Goal: Task Accomplishment & Management: Use online tool/utility

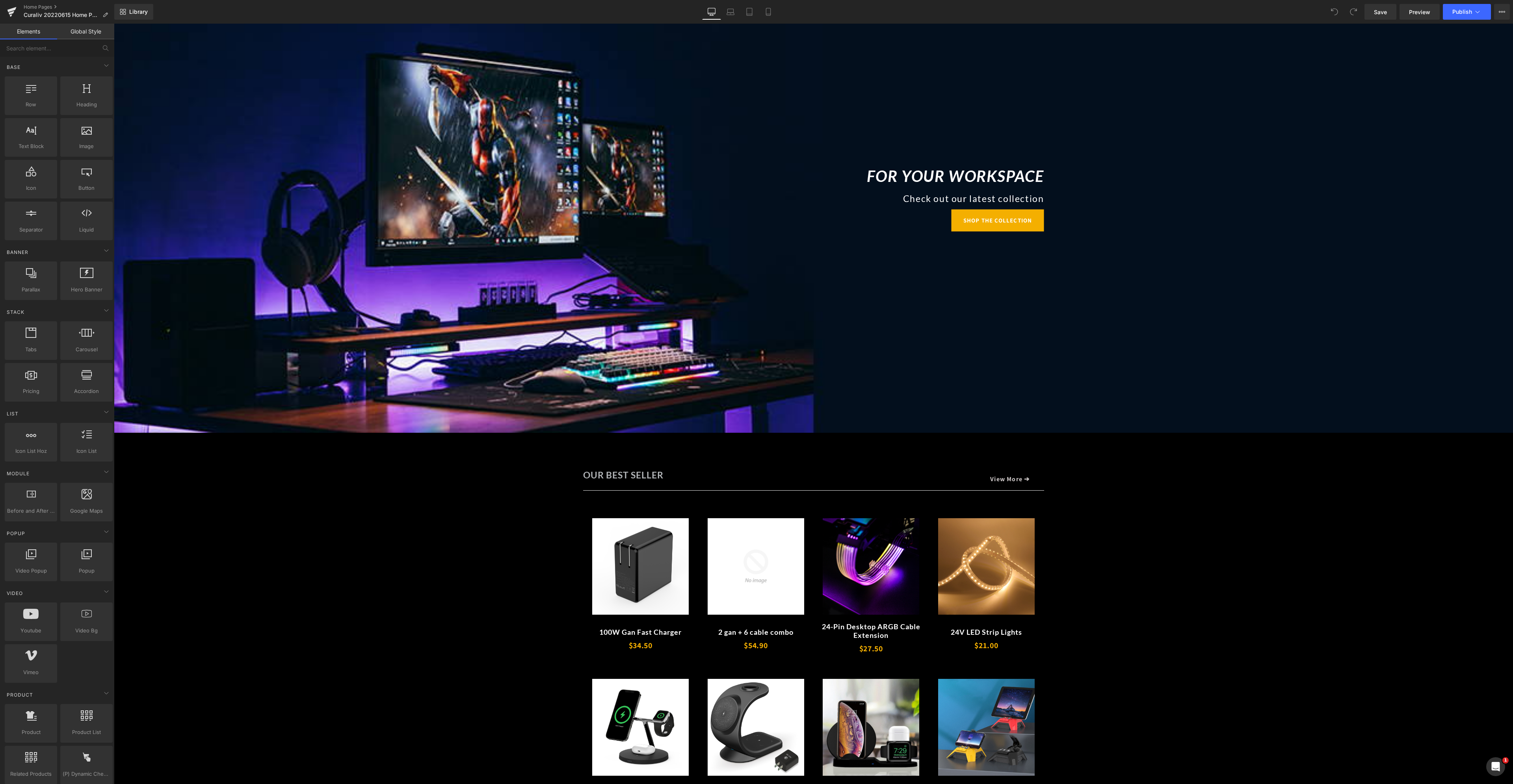
scroll to position [669, 0]
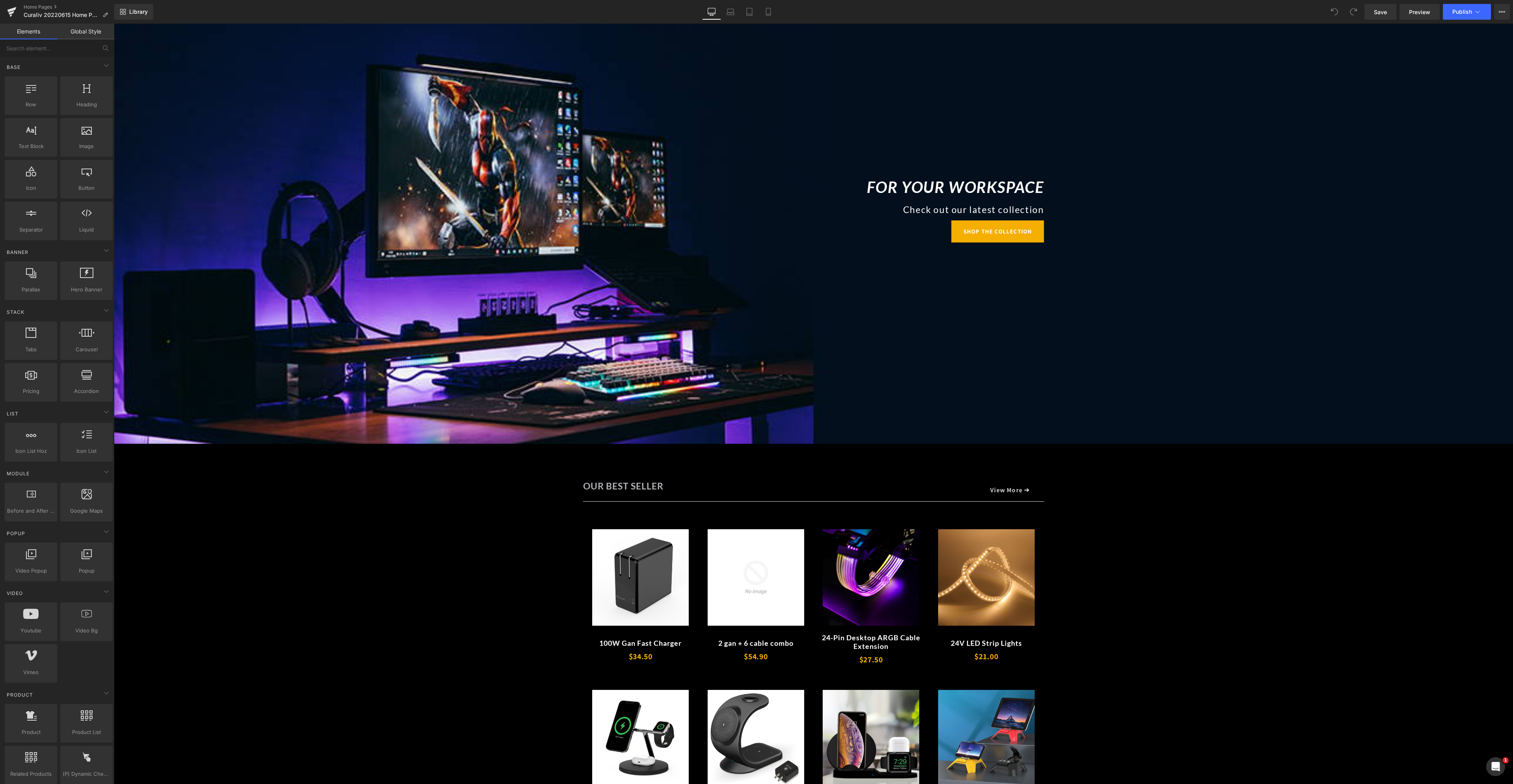
click at [681, 248] on div "For Your Workspace Heading Check out our latest collection Heading SHOP THE COL…" at bounding box center [813, 211] width 1399 height 466
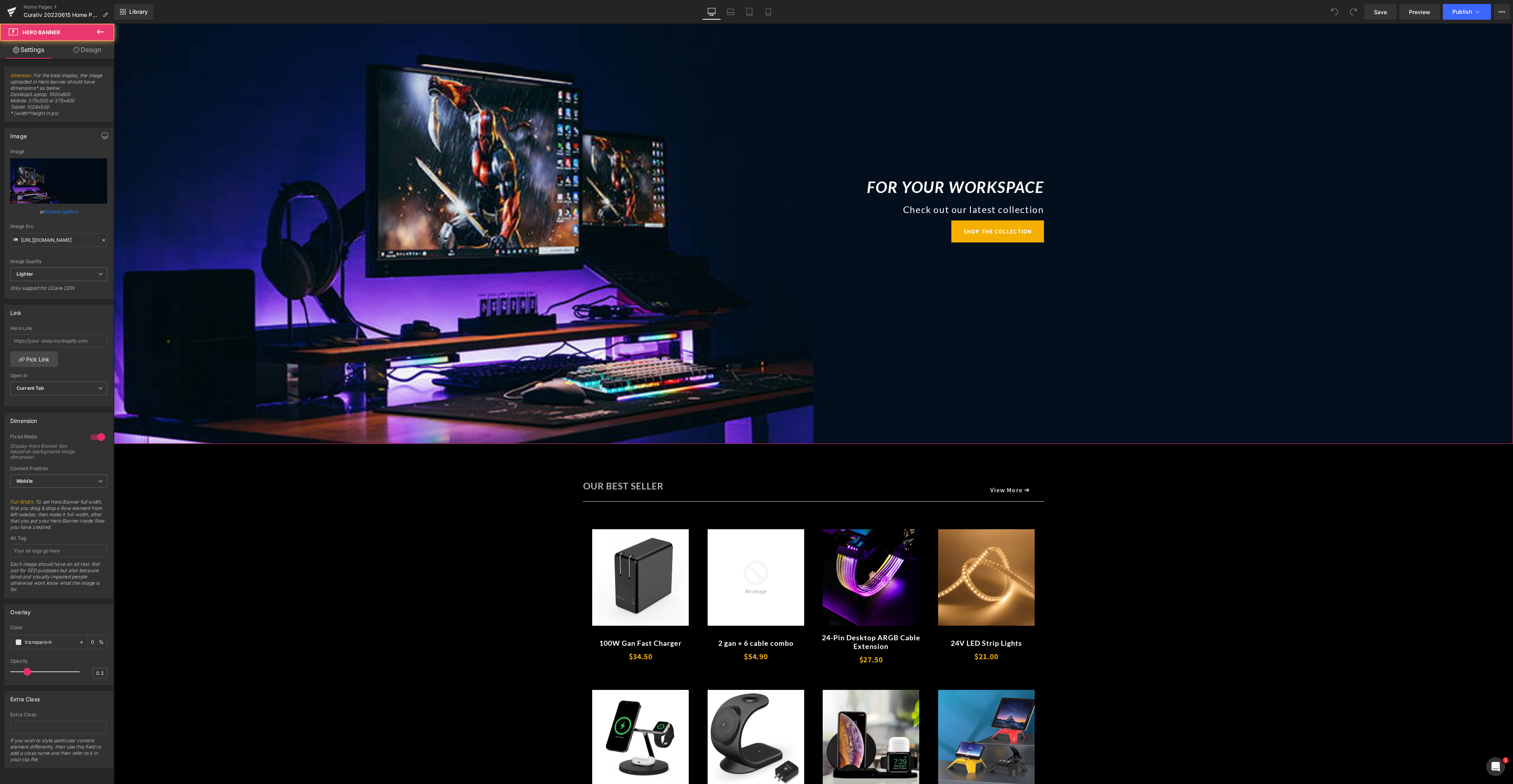
click at [620, 217] on div "For Your Workspace Heading Check out our latest collection Heading SHOP THE COL…" at bounding box center [813, 209] width 473 height 67
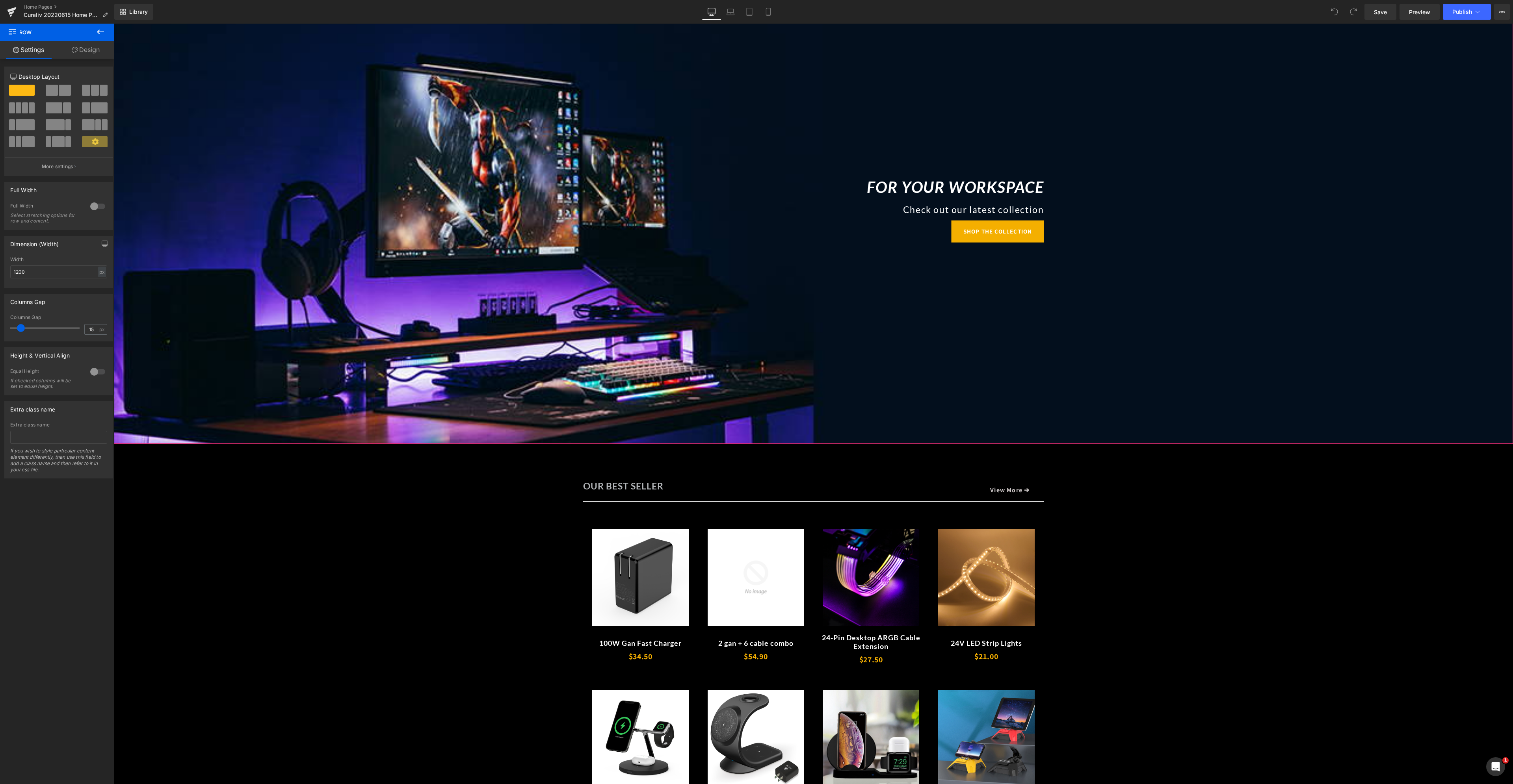
click at [517, 102] on div "For Your Workspace Heading Check out our latest collection Heading SHOP THE COL…" at bounding box center [813, 211] width 1399 height 466
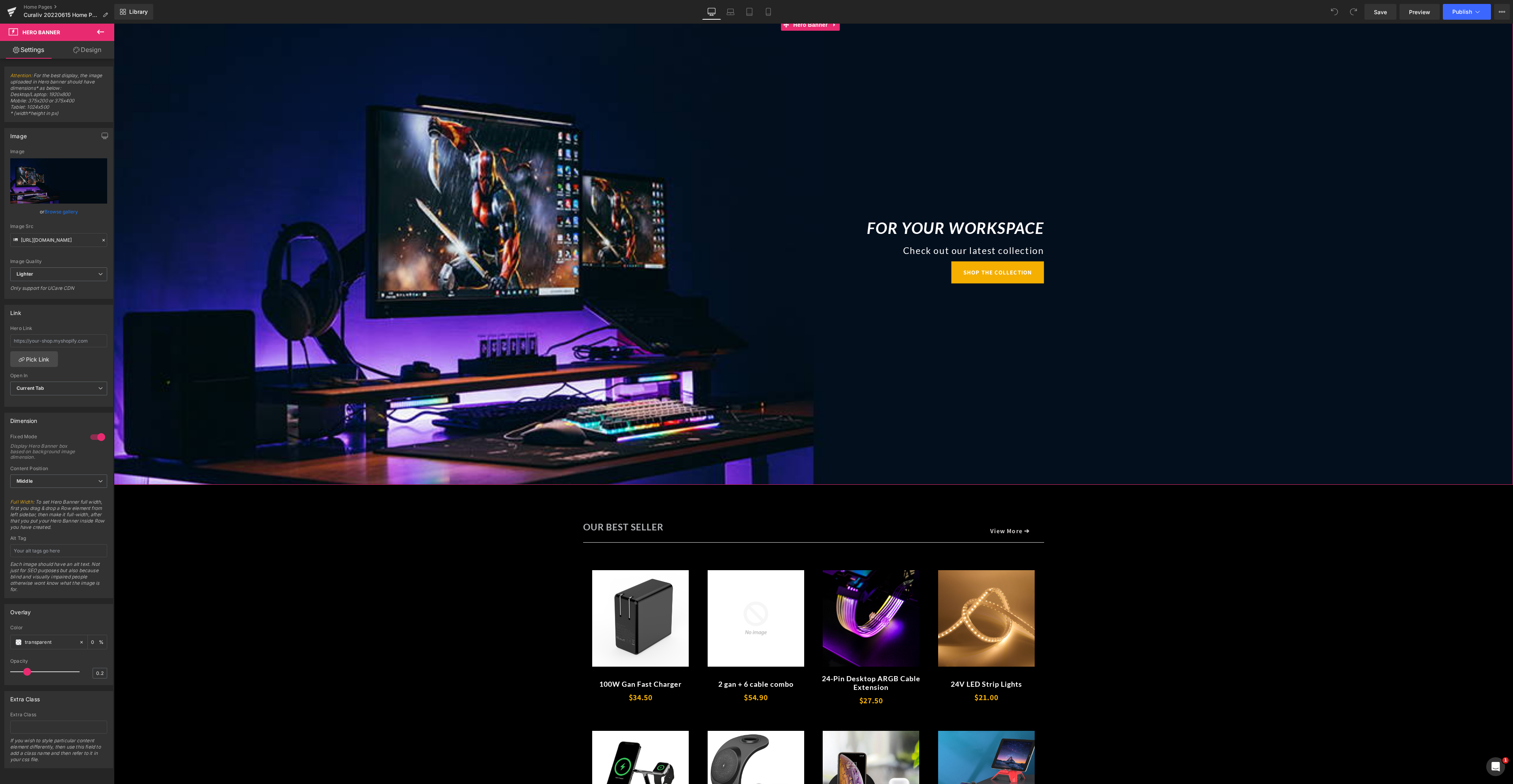
scroll to position [591, 0]
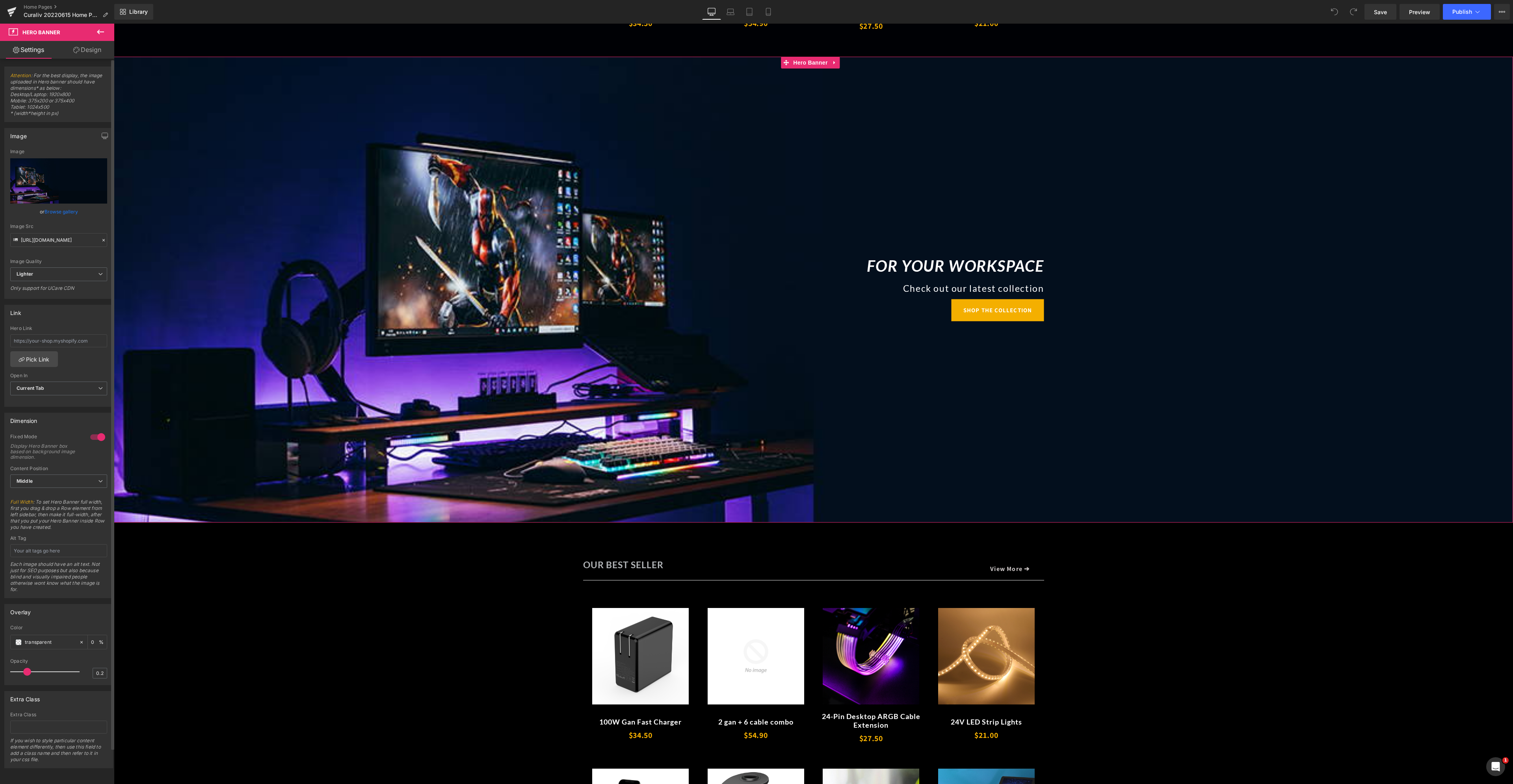
click at [57, 208] on link "Browse gallery" at bounding box center [61, 212] width 34 height 14
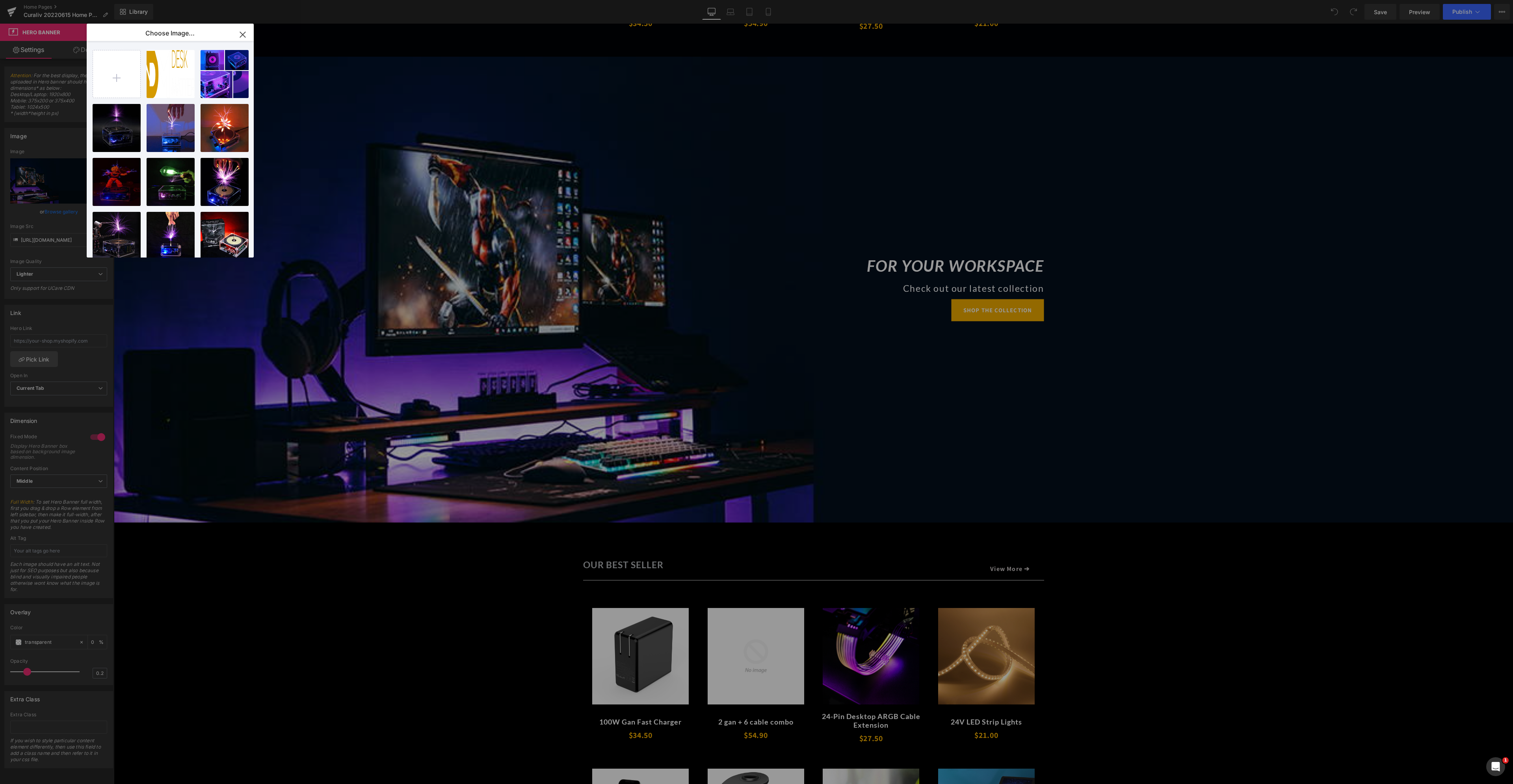
type input "C:\fakepath\1.png"
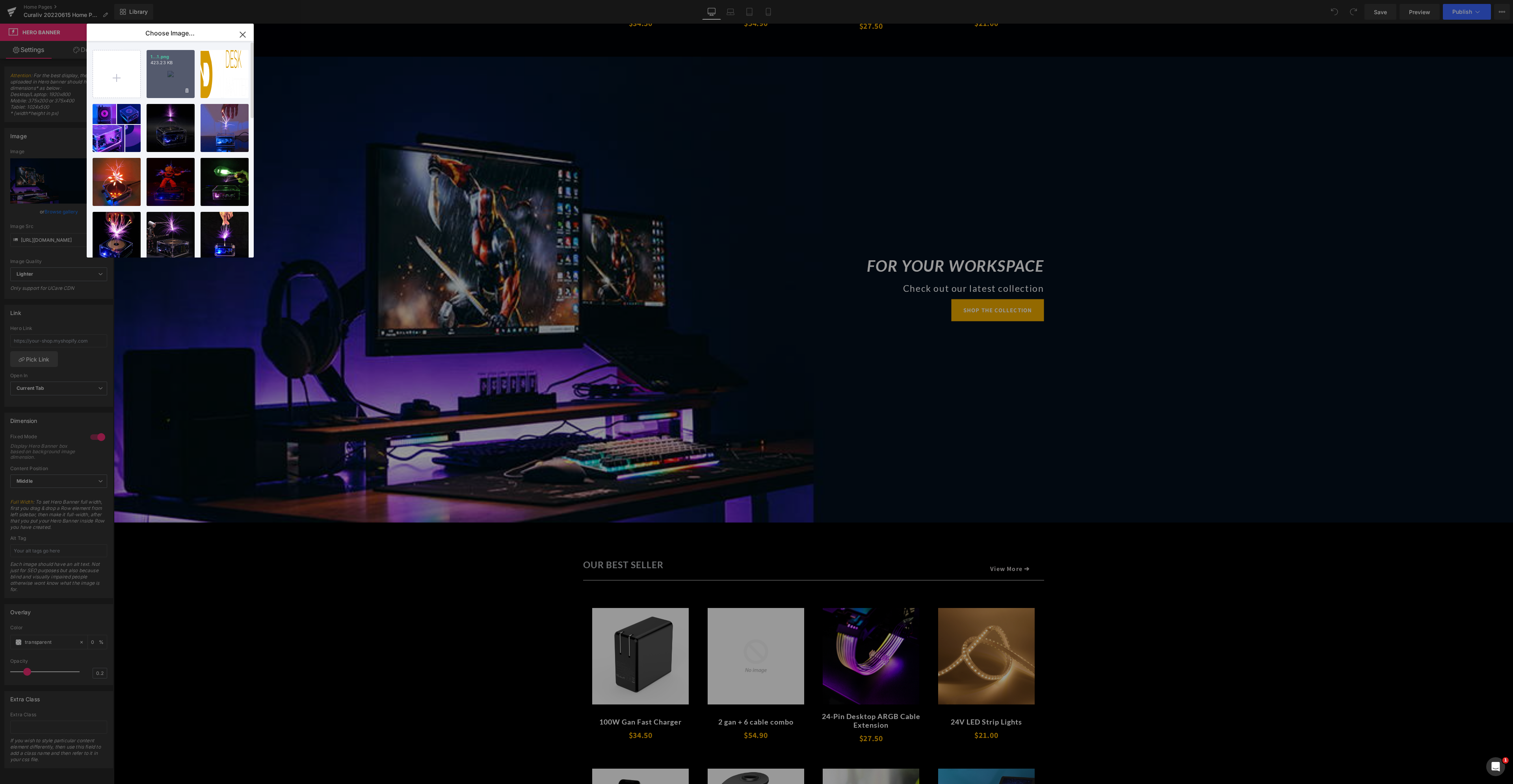
click at [173, 71] on div "1...1.png 423.23 KB" at bounding box center [171, 73] width 48 height 48
type input "https://ucarecdn.com/3d90a6b5-bc87-4ea2-b37e-79872ba66271/-/format/auto/-/previ…"
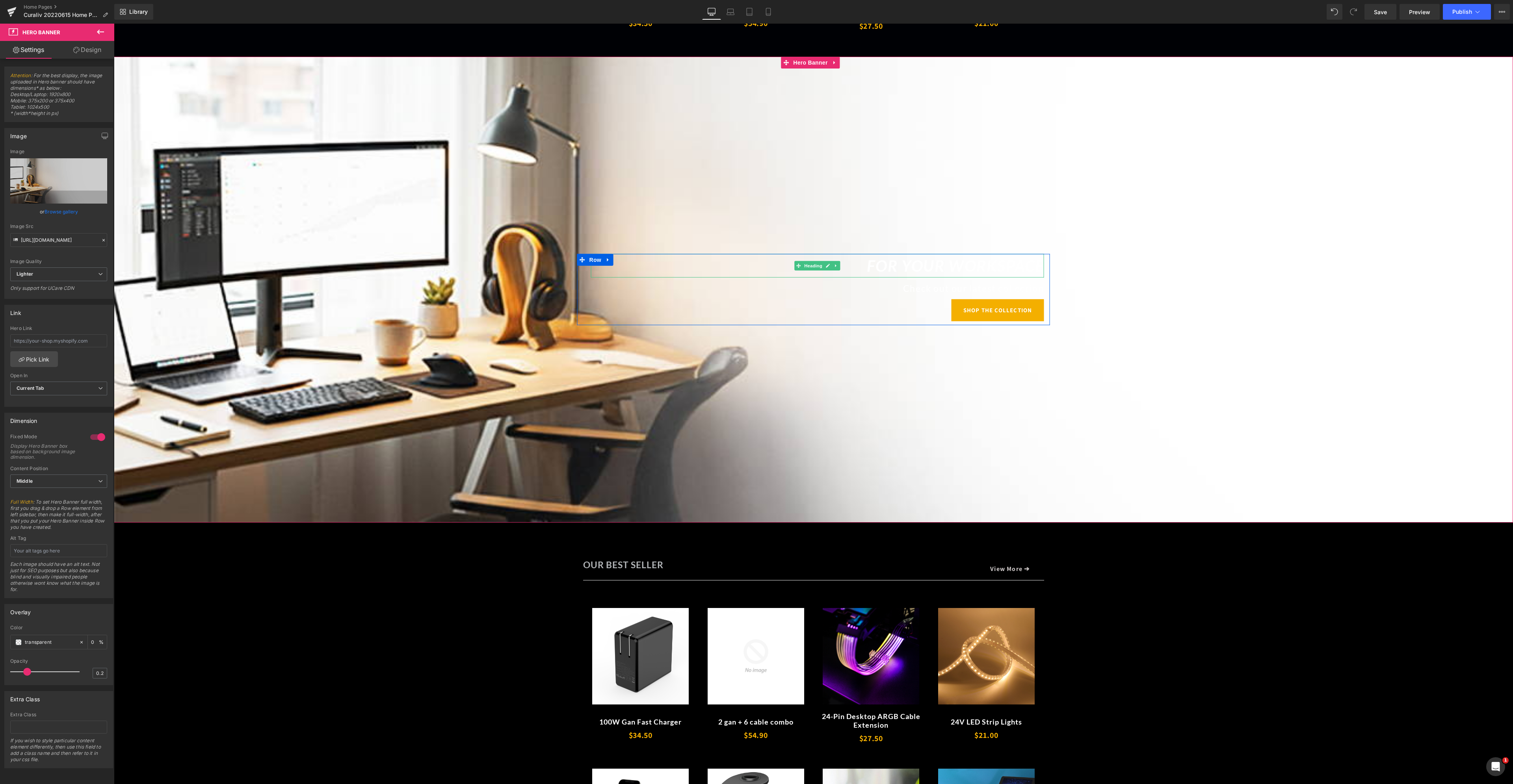
click at [869, 266] on icon "For Your Workspace" at bounding box center [955, 266] width 177 height 19
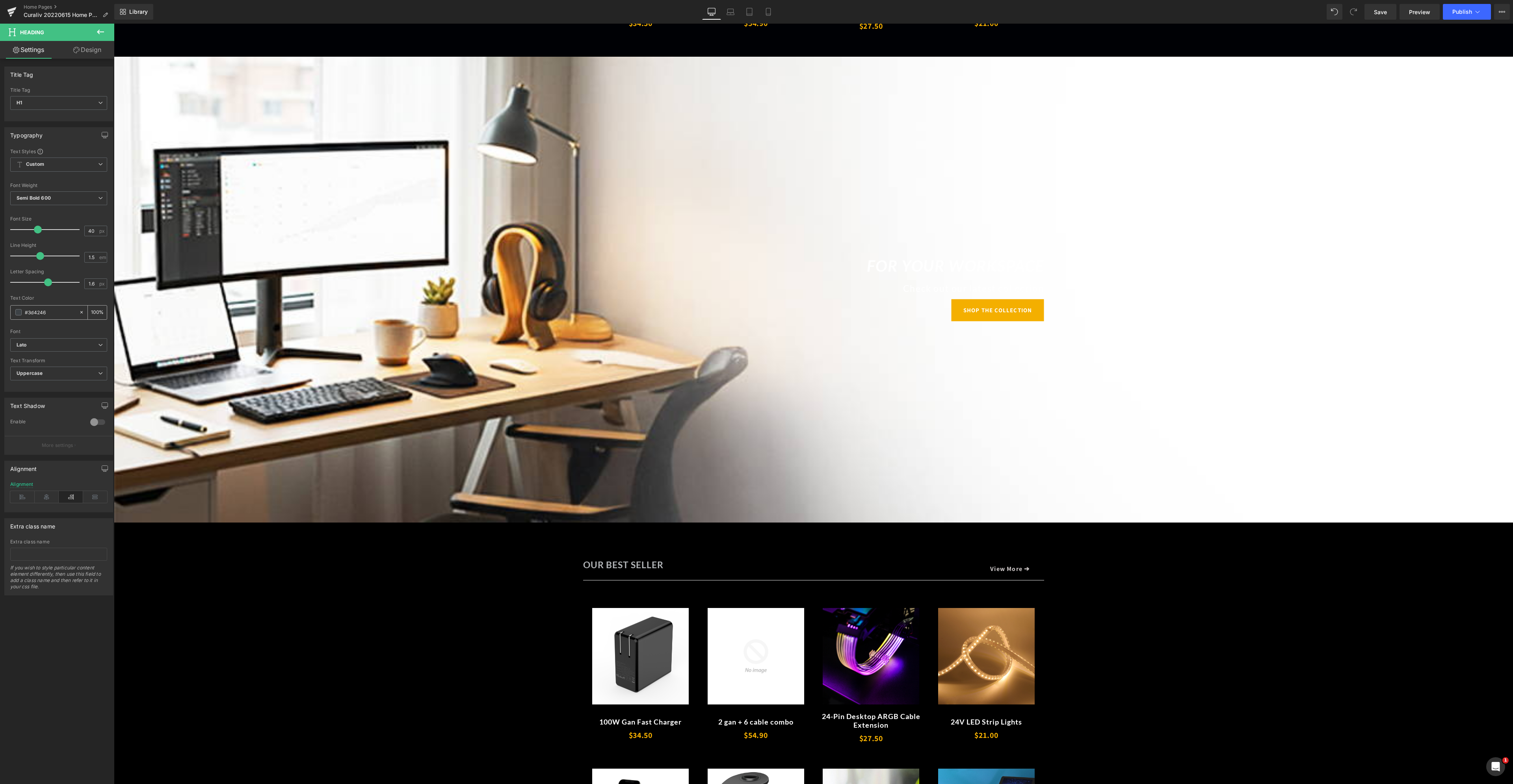
click at [17, 309] on span at bounding box center [18, 312] width 6 height 6
type input "#3a3d40"
type input "#000000"
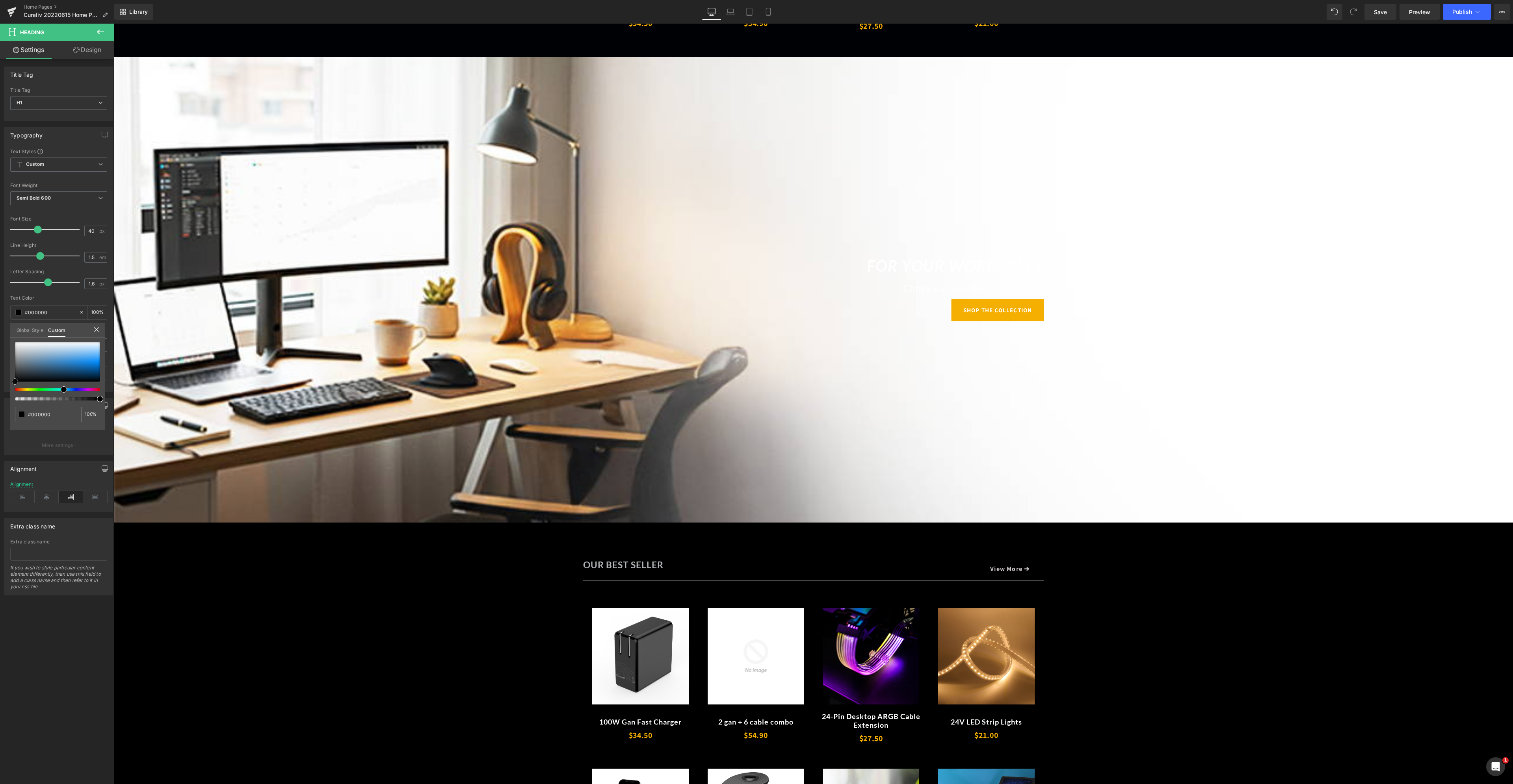
drag, startPoint x: 22, startPoint y: 371, endPoint x: 0, endPoint y: 417, distance: 51.0
click at [0, 392] on div "Typography Text Styles Custom Custom Setup Global Style Custom Setup Global Sty…" at bounding box center [58, 256] width 118 height 271
click at [63, 415] on input "#000000" at bounding box center [49, 414] width 42 height 8
click at [929, 291] on body "Skip to content Home Contact Charging Cleaning Decorating Gaming Station Organi…" at bounding box center [813, 642] width 1399 height 2418
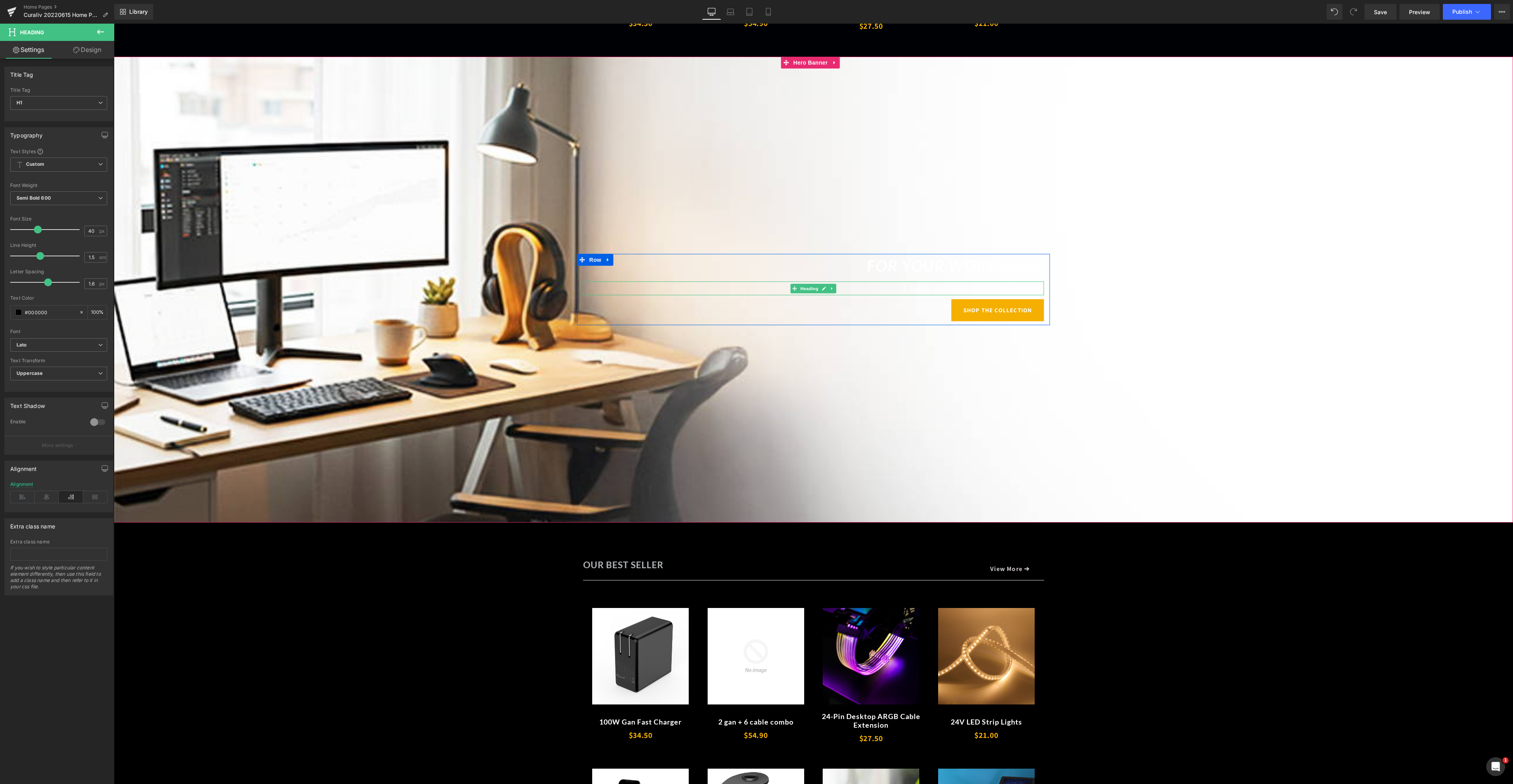
click at [979, 287] on font "Check out our latest collection" at bounding box center [974, 287] width 141 height 11
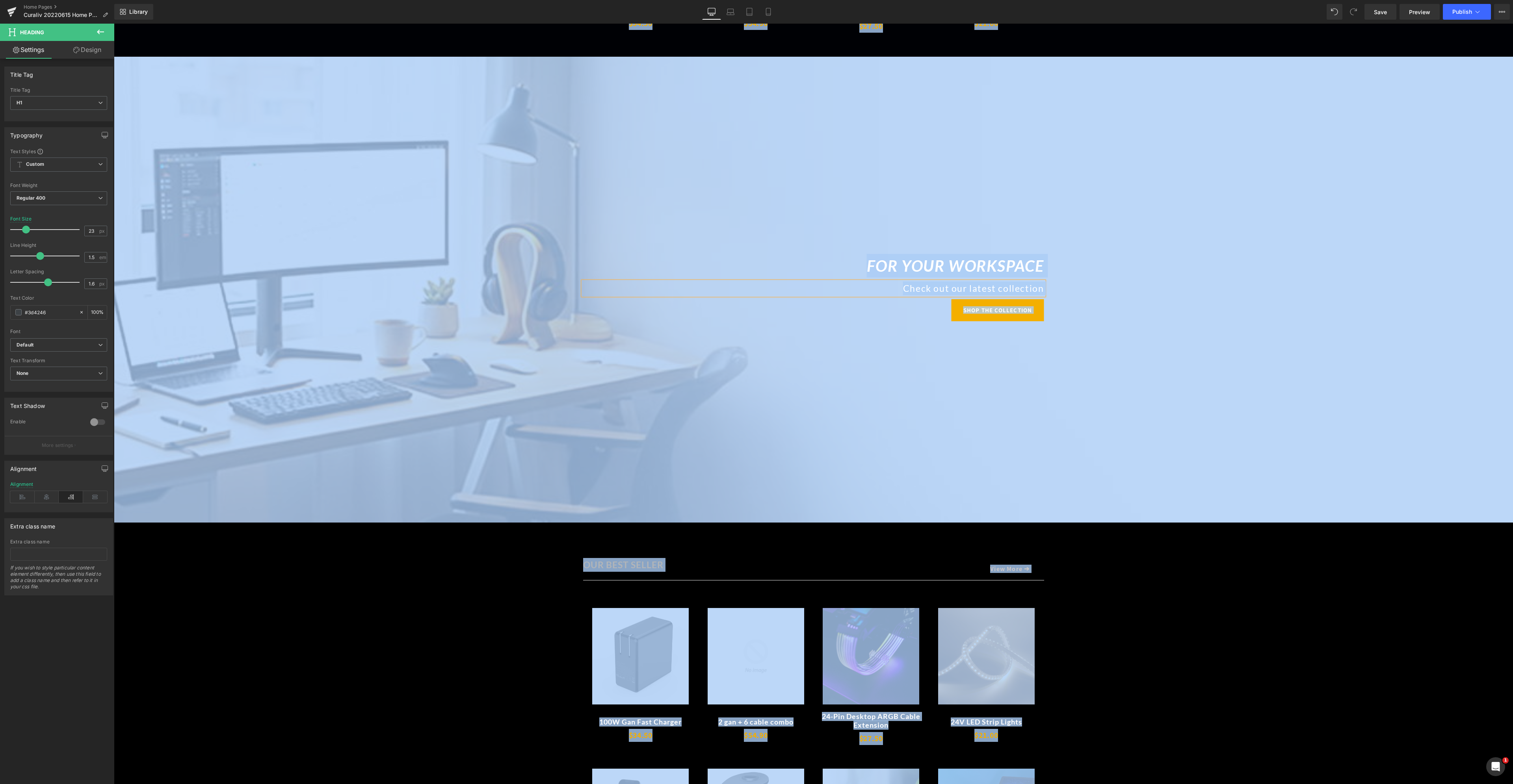
click at [978, 283] on font "Check out our latest collection" at bounding box center [974, 287] width 141 height 11
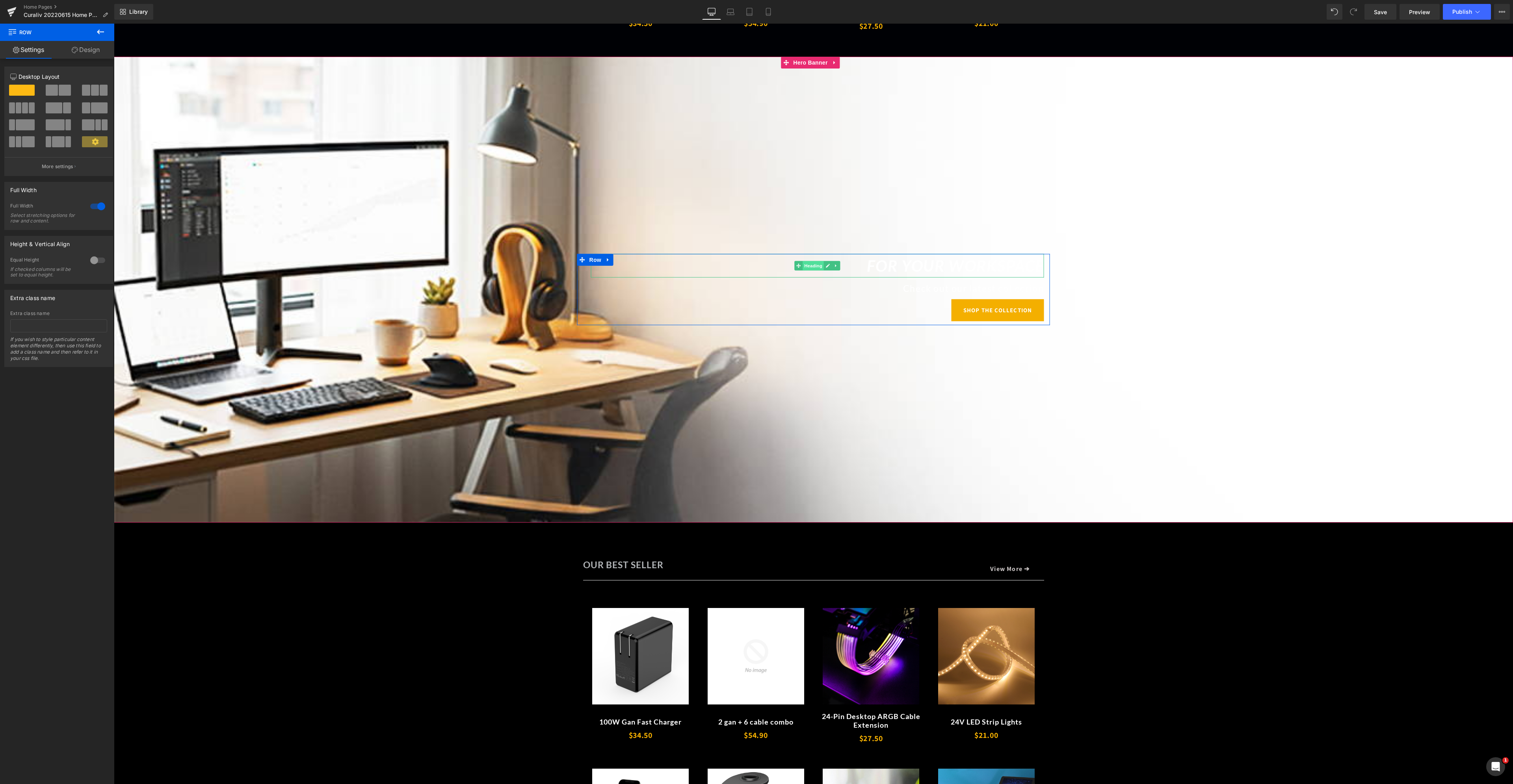
click at [817, 265] on span "Heading" at bounding box center [812, 266] width 21 height 10
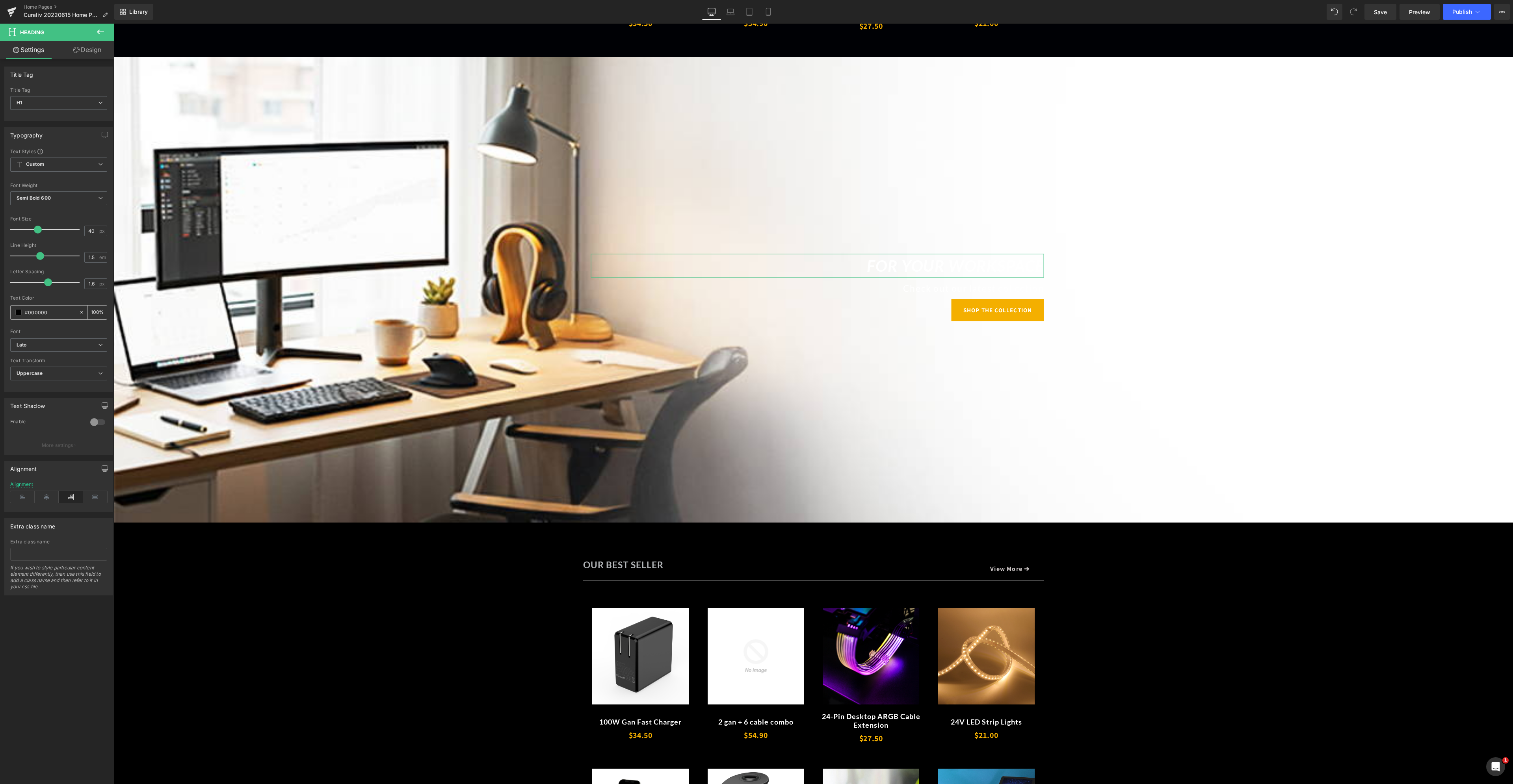
click at [58, 310] on input "#000000" at bounding box center [50, 312] width 51 height 9
click at [813, 267] on span "Heading" at bounding box center [812, 267] width 21 height 10
click at [903, 263] on icon "For Your Workspace" at bounding box center [955, 266] width 177 height 19
drag, startPoint x: 855, startPoint y: 268, endPoint x: 1046, endPoint y: 271, distance: 191.0
click at [1046, 271] on div "For Your Workspace Heading Check out our latest collection Heading SHOP THE COL…" at bounding box center [813, 287] width 473 height 67
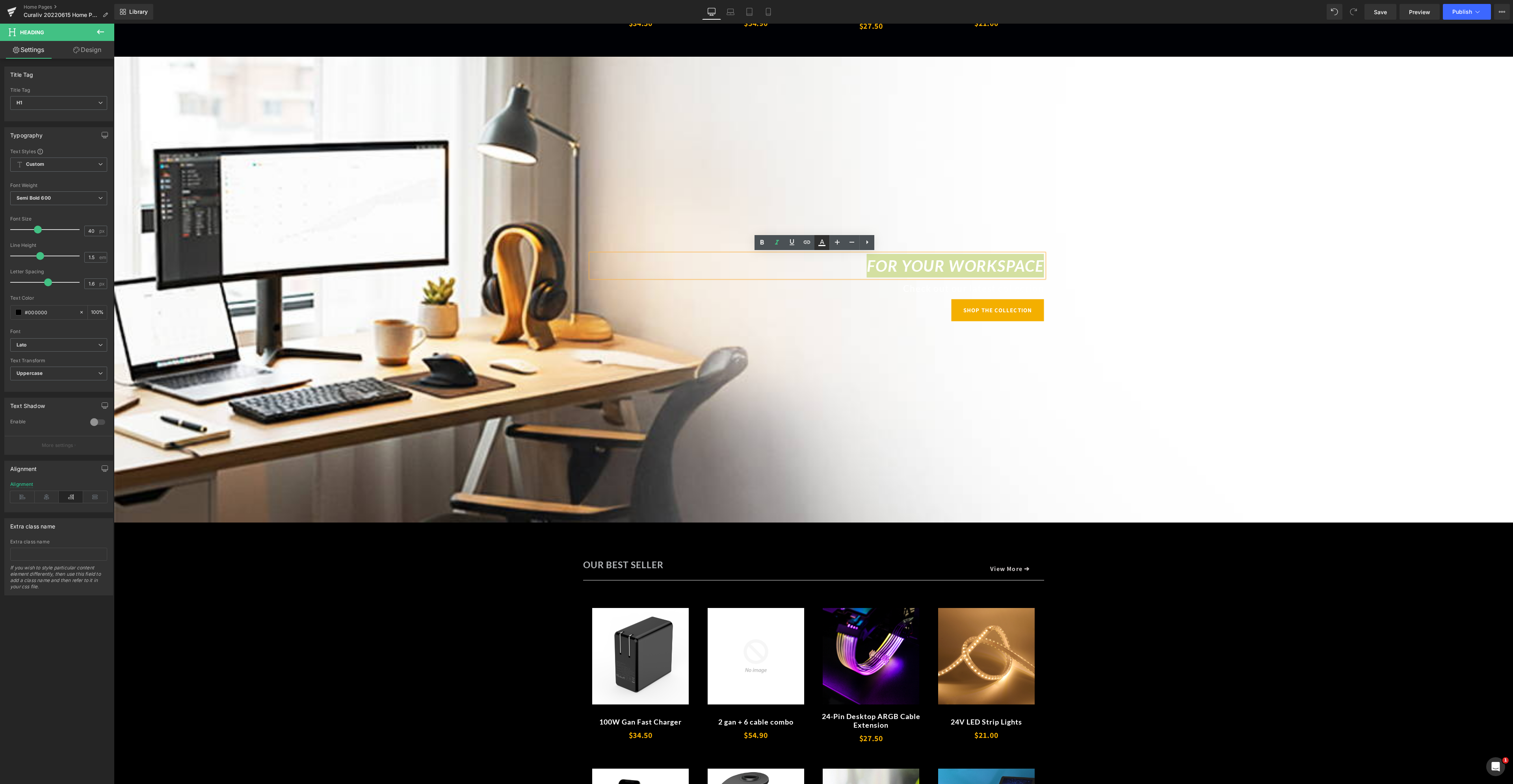
click at [825, 244] on icon at bounding box center [822, 243] width 10 height 10
type input "#1a1313"
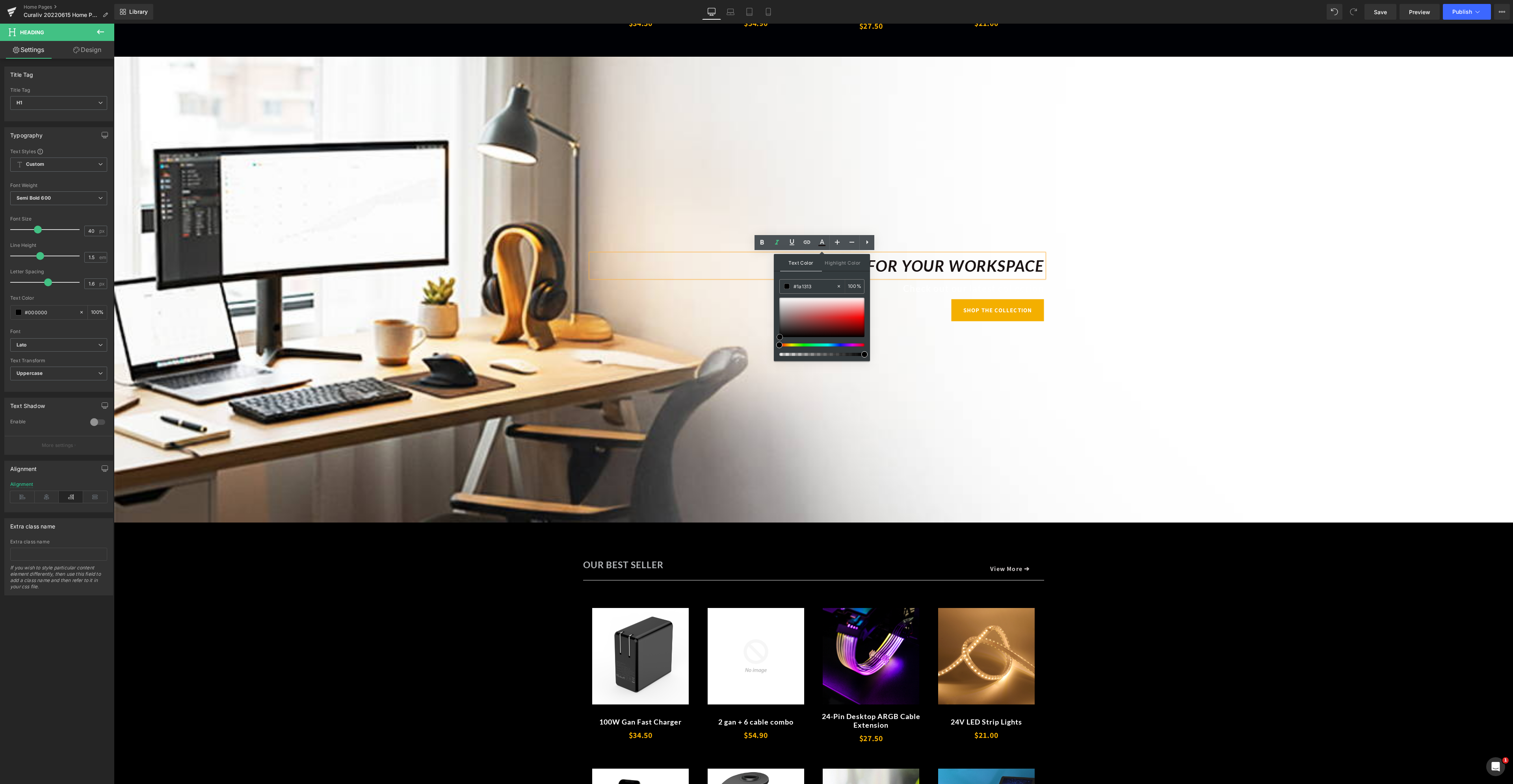
drag, startPoint x: 896, startPoint y: 360, endPoint x: 743, endPoint y: 348, distance: 153.5
click at [966, 284] on font "Check out our latest collection" at bounding box center [974, 287] width 141 height 11
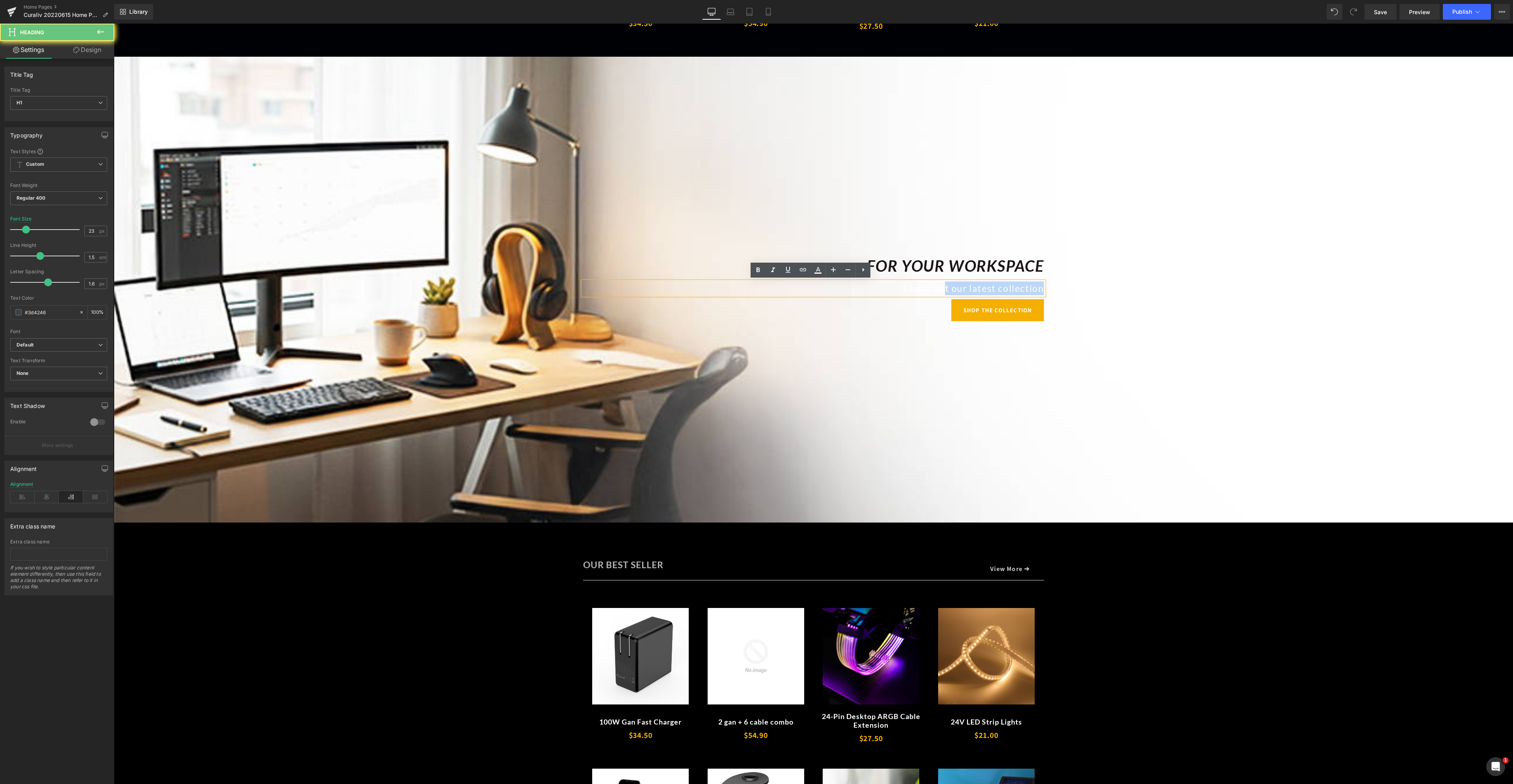
click at [943, 294] on div "Check out our latest collection" at bounding box center [813, 288] width 461 height 14
drag, startPoint x: 754, startPoint y: 287, endPoint x: 1095, endPoint y: 282, distance: 341.0
click at [1113, 278] on span "For Your Workspace Heading Check out our latest collection Heading SHOP THE COL…" at bounding box center [813, 289] width 1399 height 71
click at [819, 273] on icon at bounding box center [817, 273] width 7 height 1
type input "#ffffff"
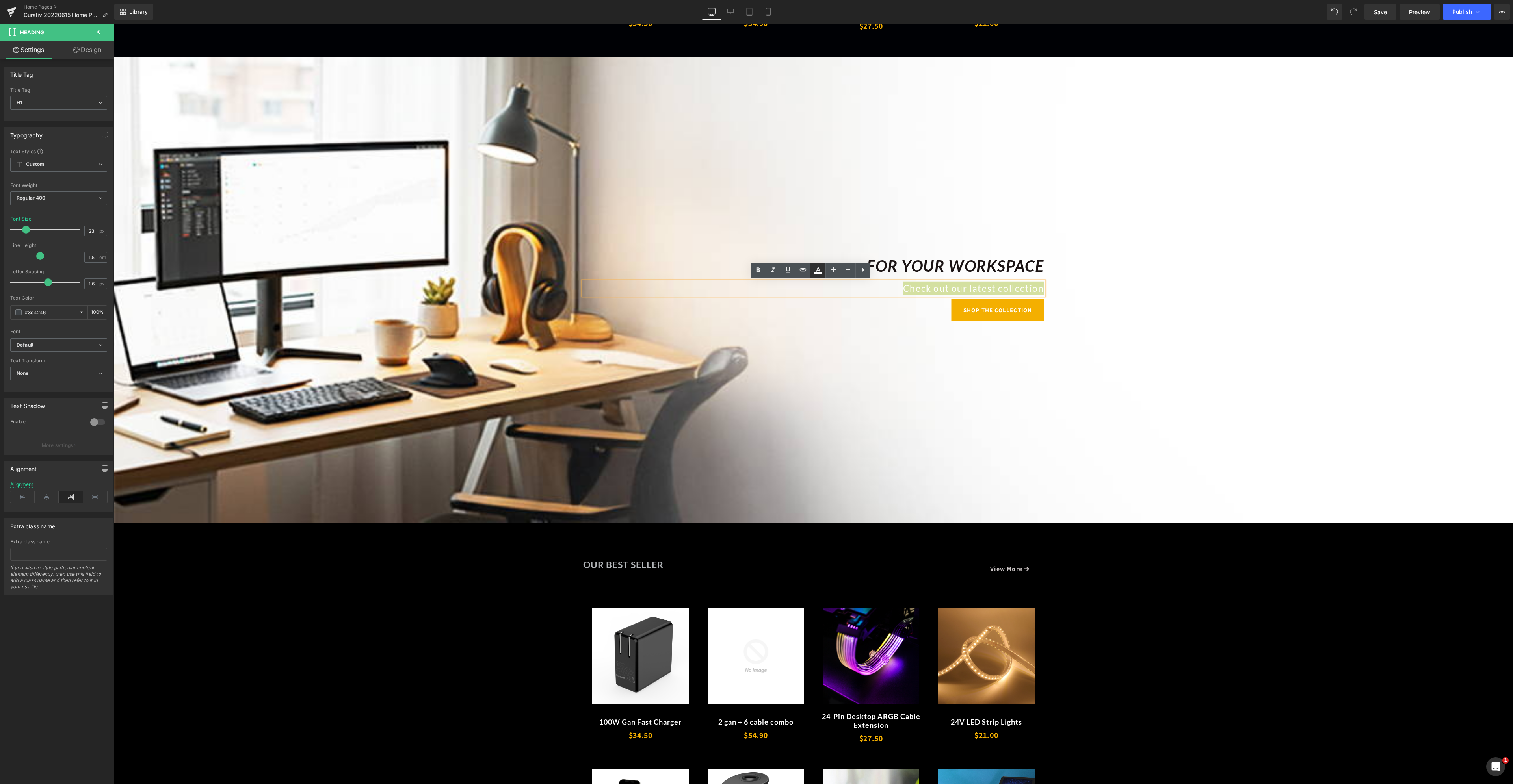
type input "100"
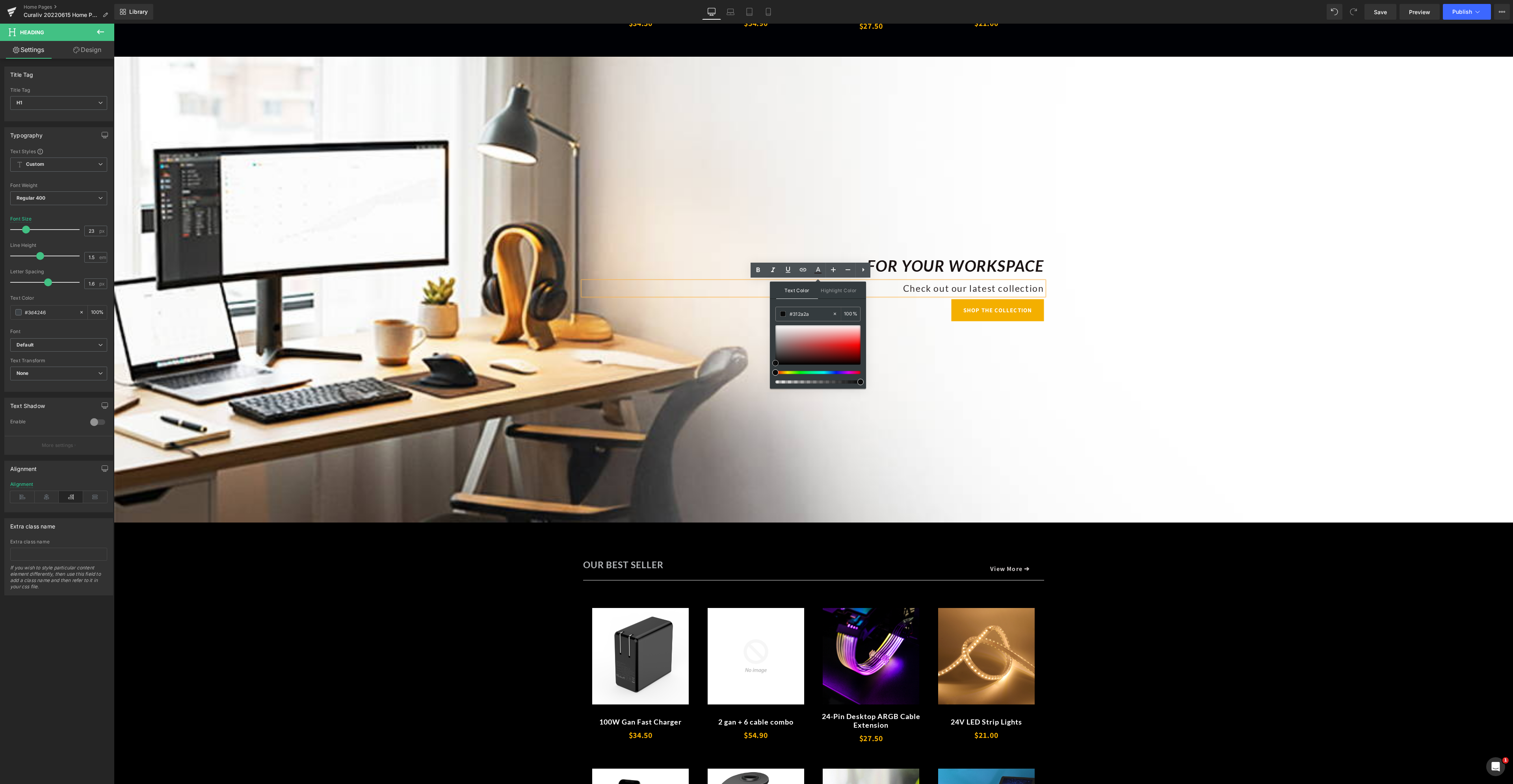
type input "#0a0a0a"
drag, startPoint x: 894, startPoint y: 381, endPoint x: 738, endPoint y: 401, distance: 157.3
click at [1113, 392] on div "For Your Workspace Heading Check out our latest collection Heading SHOP THE COL…" at bounding box center [813, 289] width 1399 height 466
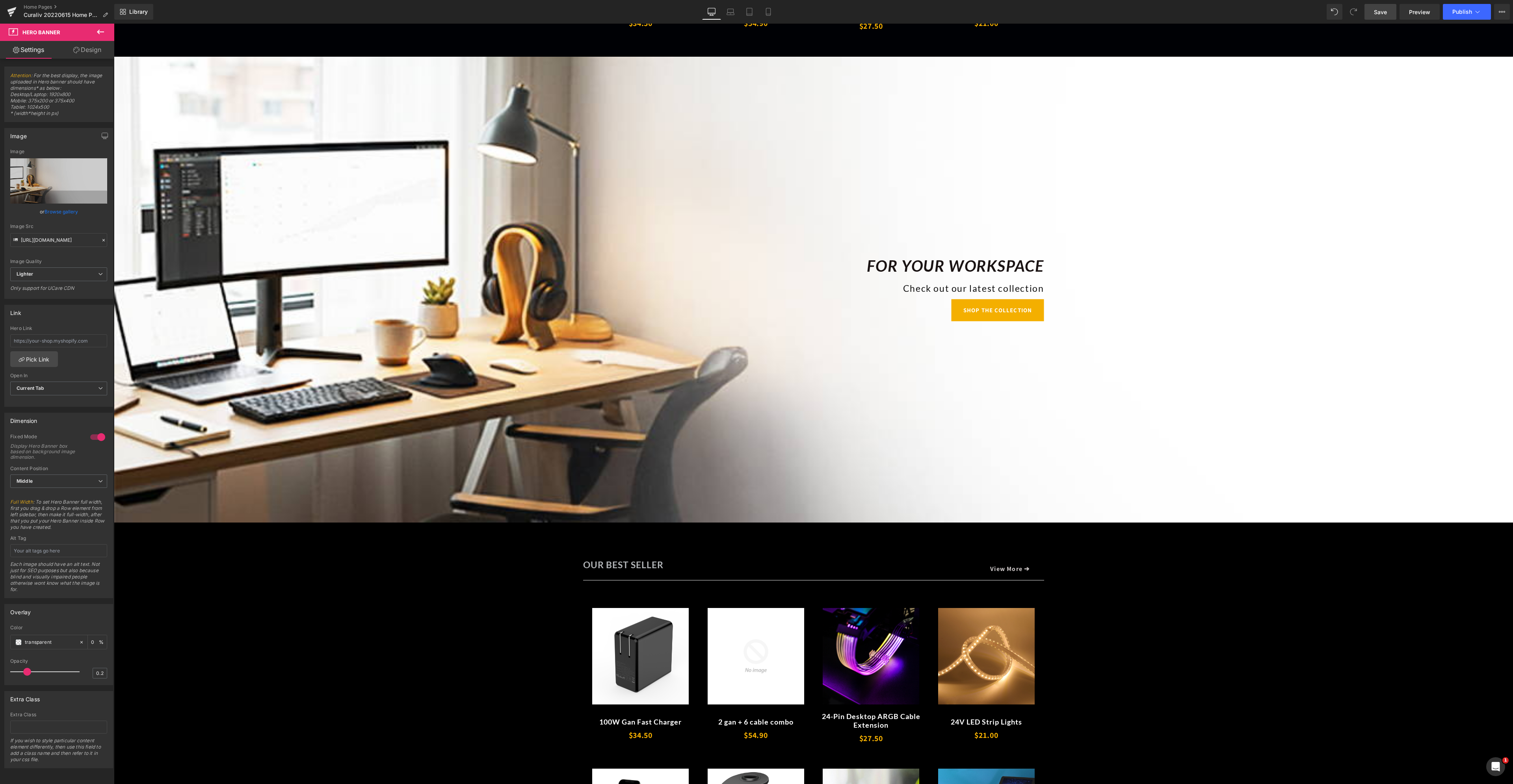
drag, startPoint x: 1383, startPoint y: 12, endPoint x: 1364, endPoint y: 2, distance: 21.5
click at [1383, 12] on span "Save" at bounding box center [1380, 12] width 13 height 8
click at [1464, 10] on span "Publish" at bounding box center [1462, 12] width 20 height 6
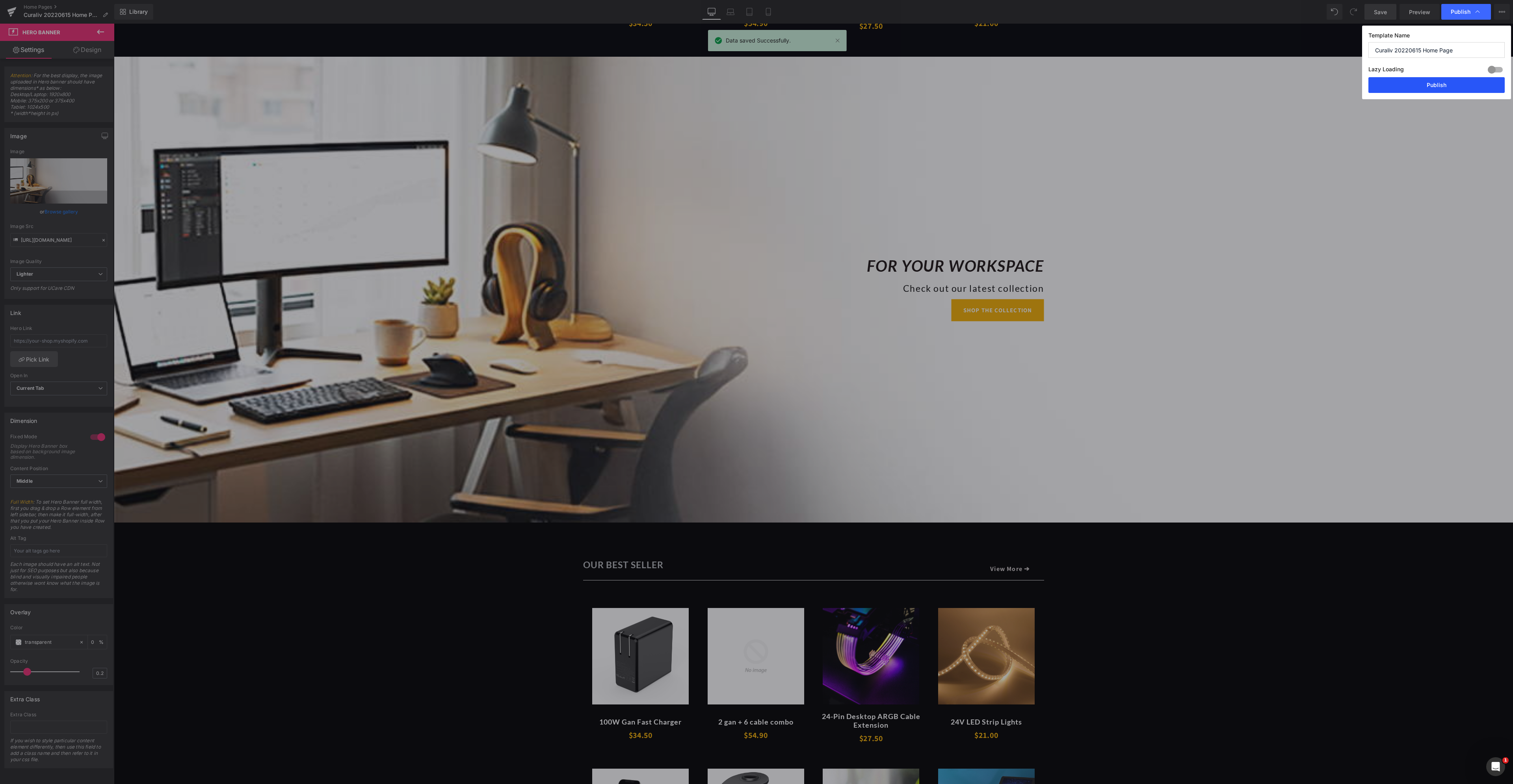
drag, startPoint x: 1411, startPoint y: 84, endPoint x: 1142, endPoint y: 310, distance: 351.3
click at [1411, 84] on button "Publish" at bounding box center [1436, 85] width 136 height 16
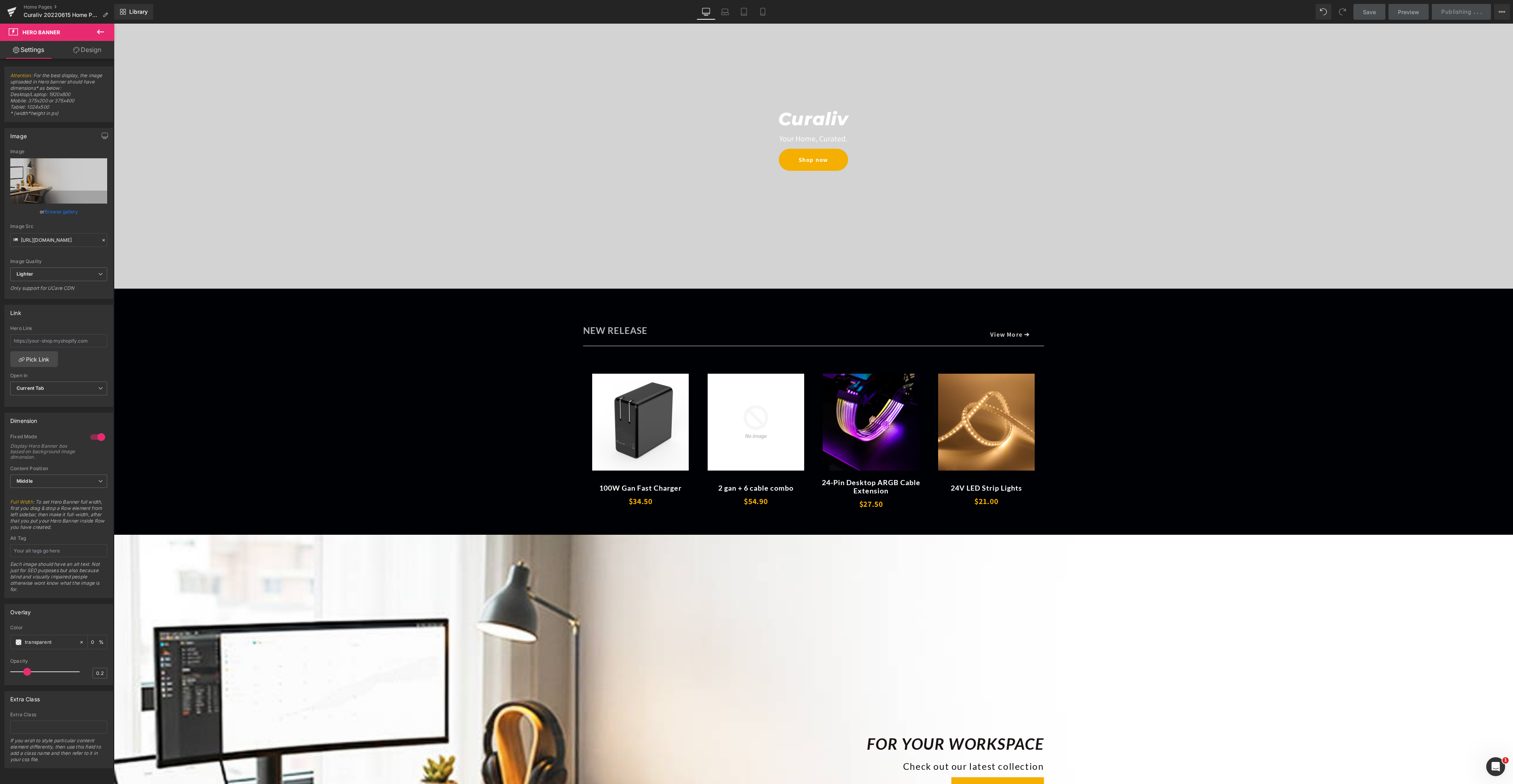
scroll to position [0, 0]
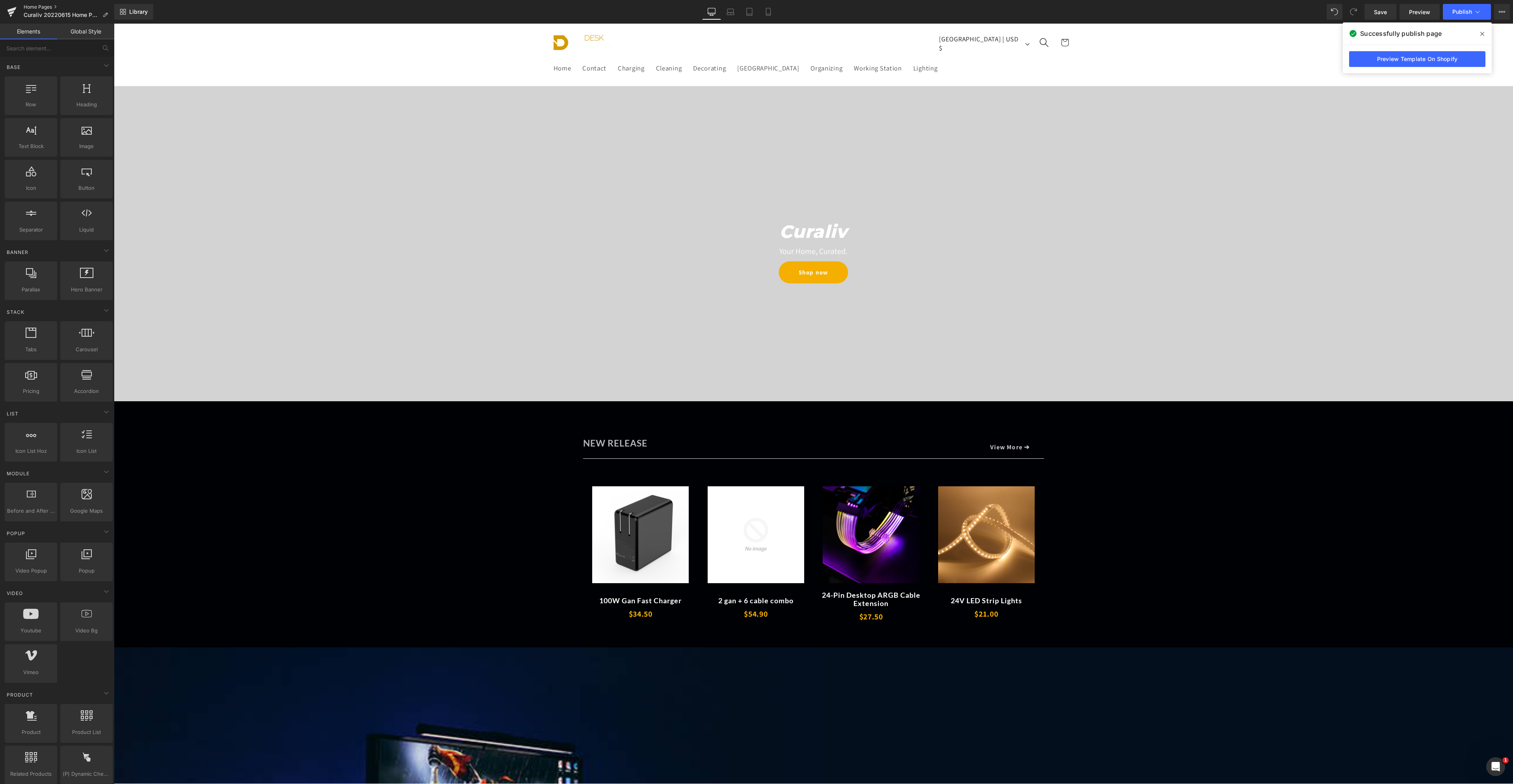
click at [38, 8] on link "Home Pages" at bounding box center [68, 7] width 90 height 6
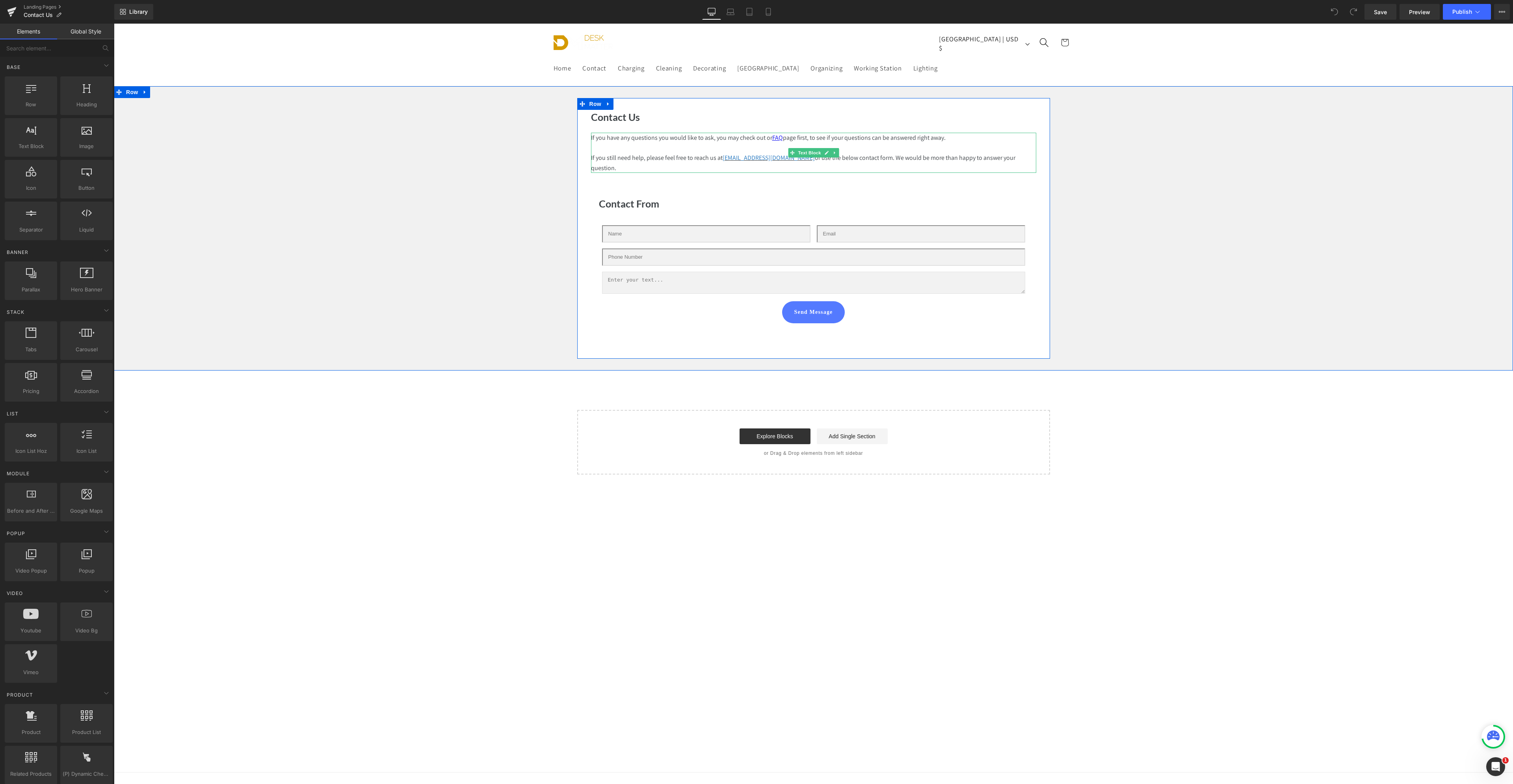
click at [752, 165] on p "If you still need help, please feel free to reach us at info@desk-matter.com or…" at bounding box center [813, 163] width 445 height 20
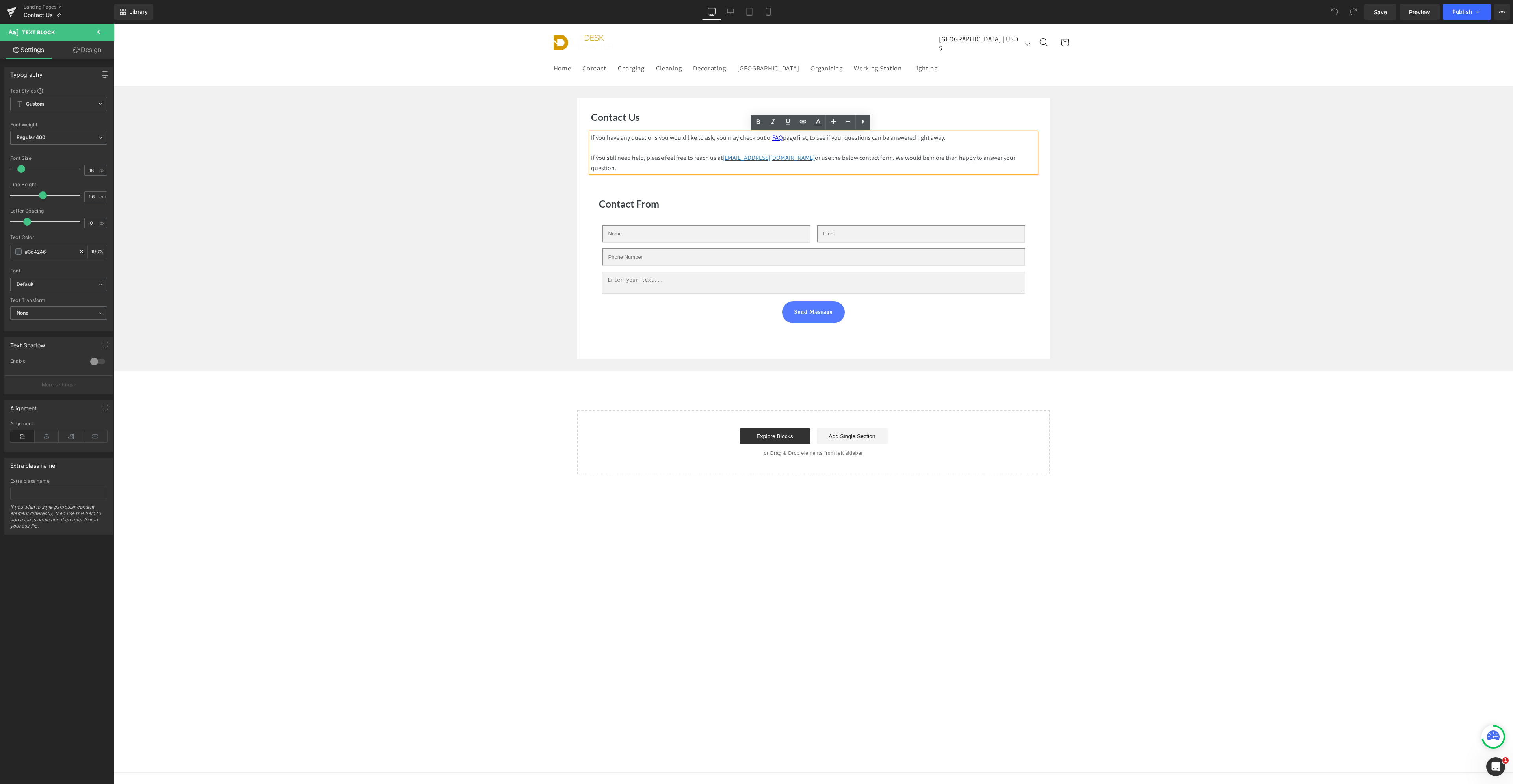
click at [795, 160] on p "If you still need help, please feel free to reach us at info@desk-matter.com or…" at bounding box center [813, 163] width 445 height 20
copy font "curalive.com"
click at [114, 24] on div at bounding box center [114, 24] width 0 height 0
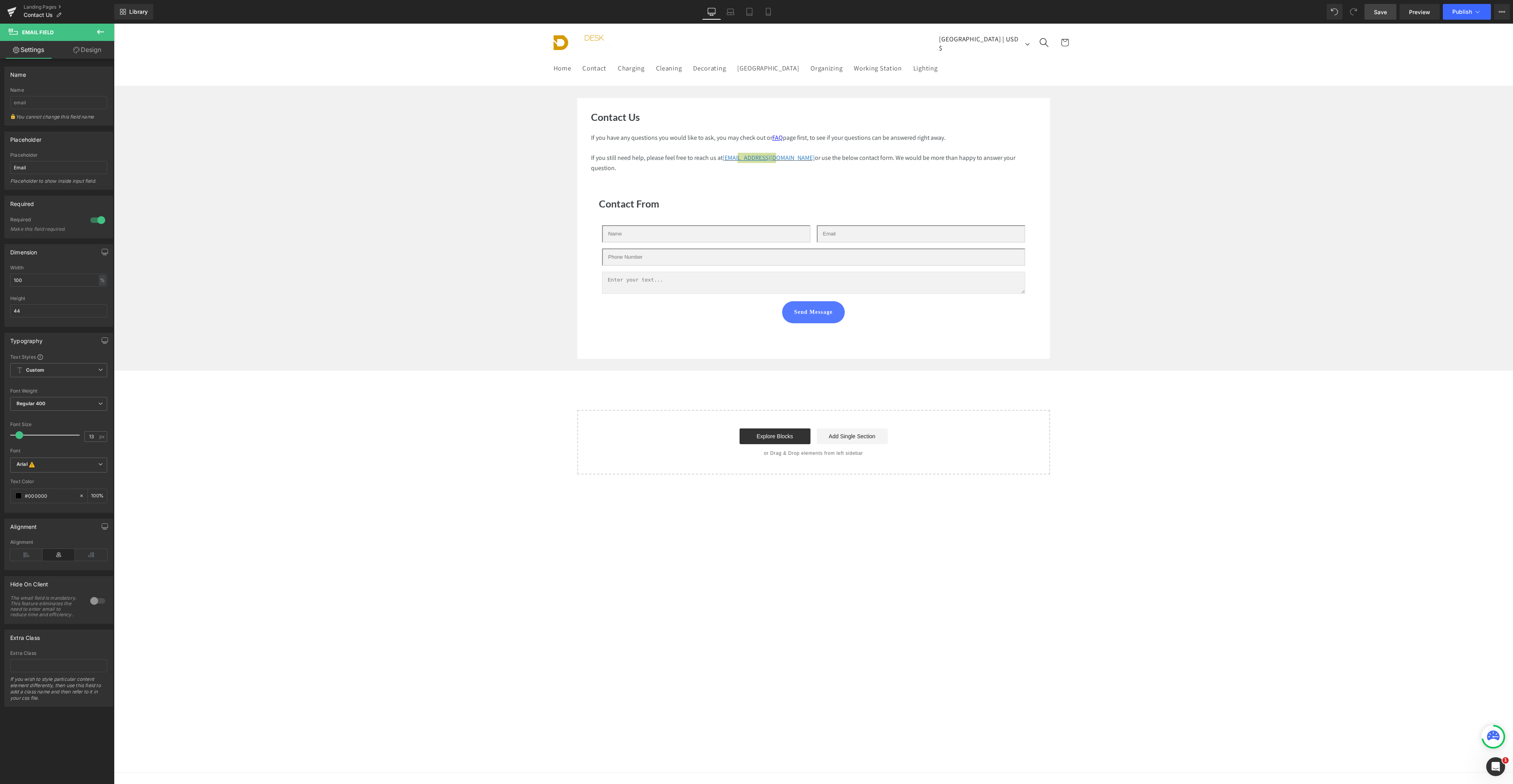
click at [1372, 17] on link "Save" at bounding box center [1380, 12] width 32 height 16
click at [1463, 11] on span "Publish" at bounding box center [1462, 12] width 20 height 6
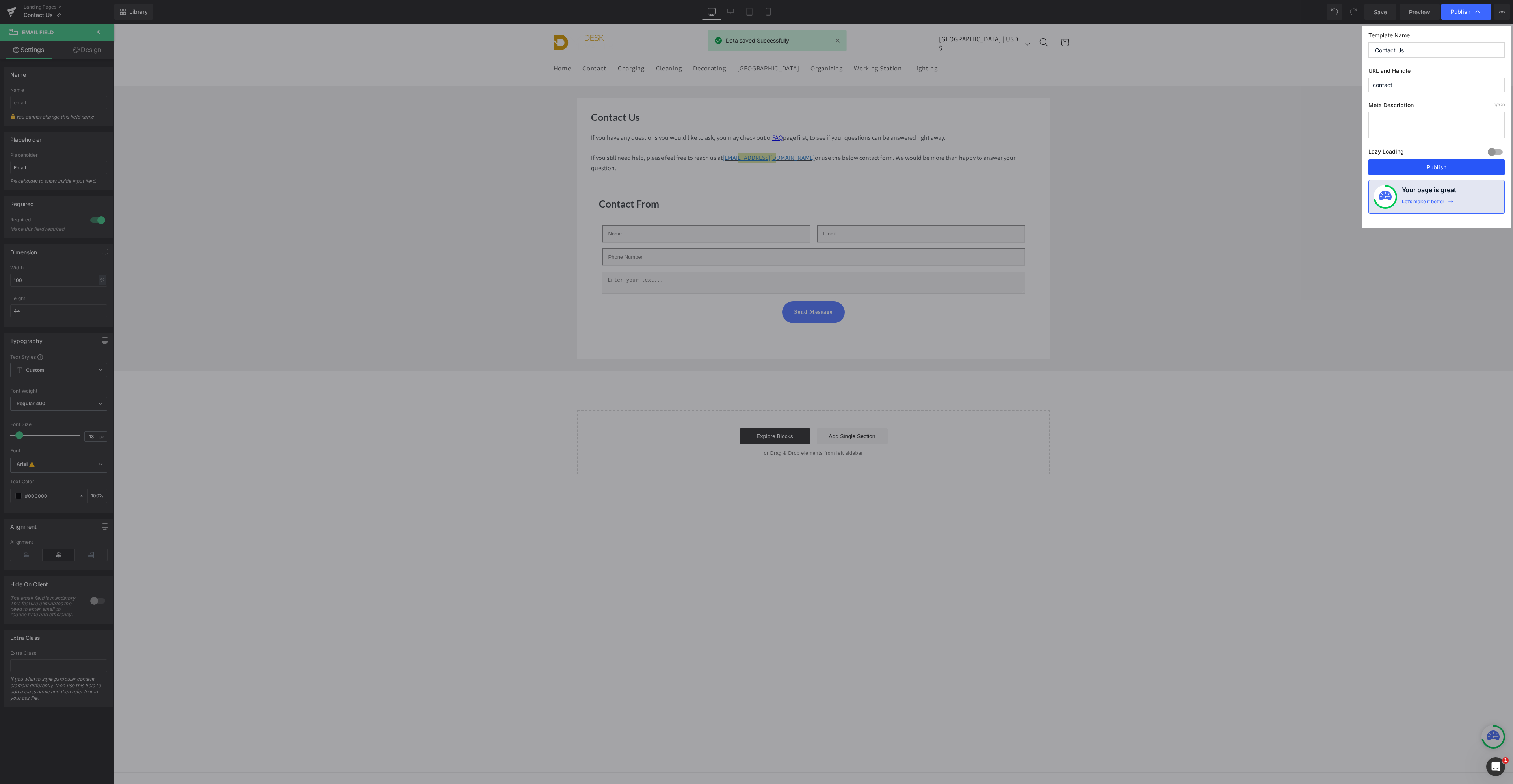
drag, startPoint x: 1247, startPoint y: 118, endPoint x: 1438, endPoint y: 163, distance: 196.2
click at [1438, 163] on button "Publish" at bounding box center [1436, 168] width 136 height 16
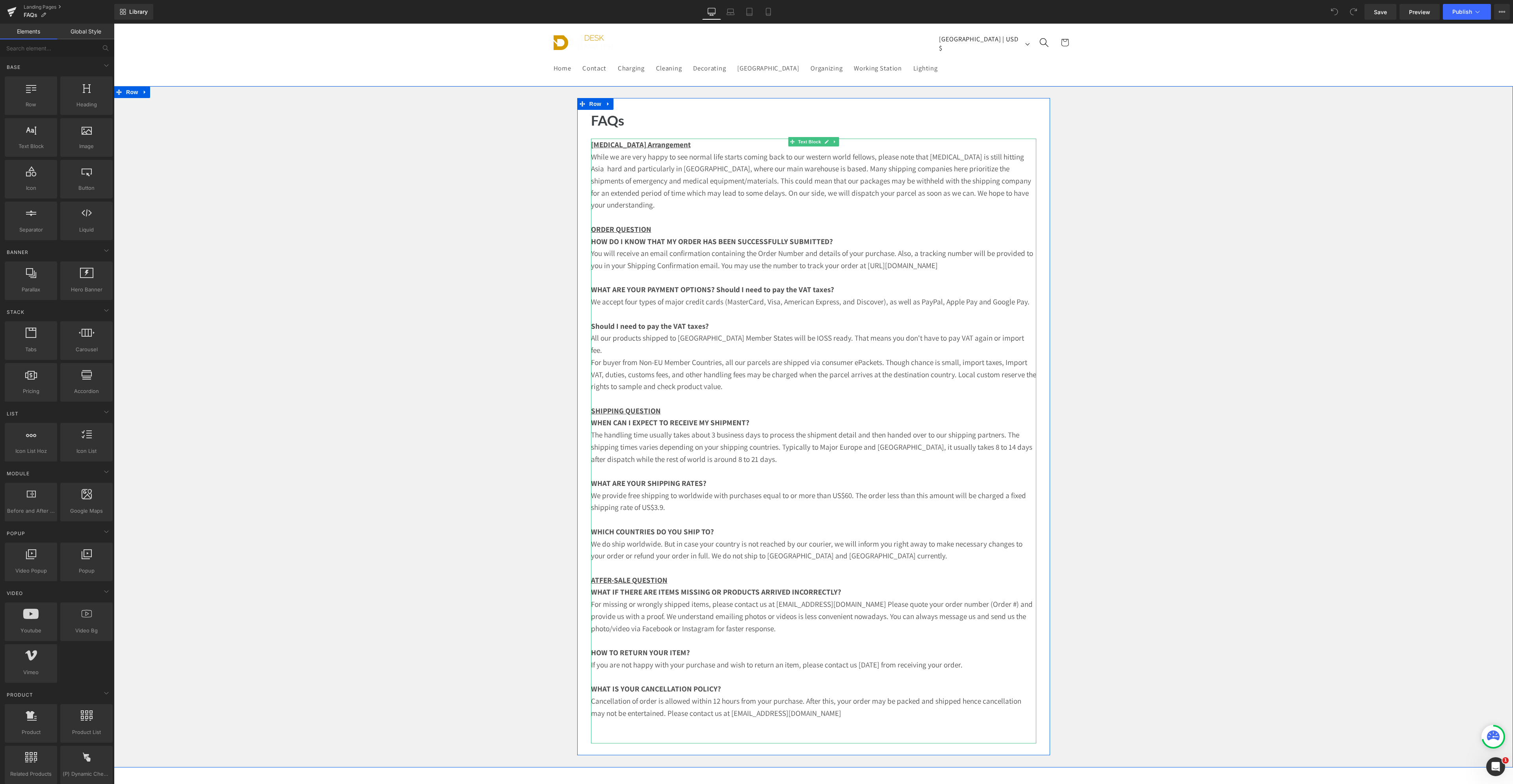
drag, startPoint x: 685, startPoint y: 201, endPoint x: 683, endPoint y: 208, distance: 7.3
click at [681, 201] on p "While we are very happy to see normal life starts coming back to our western wo…" at bounding box center [813, 180] width 445 height 60
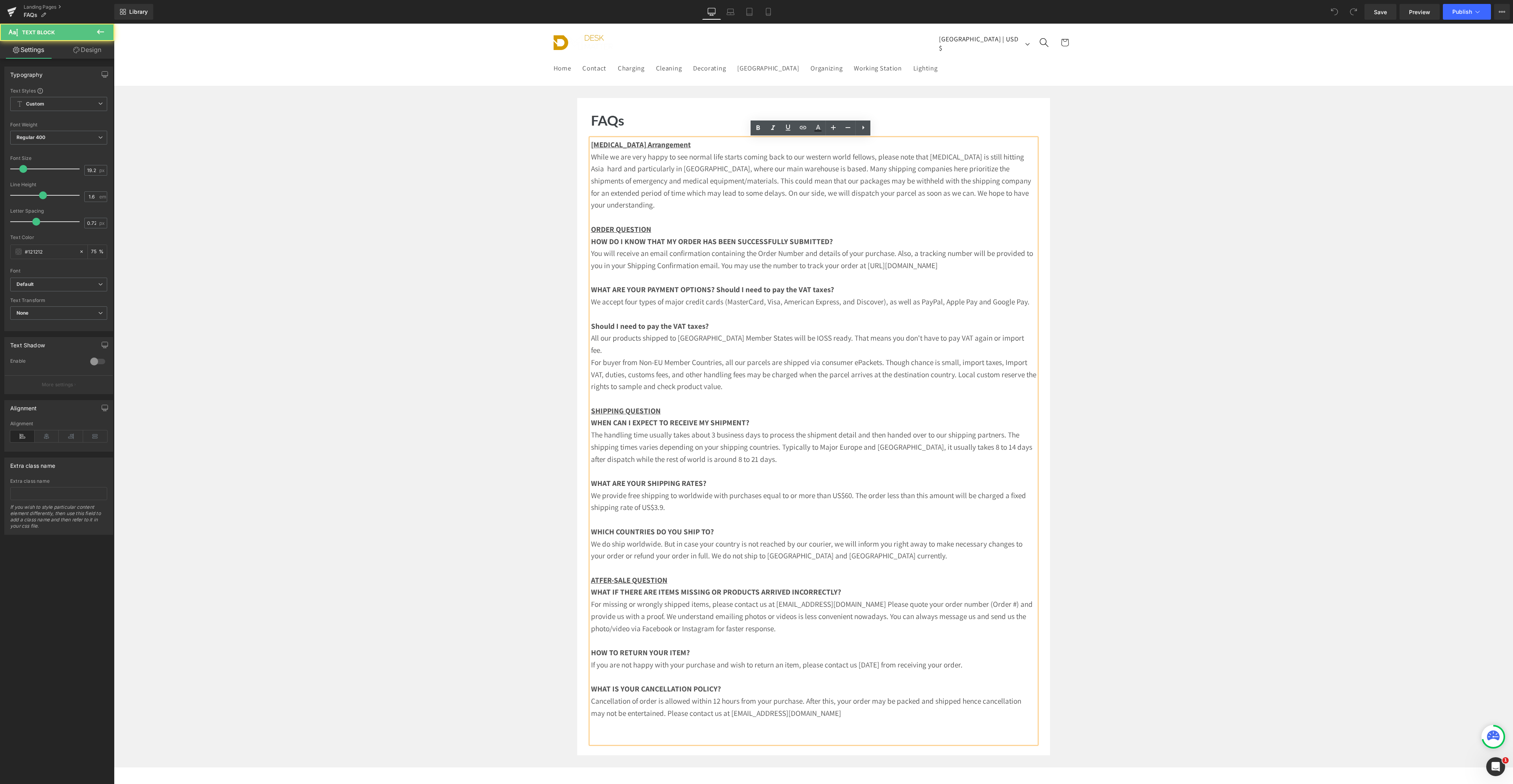
click at [683, 208] on p "While we are very happy to see normal life starts coming back to our western wo…" at bounding box center [813, 180] width 445 height 60
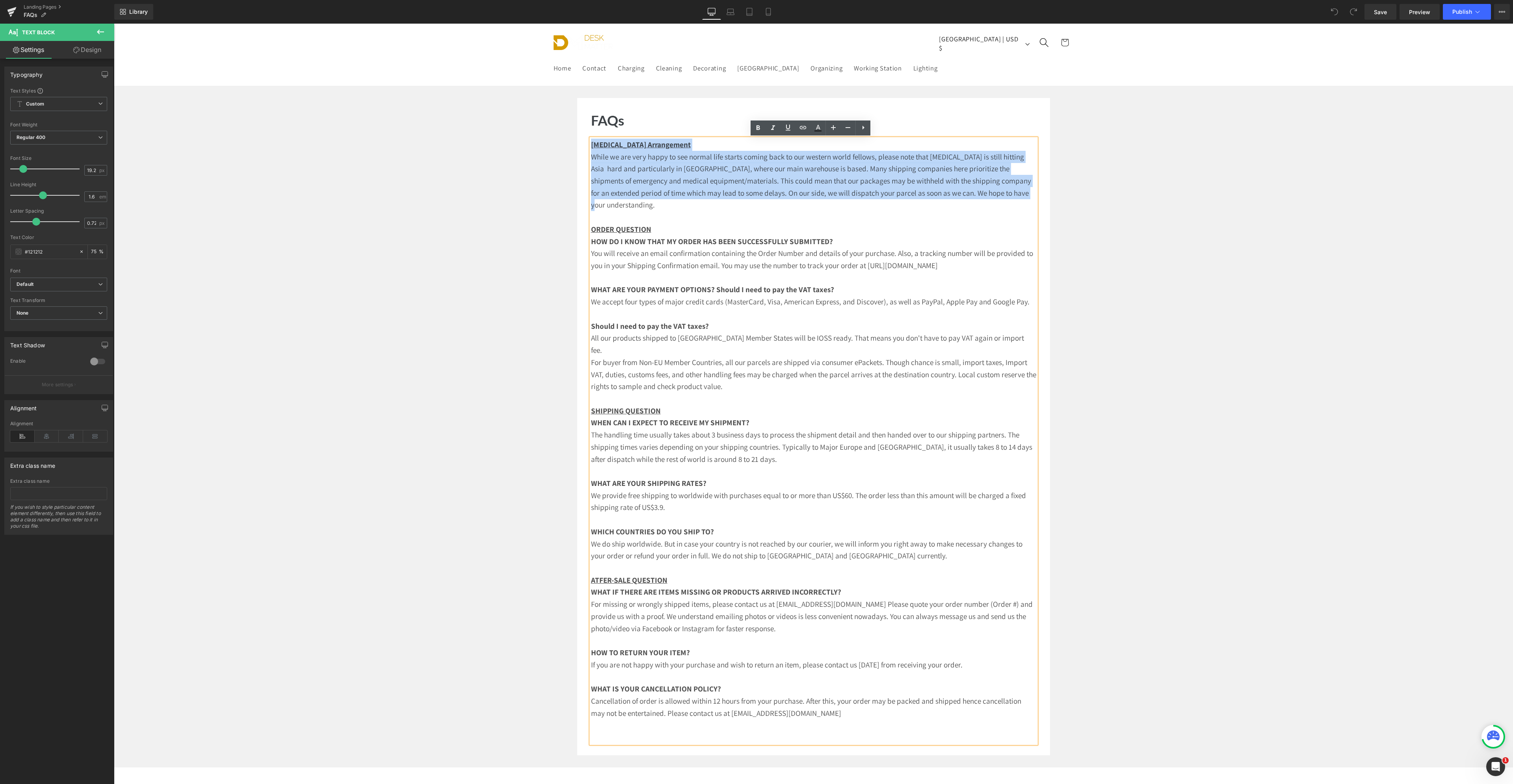
drag, startPoint x: 673, startPoint y: 207, endPoint x: 584, endPoint y: 139, distance: 112.0
click at [585, 139] on div "FAQs Heading COVID-19 Arrangement While we are very happy to see normal life st…" at bounding box center [813, 426] width 457 height 633
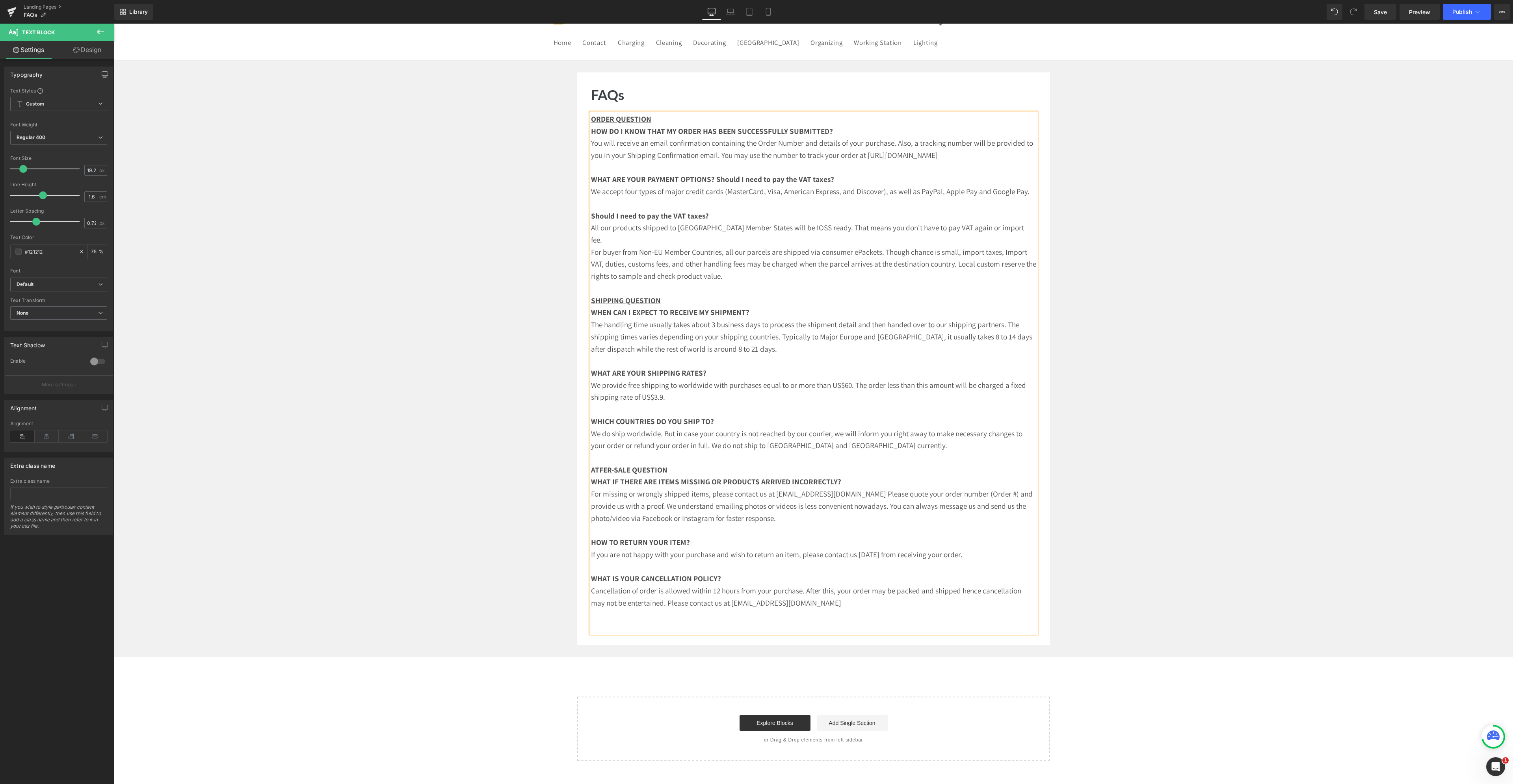
scroll to position [40, 0]
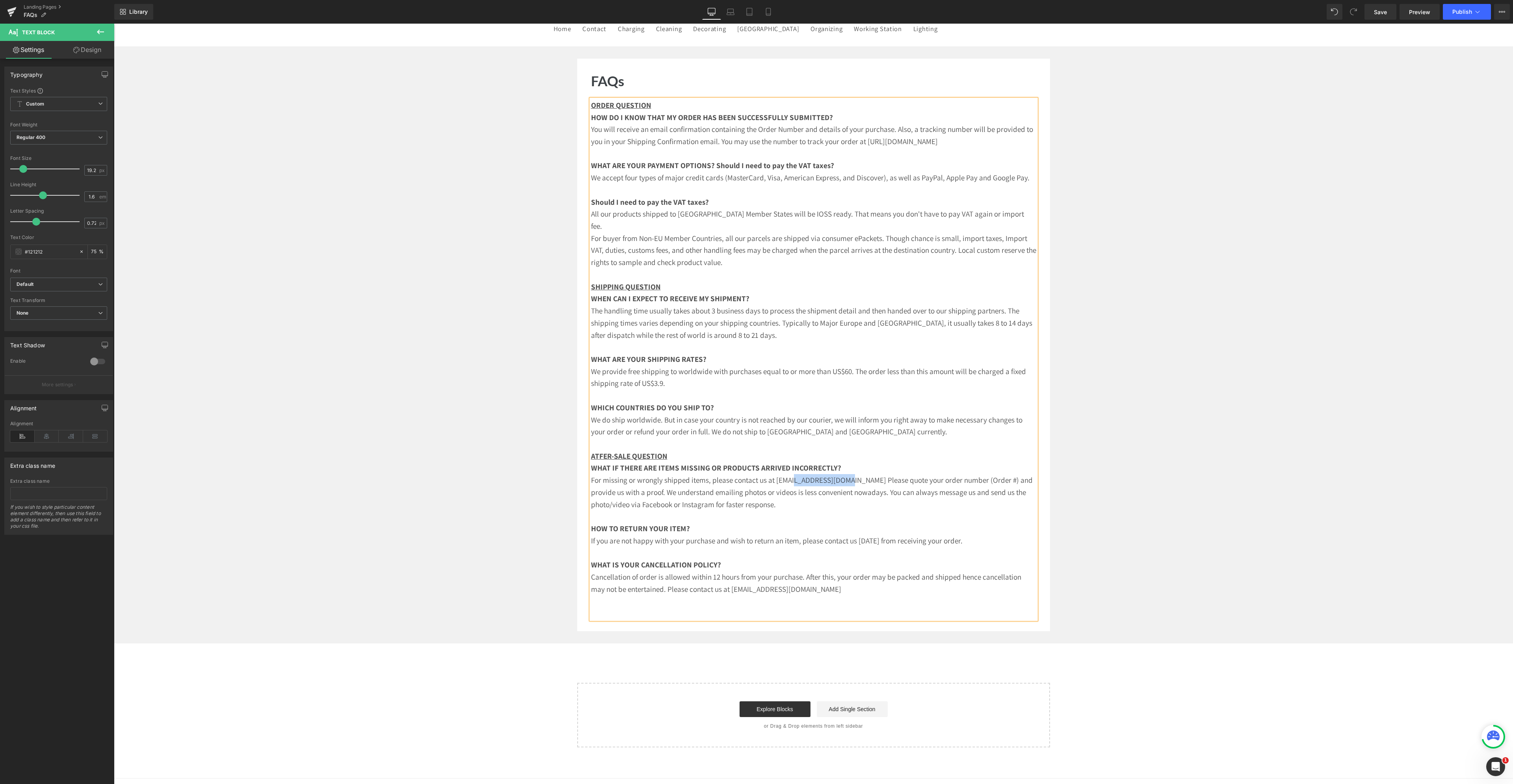
drag, startPoint x: 805, startPoint y: 480, endPoint x: 862, endPoint y: 485, distance: 57.2
click at [862, 485] on p "For missing or wrongly shipped items, please contact us at info@desk-matter.com…" at bounding box center [813, 492] width 445 height 37
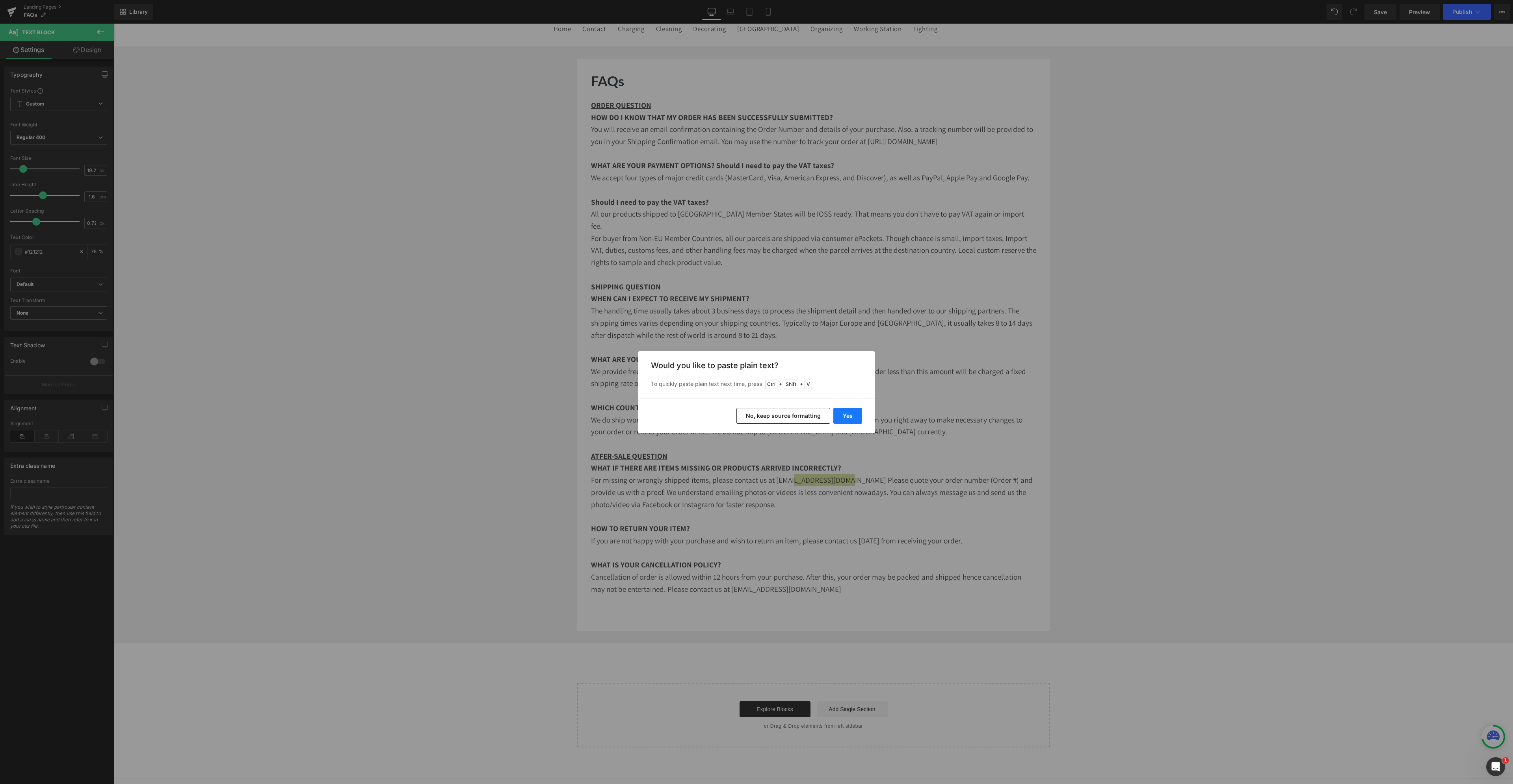
click at [852, 417] on button "Yes" at bounding box center [847, 416] width 29 height 16
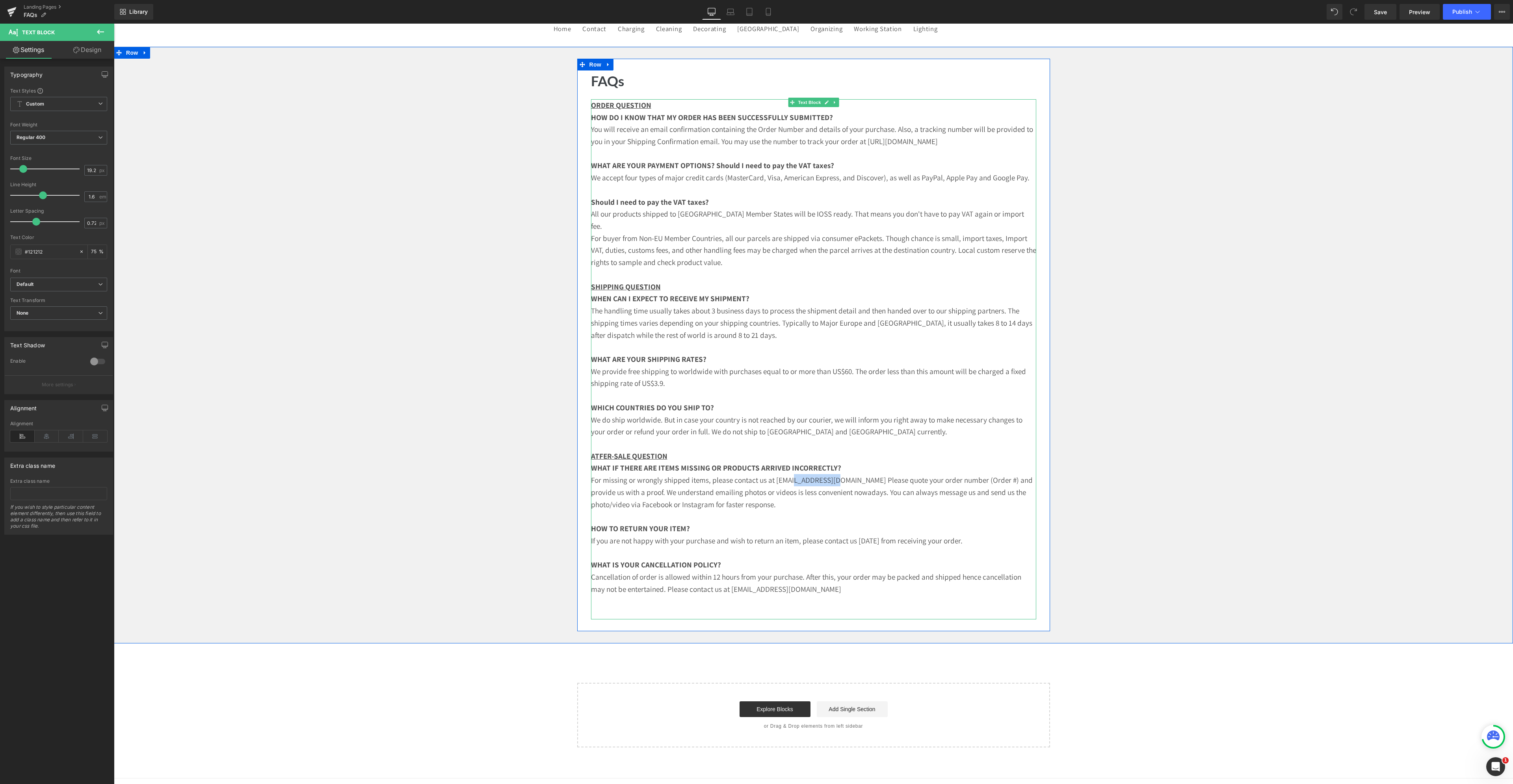
drag, startPoint x: 848, startPoint y: 480, endPoint x: 806, endPoint y: 484, distance: 42.2
click at [806, 484] on p "For missing or wrongly shipped items, please contact us at info@curalive.com Pl…" at bounding box center [813, 492] width 445 height 37
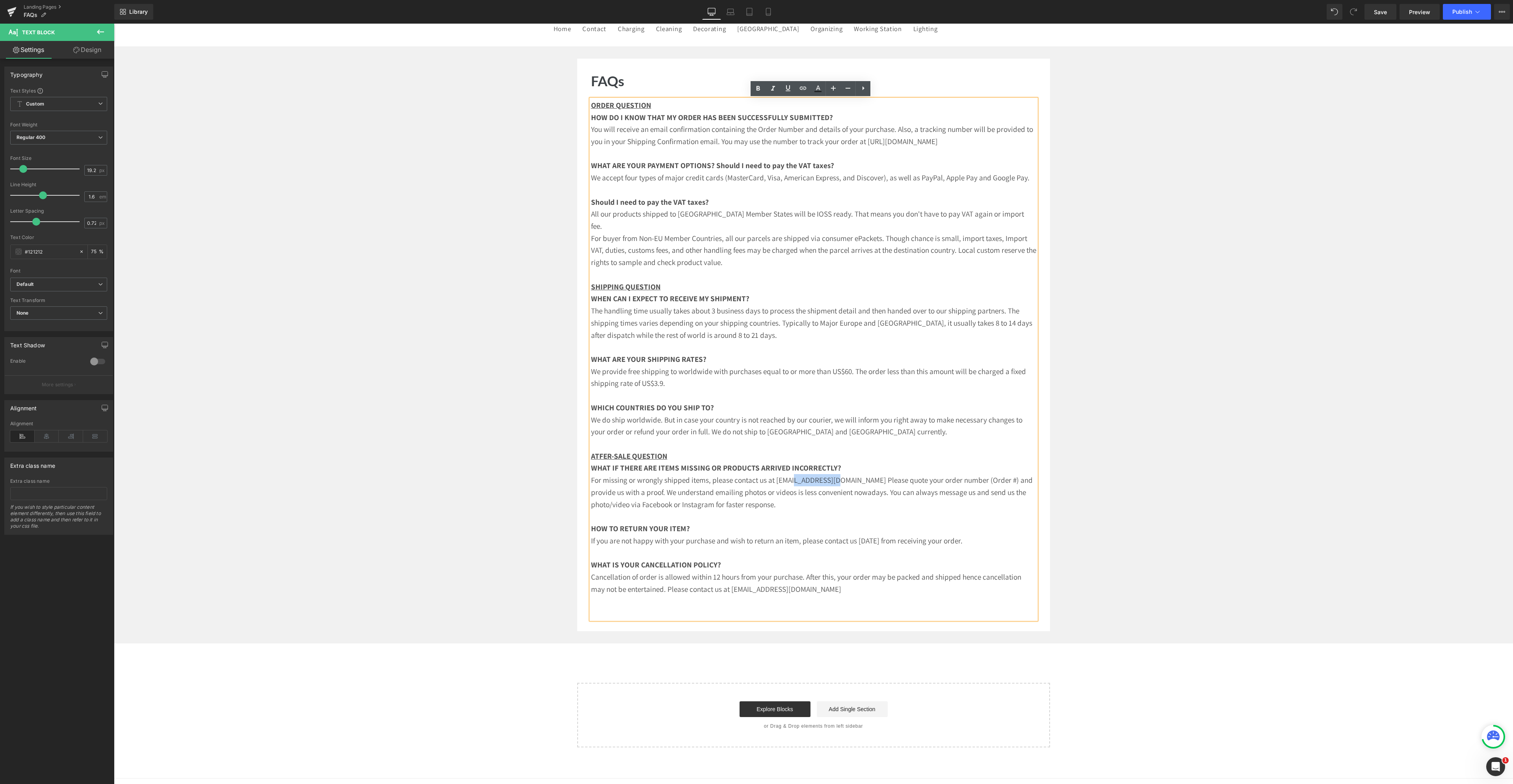
copy p "curalive.com"
drag, startPoint x: 802, startPoint y: 593, endPoint x: 855, endPoint y: 594, distance: 53.0
click at [855, 594] on p "Cancellation of order is allowed within 12 hours from your purchase. After this…" at bounding box center [813, 583] width 445 height 24
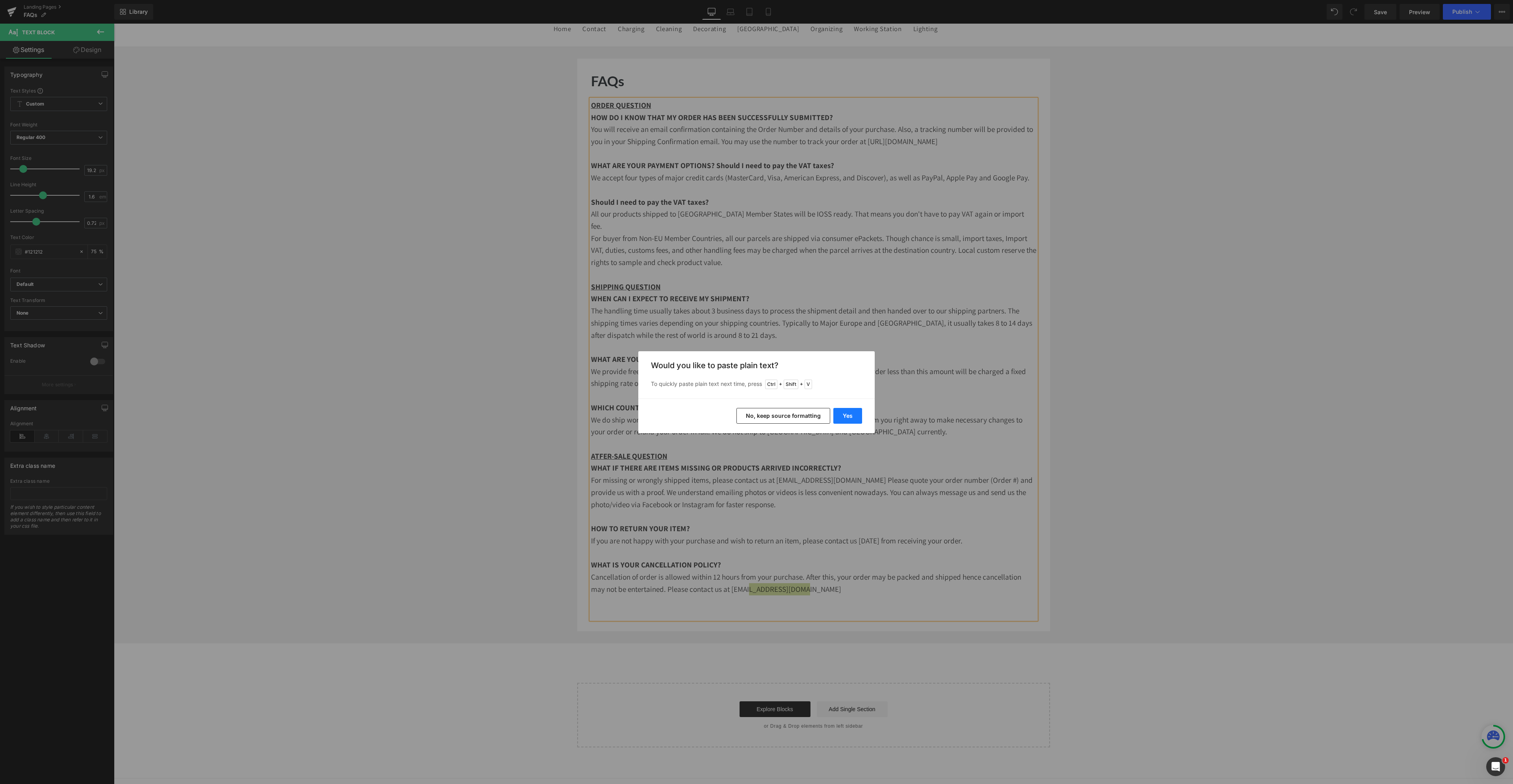
click at [843, 413] on button "Yes" at bounding box center [847, 416] width 29 height 16
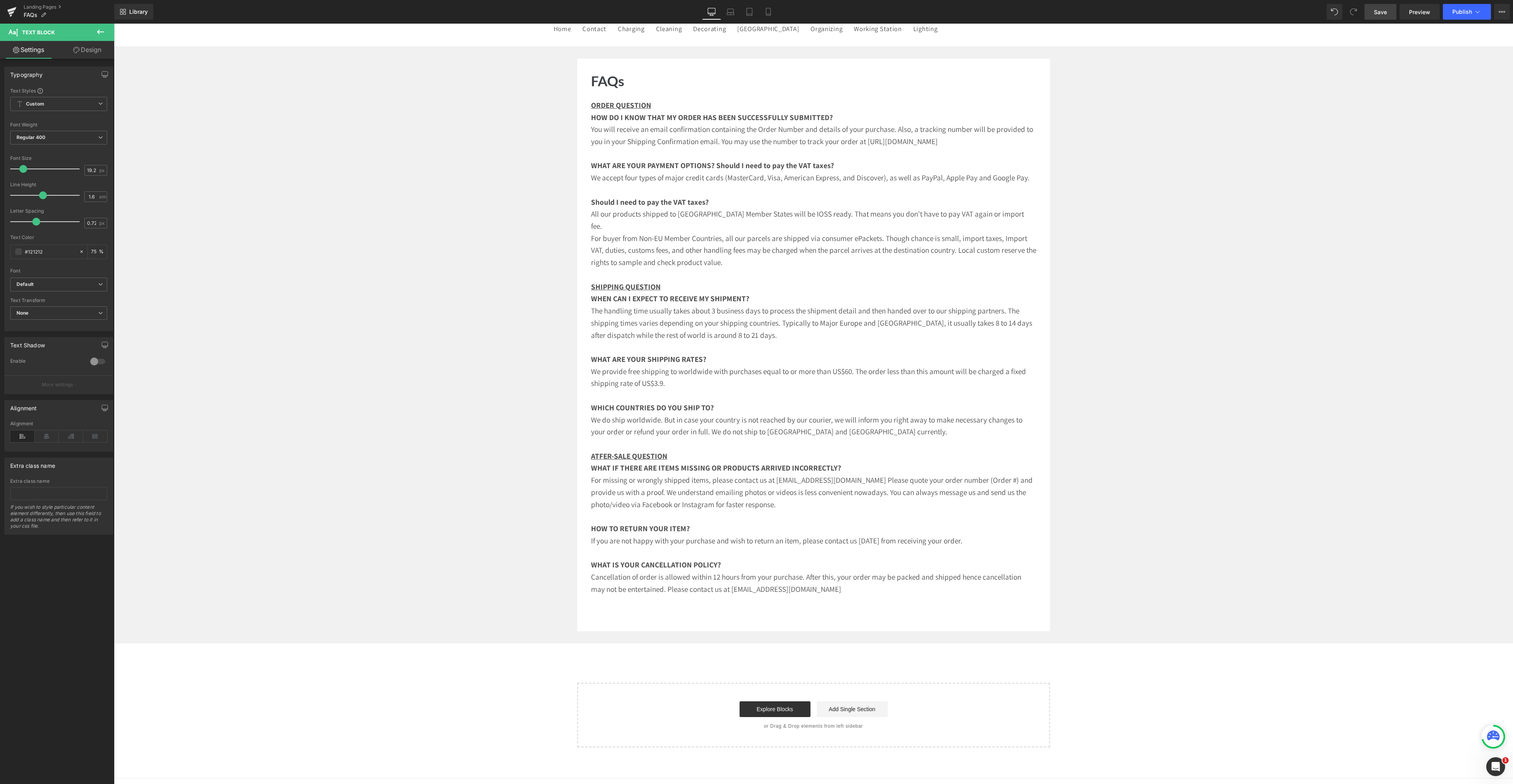
click at [1385, 14] on span "Save" at bounding box center [1380, 12] width 13 height 8
click at [1464, 9] on span "Publish" at bounding box center [1462, 12] width 20 height 6
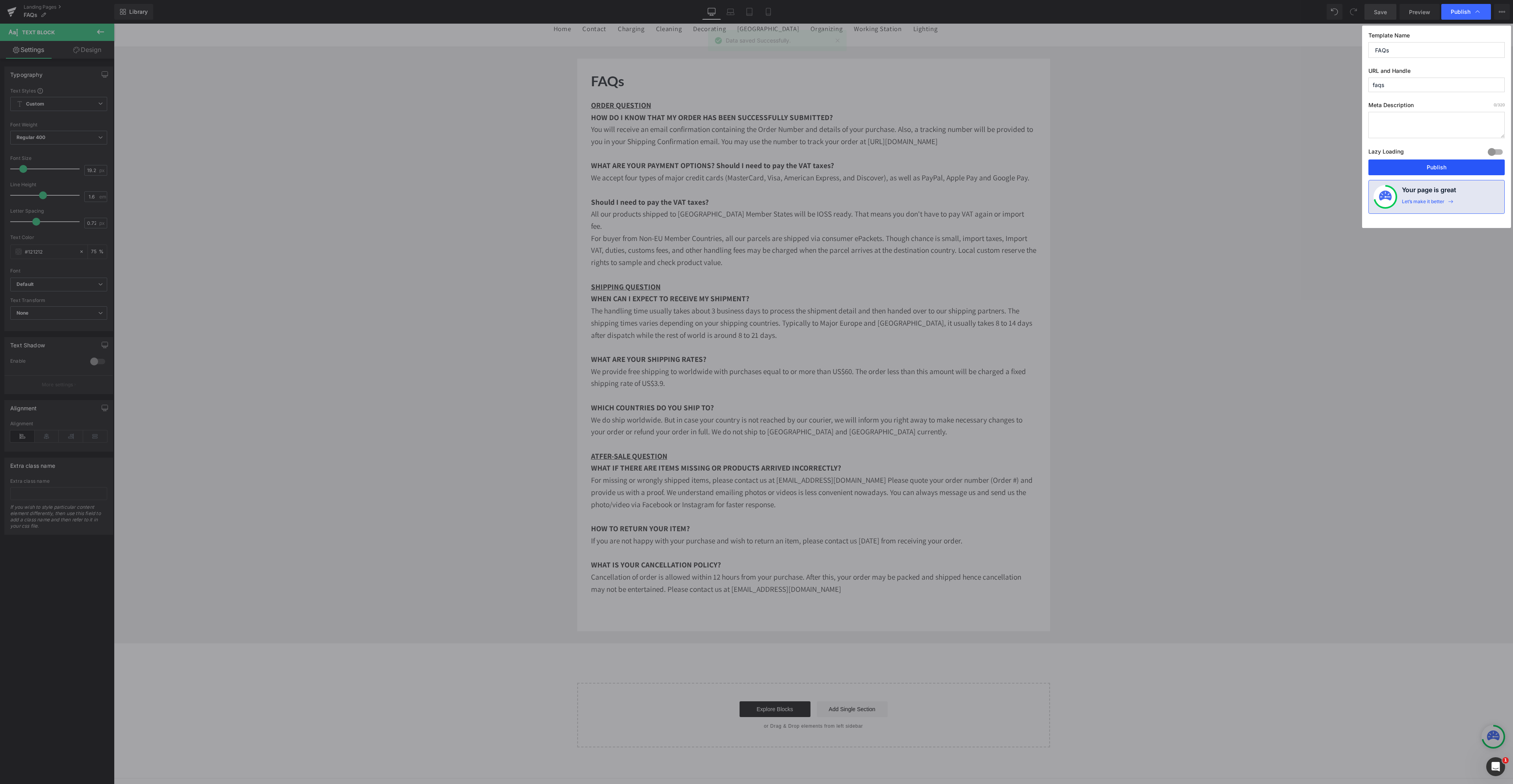
click at [1408, 162] on button "Publish" at bounding box center [1436, 168] width 136 height 16
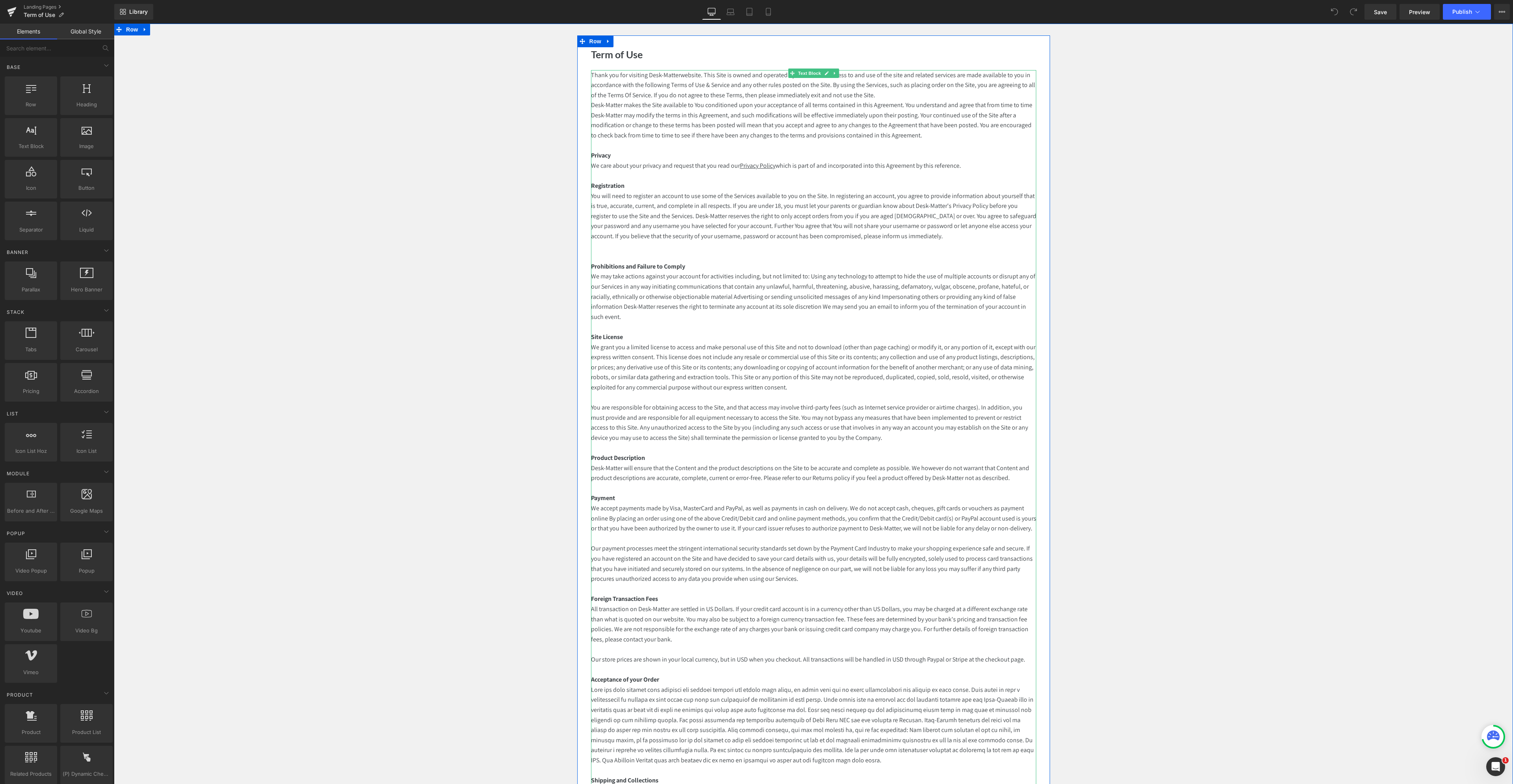
click at [823, 98] on p "Thank you for visiting Desk-Matter website. This Site is owned and operated by …" at bounding box center [813, 85] width 445 height 31
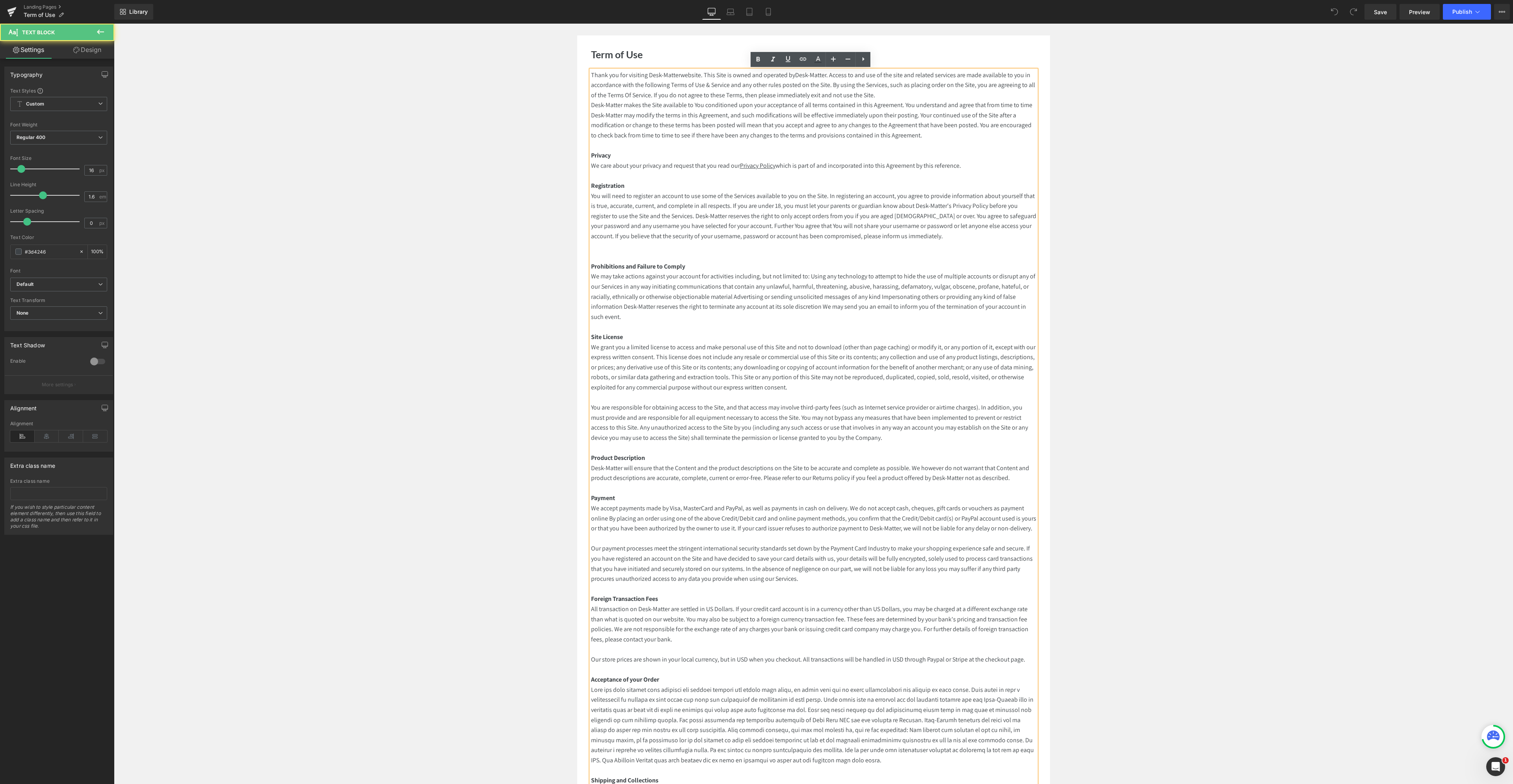
drag, startPoint x: 852, startPoint y: 88, endPoint x: 846, endPoint y: 87, distance: 6.1
click at [852, 88] on span ". Access to and use of the site and related services are made available to you …" at bounding box center [813, 85] width 444 height 29
drag, startPoint x: 812, startPoint y: 74, endPoint x: 844, endPoint y: 72, distance: 32.1
click at [844, 72] on p "Thank you for visiting Desk-Matter website. This Site is owned and operated by …" at bounding box center [813, 85] width 445 height 31
click at [745, 112] on span "Desk-Matter makes the Site available to You conditioned upon your acceptance of…" at bounding box center [811, 120] width 441 height 39
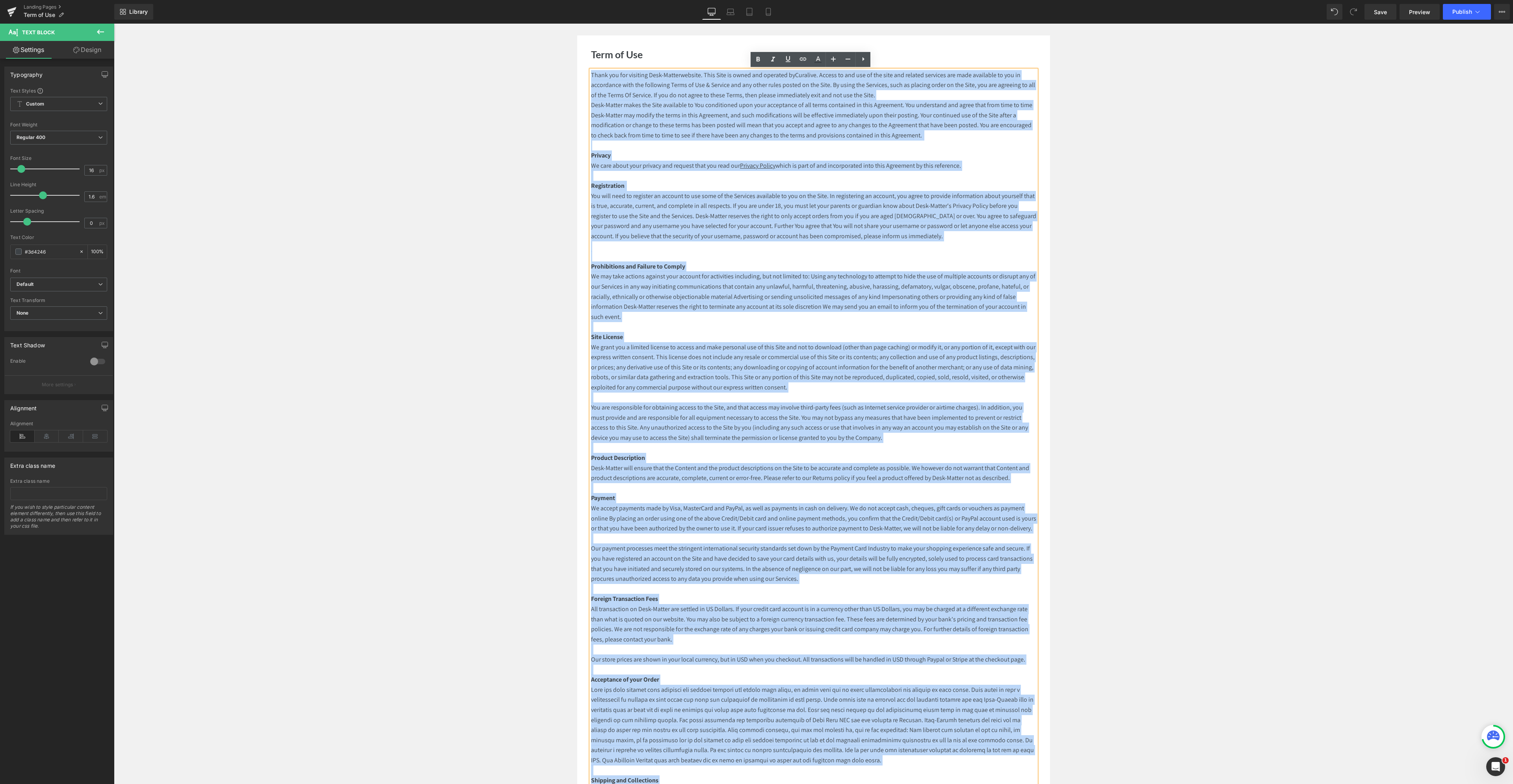
copy div "Lorem ips dol sitametc Adip-Elitse doeiusm. Temp Inci ut labor etd magnaali en …"
click at [720, 148] on p "Desk-Matter makes the Site available to You conditioned upon your acceptance of…" at bounding box center [813, 125] width 445 height 51
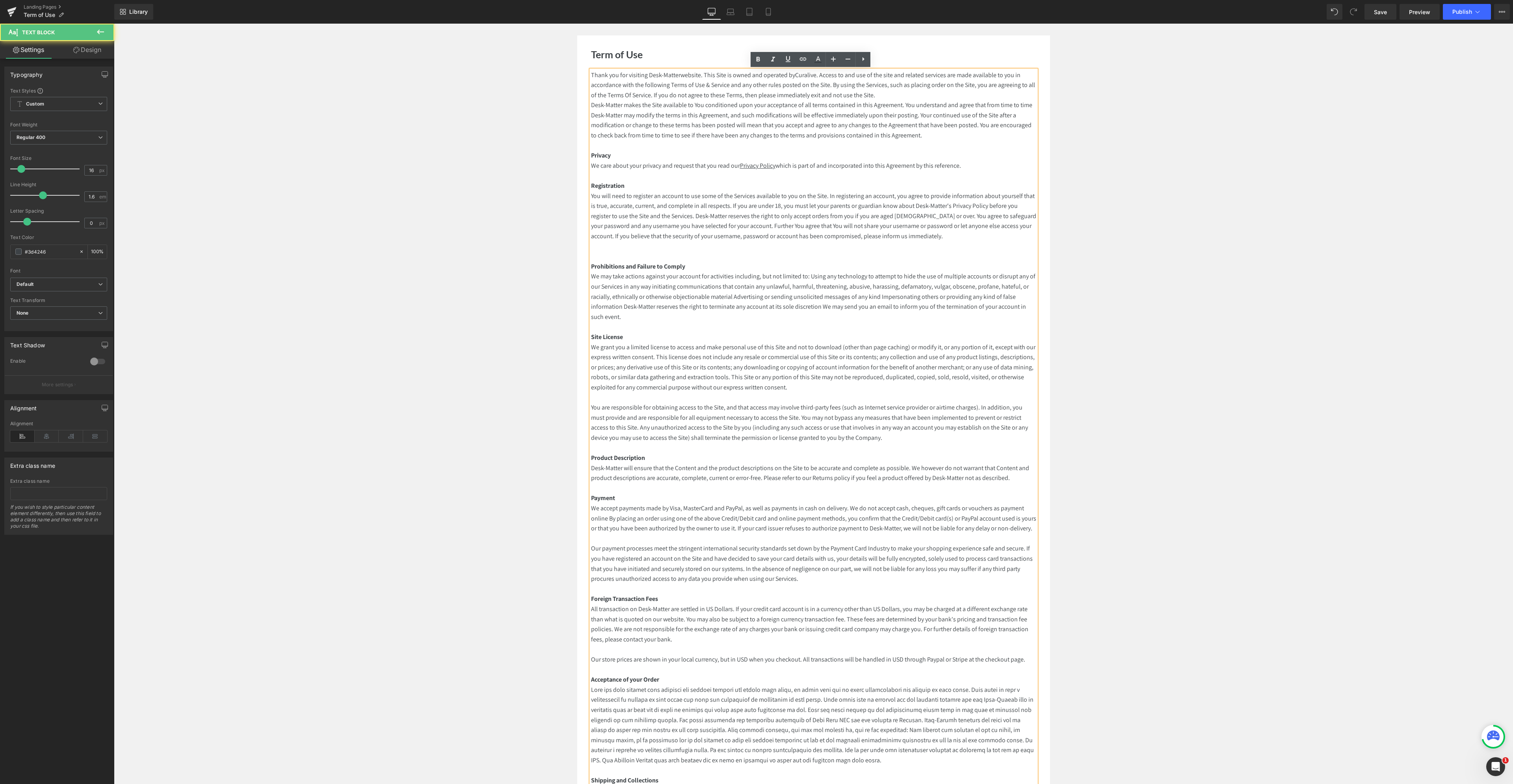
click at [734, 116] on span "Desk-Matter makes the Site available to You conditioned upon your acceptance of…" at bounding box center [811, 120] width 441 height 39
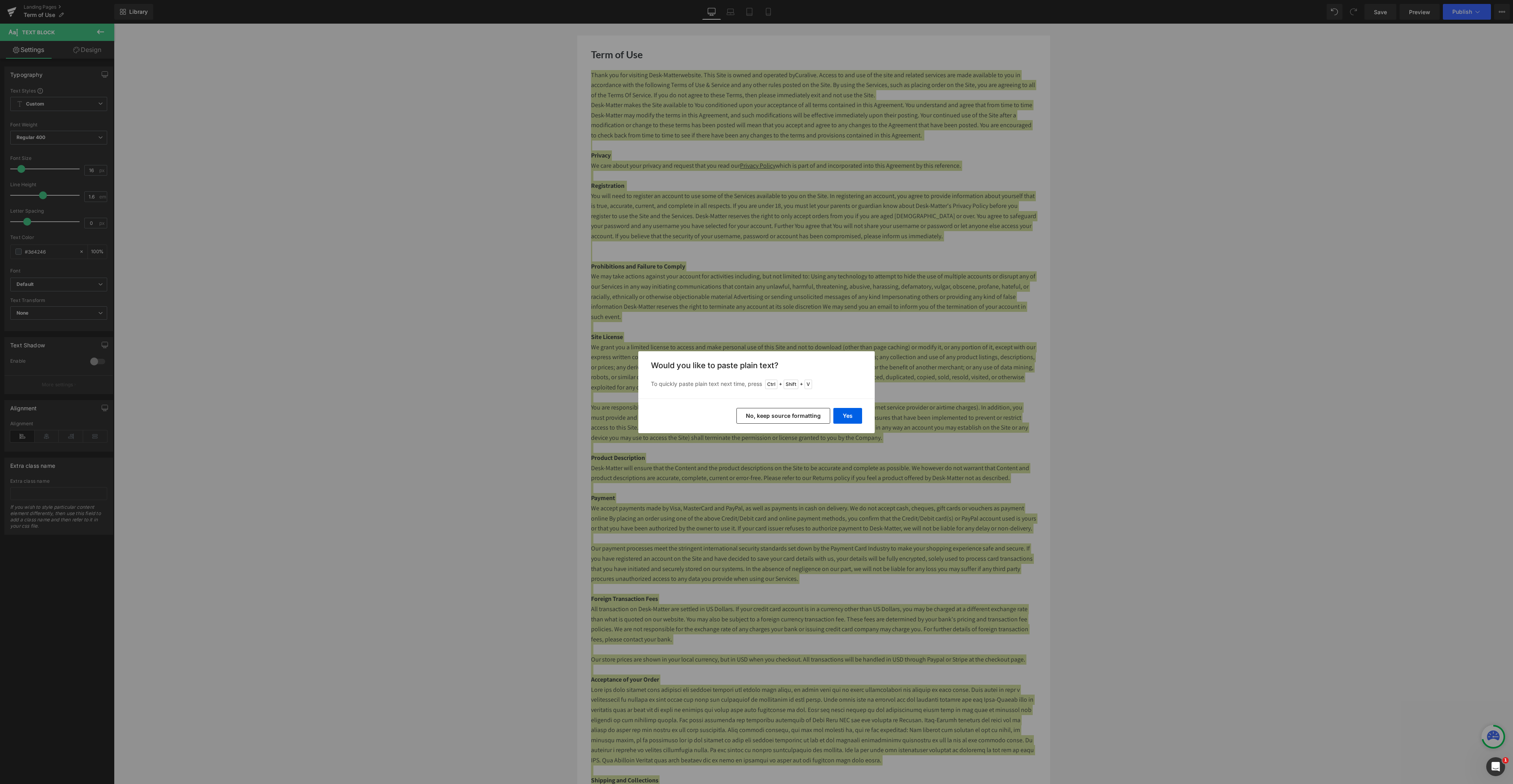
click at [812, 414] on button "No, keep source formatting" at bounding box center [783, 416] width 94 height 16
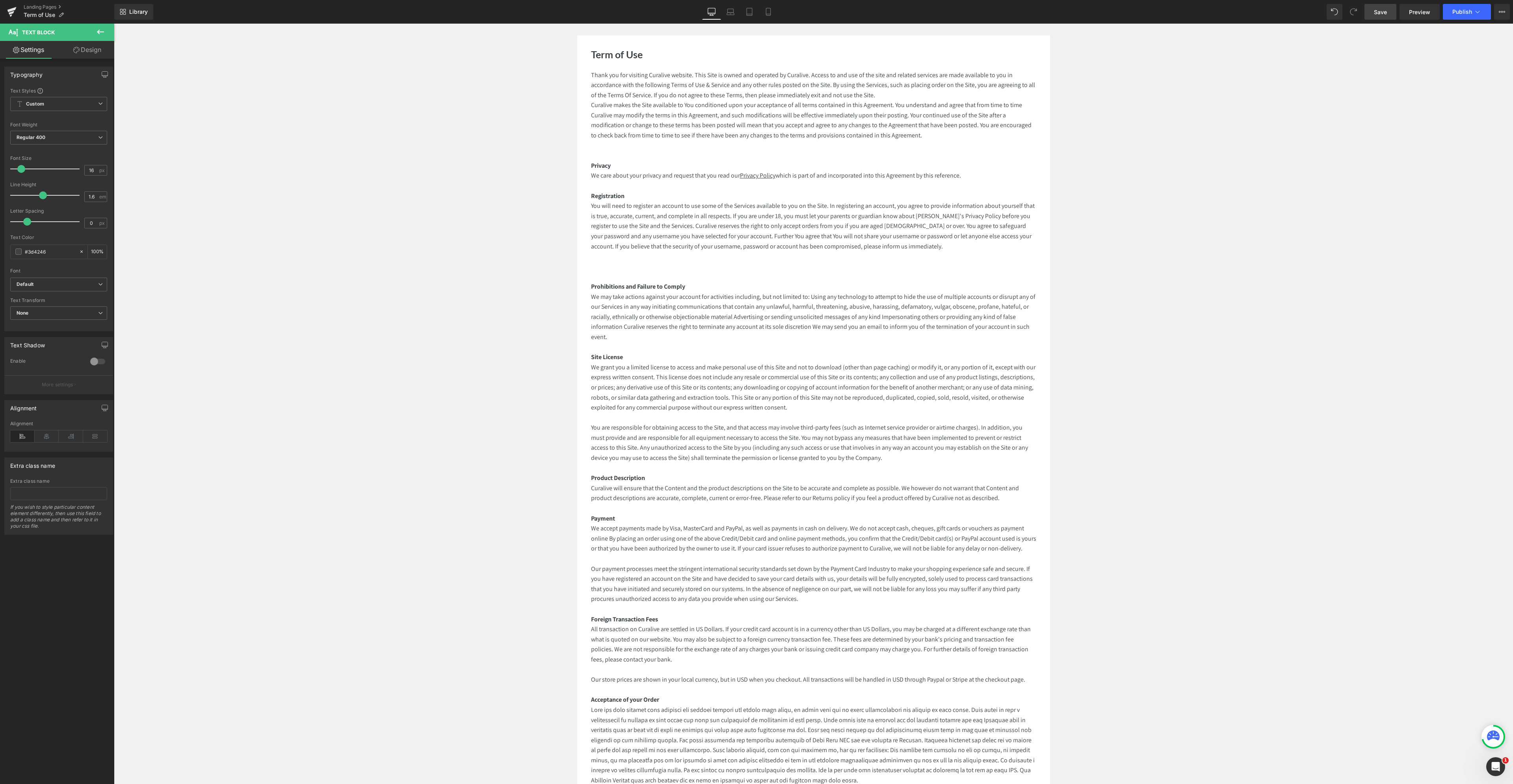
click at [1371, 9] on link "Save" at bounding box center [1380, 12] width 32 height 16
click at [1461, 14] on span "Publish" at bounding box center [1462, 12] width 20 height 6
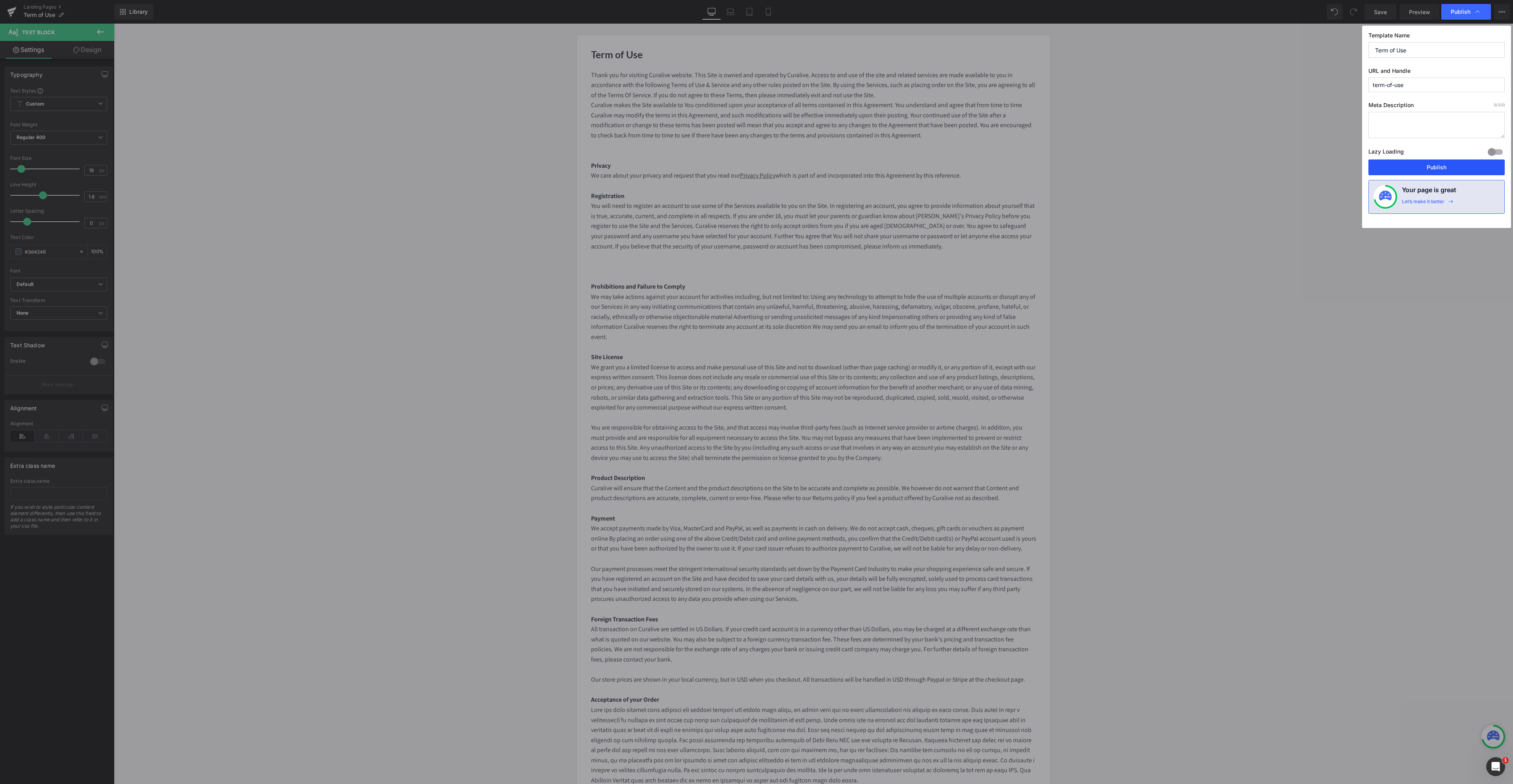
click at [1430, 166] on button "Publish" at bounding box center [1436, 168] width 136 height 16
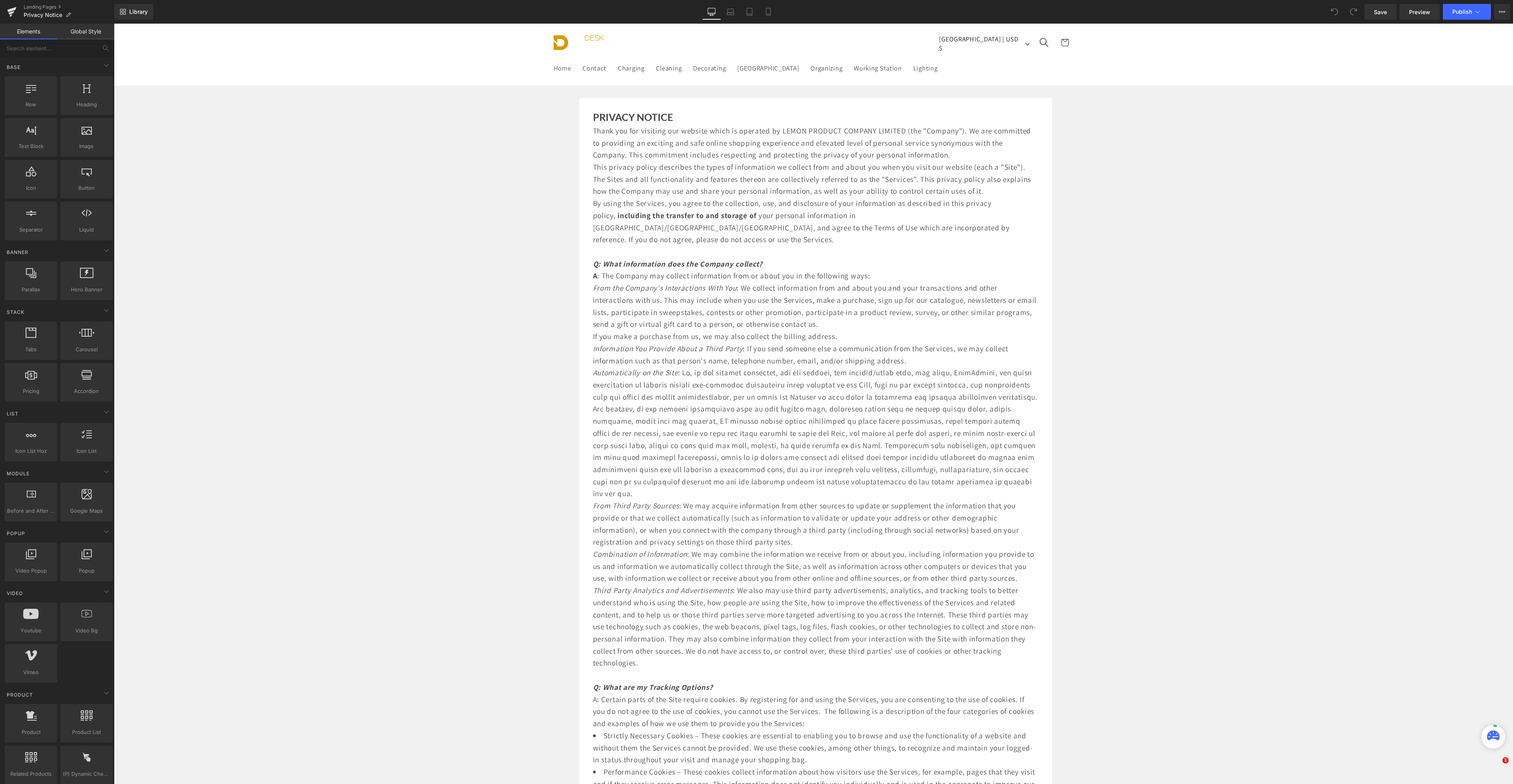
drag, startPoint x: 847, startPoint y: 243, endPoint x: 840, endPoint y: 186, distance: 57.4
click at [847, 242] on p "By using the Services, you agree to the collection, use, and disclosure of your…" at bounding box center [815, 221] width 445 height 49
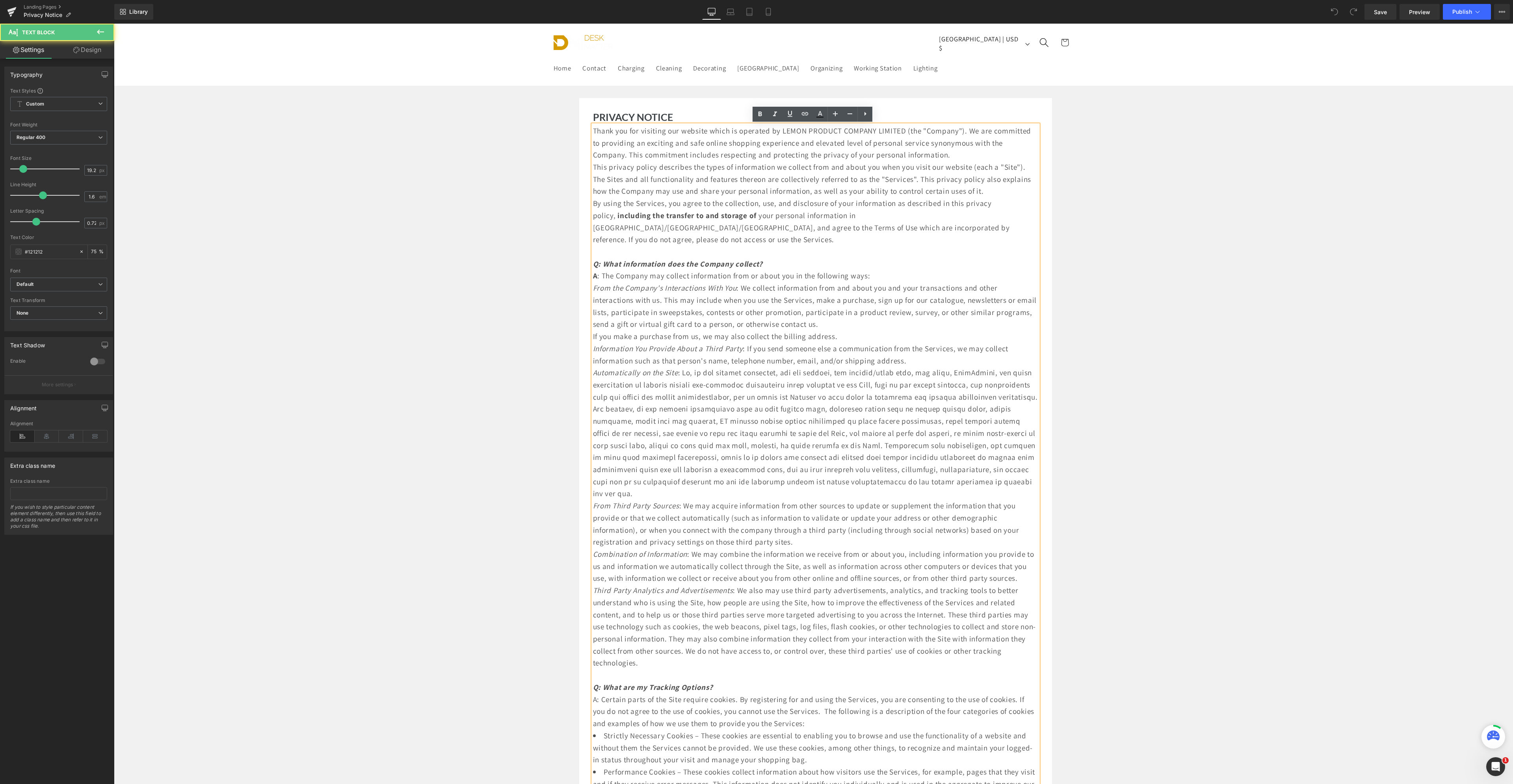
click at [840, 186] on p "This privacy policy describes the types of information we collect from and abou…" at bounding box center [815, 179] width 445 height 37
click at [873, 162] on p "Thank you for visiting our website which is operated by LEMON PRODUCT COMPANY L…" at bounding box center [815, 143] width 445 height 37
click at [874, 162] on p "Thank you for visiting our website which is operated by LEMON PRODUCT COMPANY L…" at bounding box center [815, 143] width 445 height 37
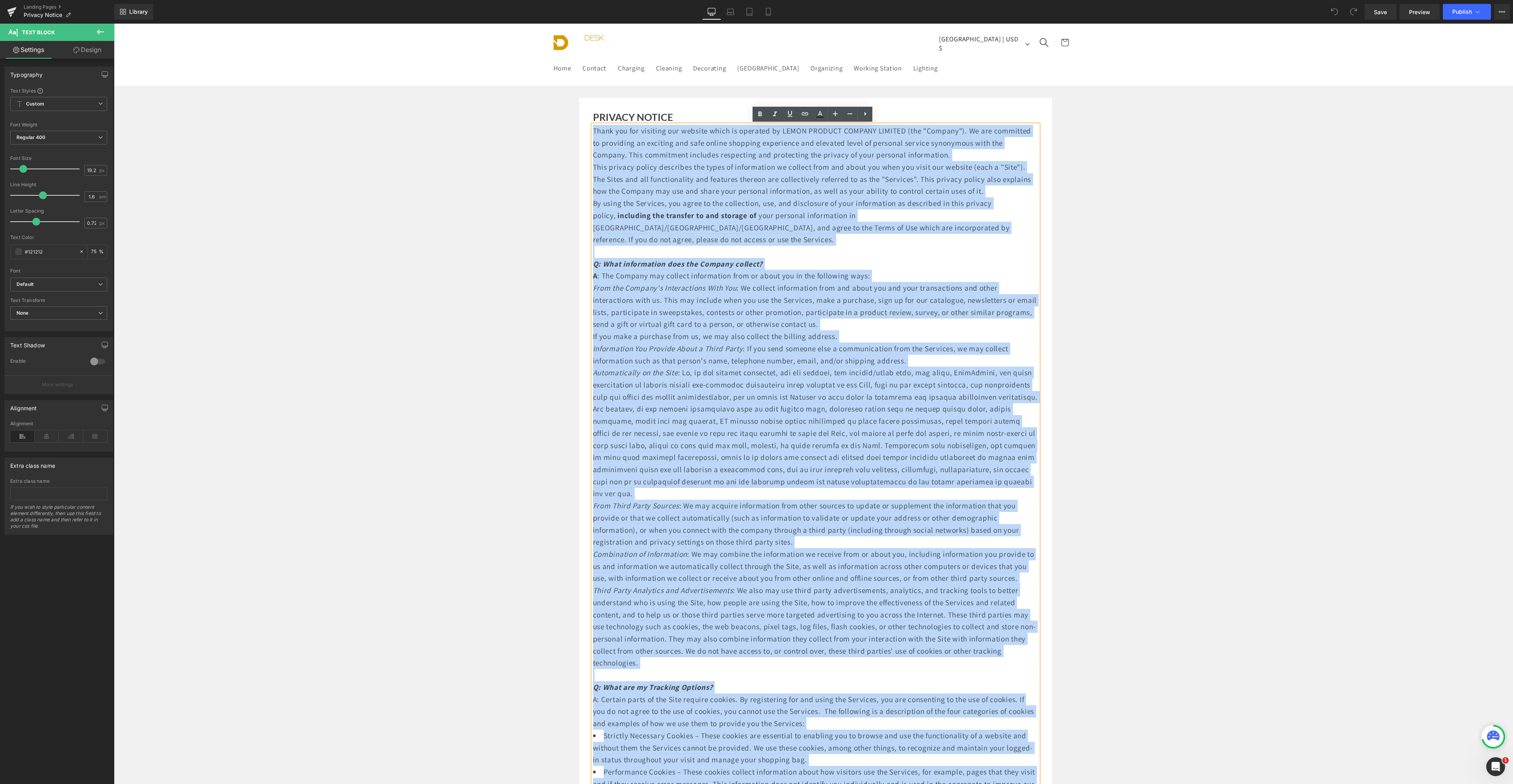
copy div "Thank you for visiting our website which is operated by LEMON PRODUCT COMPANY L…"
click at [916, 144] on span "Thank you for visiting our website which is operated by LEMON PRODUCT COMPANY L…" at bounding box center [812, 143] width 438 height 35
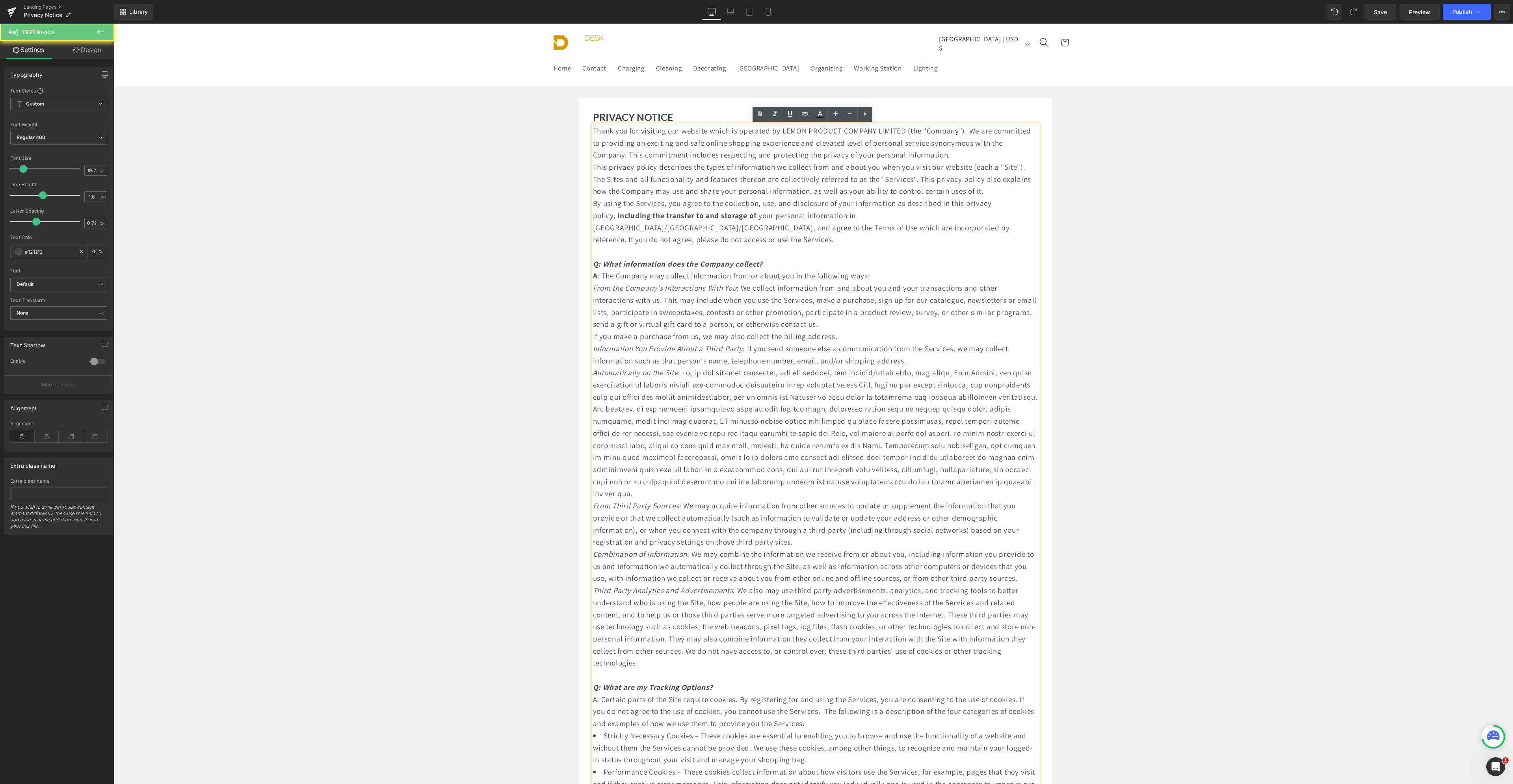
click at [922, 131] on span "Thank you for visiting our website which is operated by LEMON PRODUCT COMPANY L…" at bounding box center [812, 143] width 438 height 35
drag, startPoint x: 791, startPoint y: 131, endPoint x: 937, endPoint y: 130, distance: 146.0
click at [937, 130] on span "Thank you for visiting our website which is operated by LEMON PRODUCT COMPANY L…" at bounding box center [812, 143] width 438 height 35
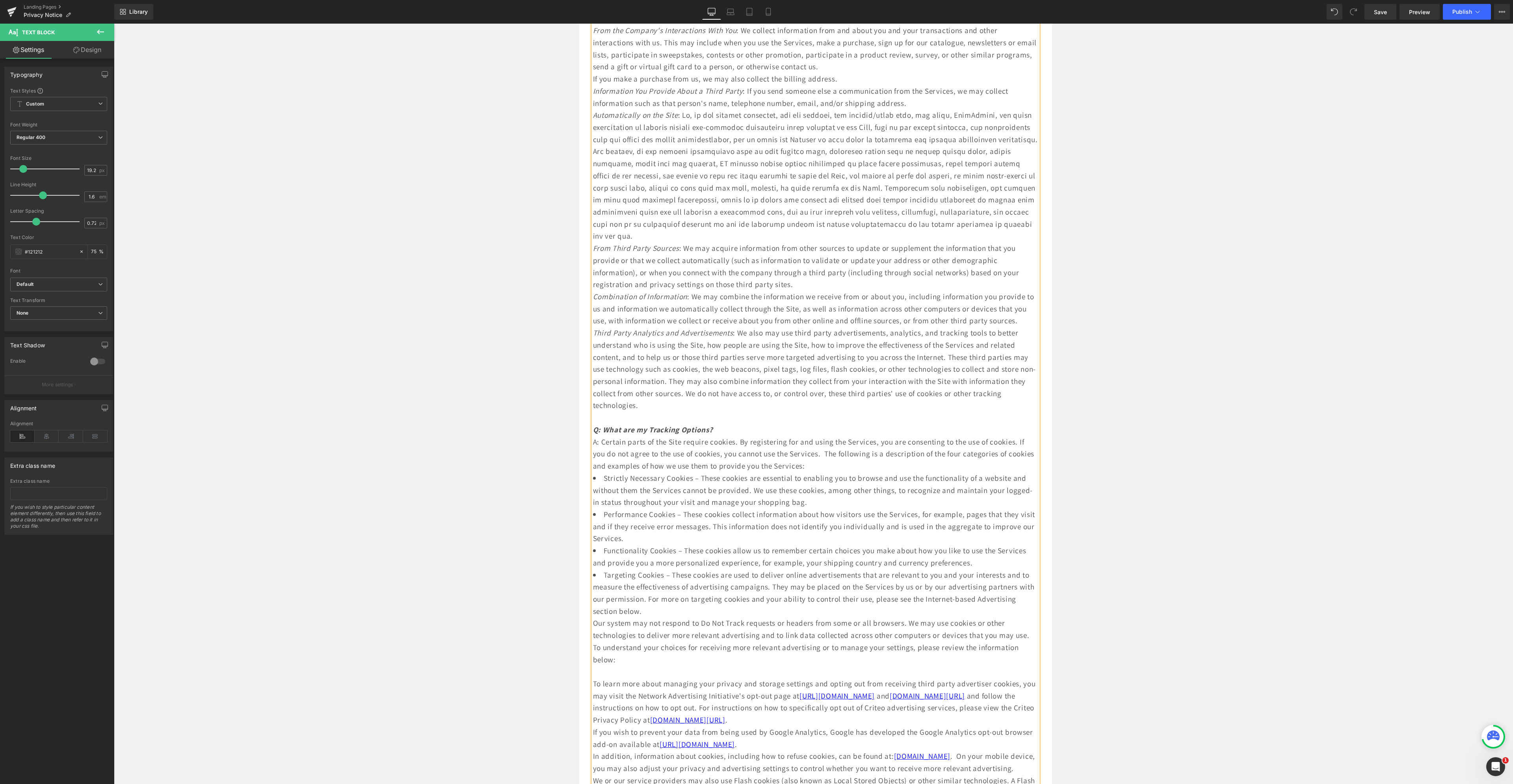
scroll to position [315, 0]
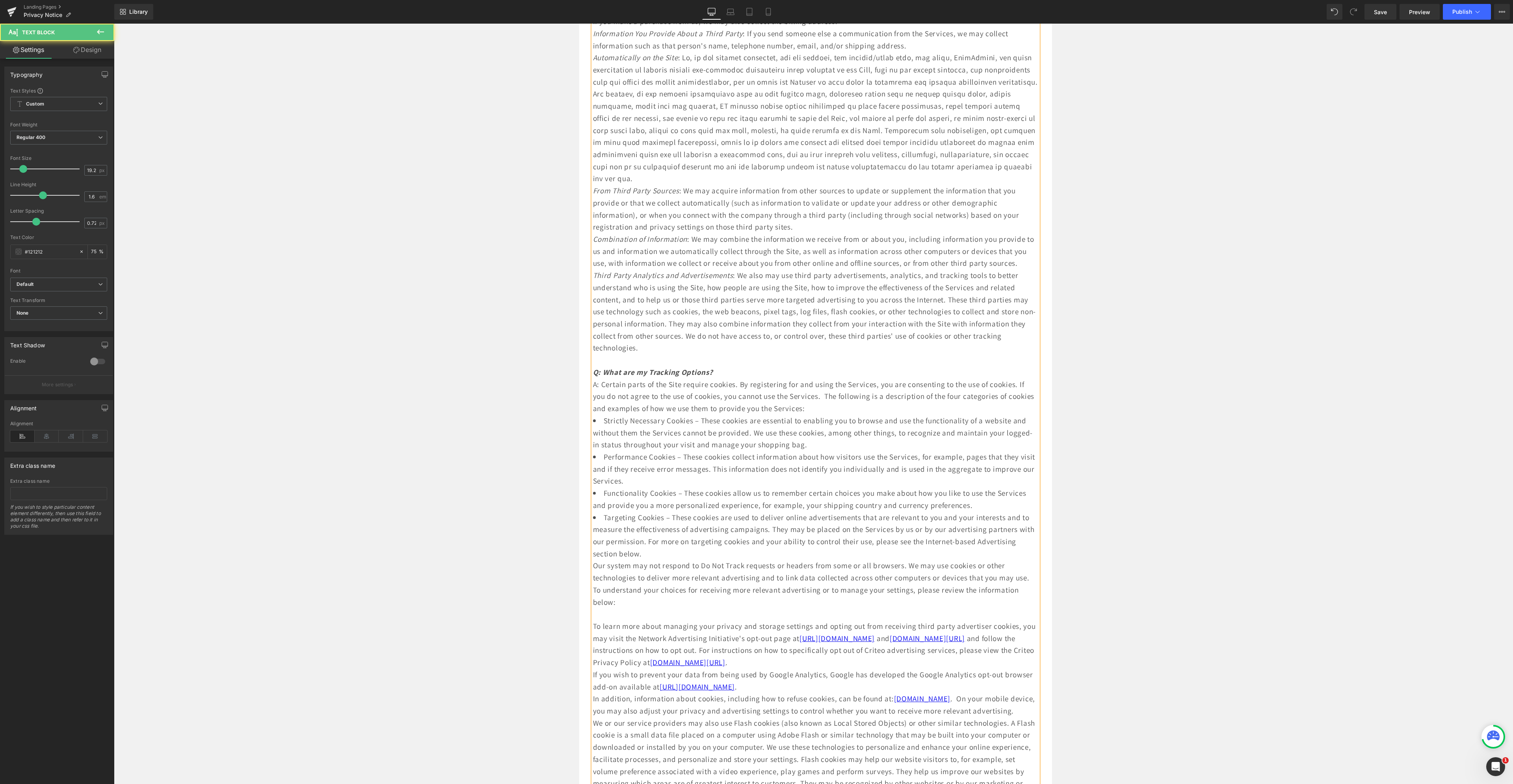
click at [812, 304] on p "Third Party Analytics and Advertisements : We also may use third party advertis…" at bounding box center [815, 311] width 445 height 84
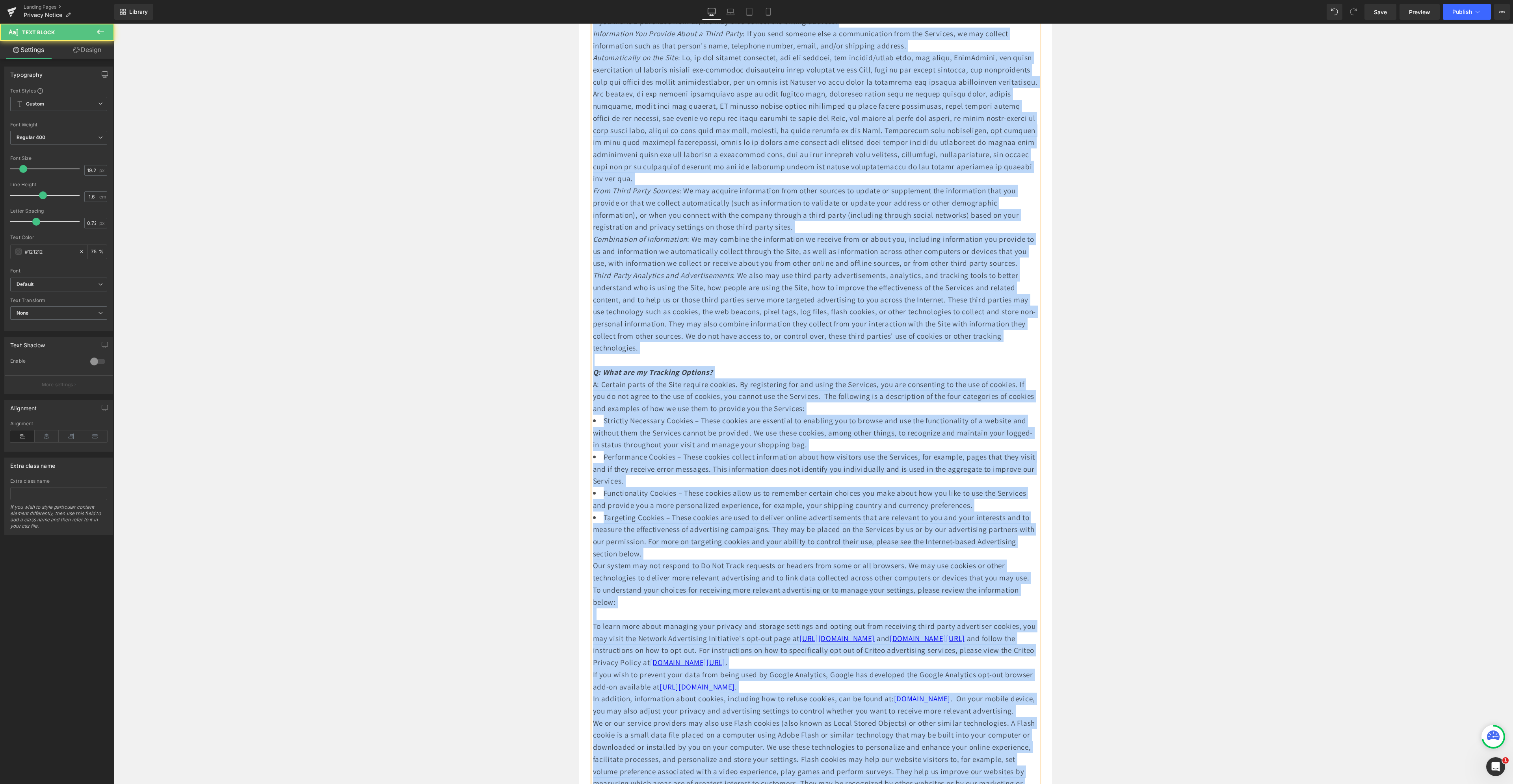
copy div "Thank you for visiting our website which is operated by Jazzmok Limited (the "C…"
click at [931, 216] on p "From Third Party Sources : We may acquire information from other sources to upd…" at bounding box center [815, 208] width 445 height 49
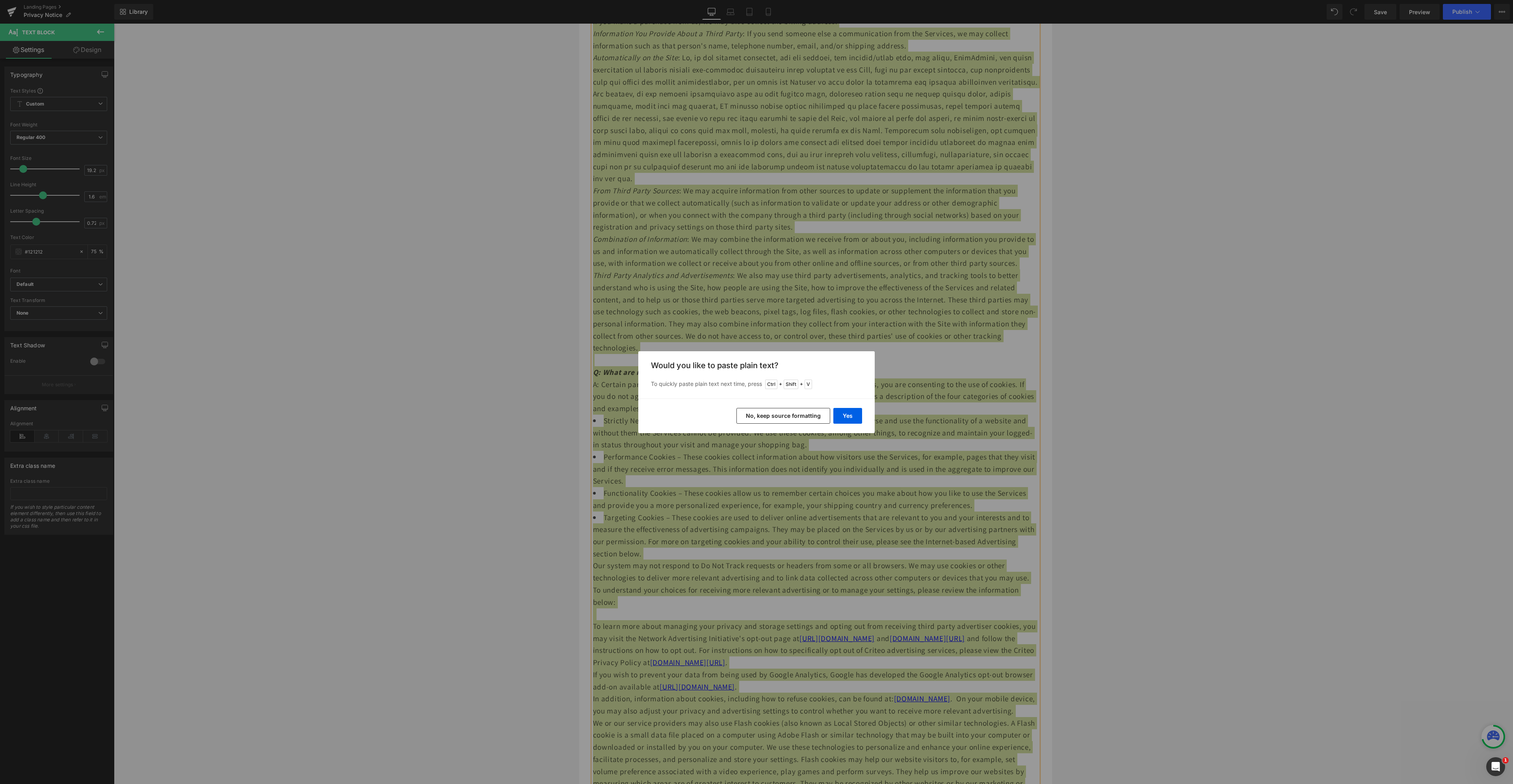
click at [819, 422] on button "No, keep source formatting" at bounding box center [783, 416] width 94 height 16
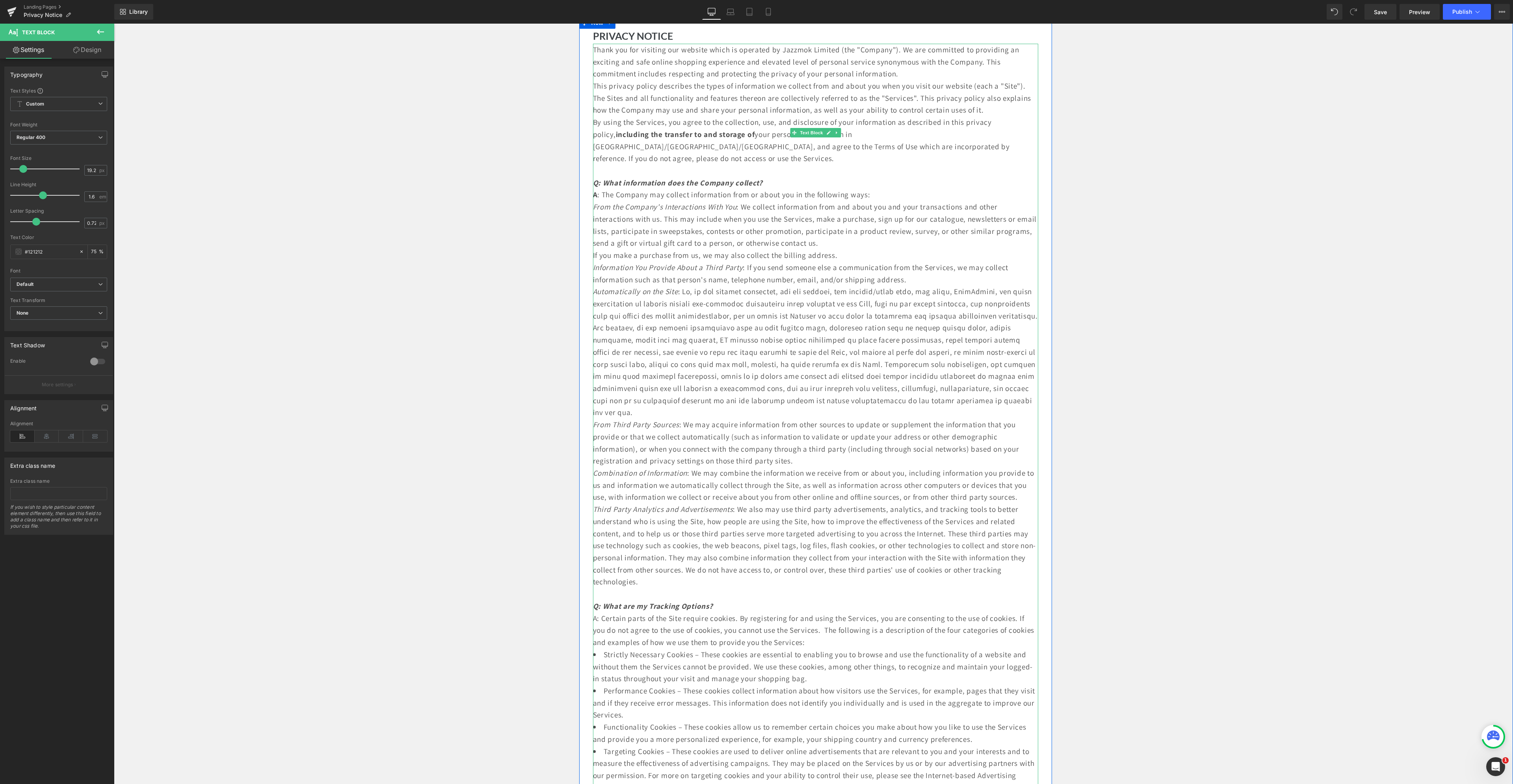
scroll to position [0, 0]
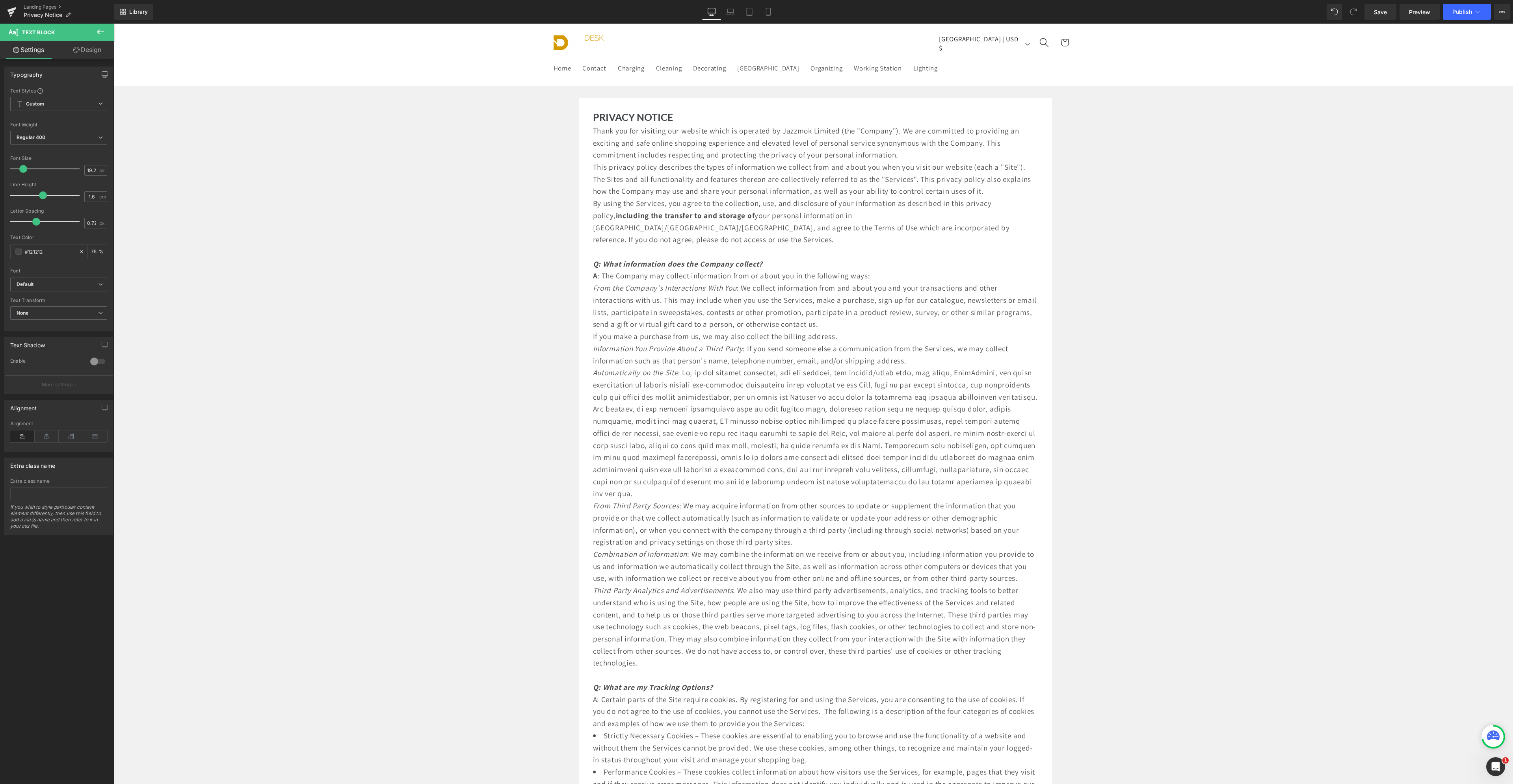
drag, startPoint x: 1381, startPoint y: 17, endPoint x: 1399, endPoint y: 12, distance: 18.7
click at [1381, 17] on link "Save" at bounding box center [1380, 12] width 32 height 16
click at [1464, 9] on span "Publish" at bounding box center [1462, 12] width 20 height 6
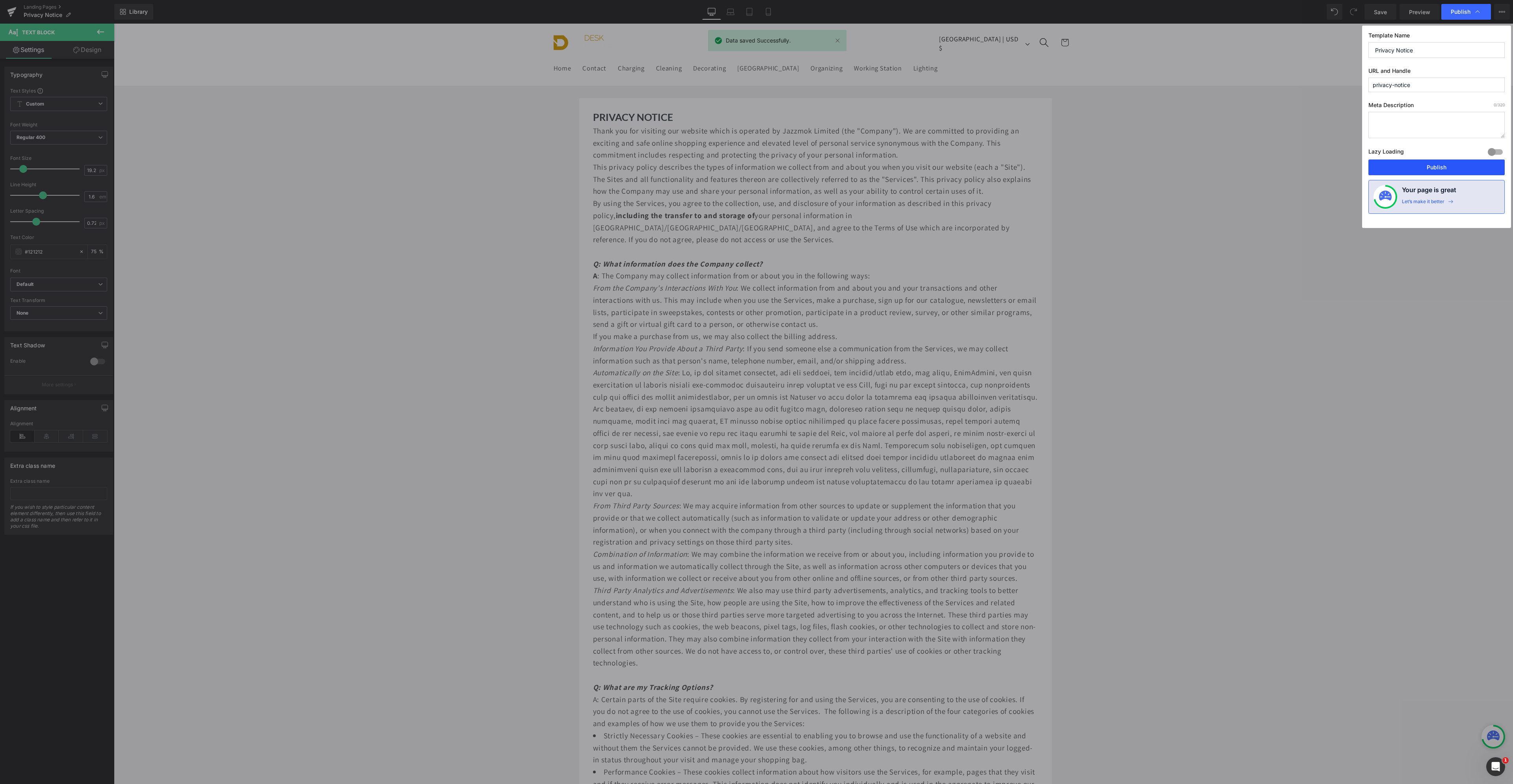
click at [1434, 168] on button "Publish" at bounding box center [1436, 168] width 136 height 16
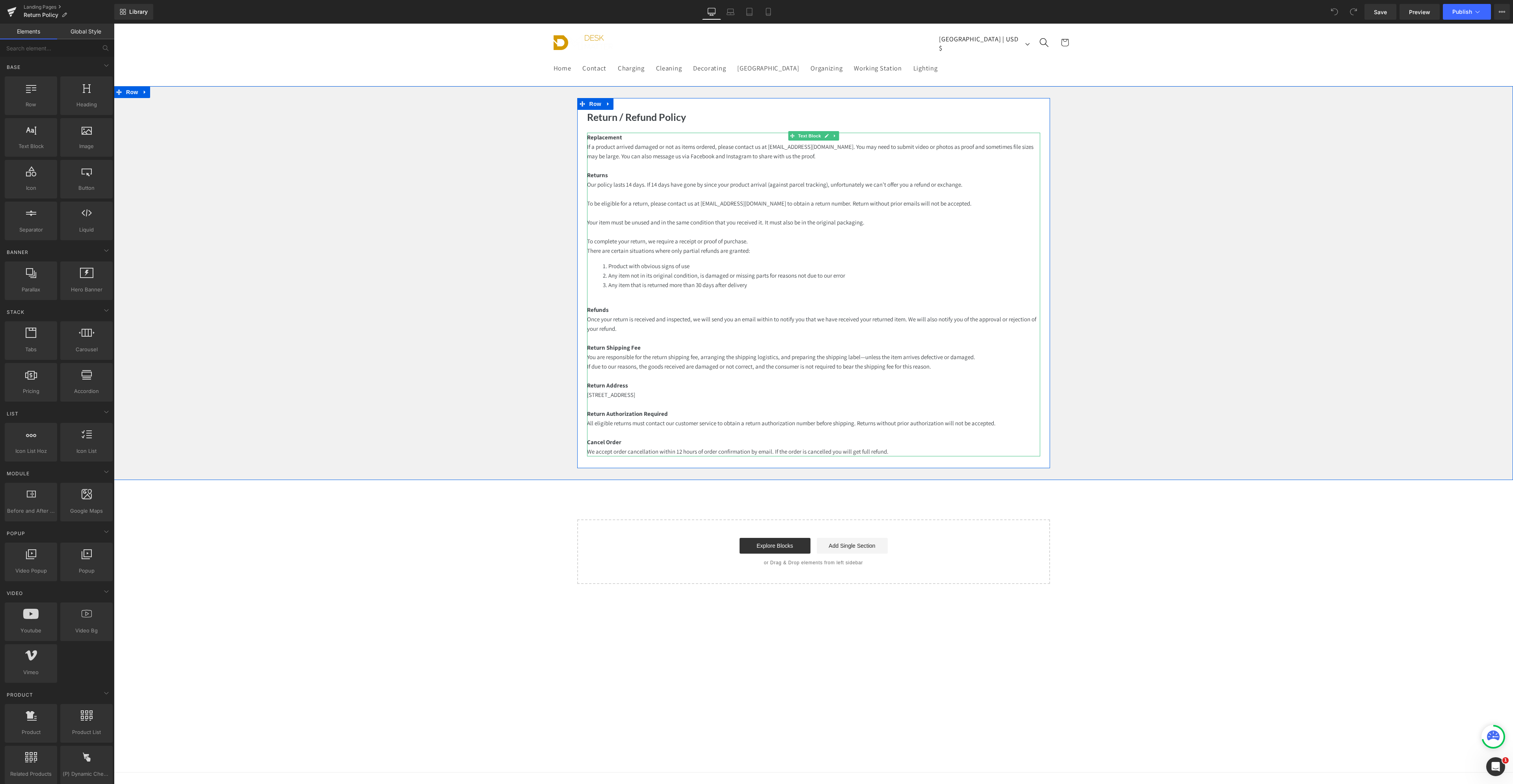
drag, startPoint x: 735, startPoint y: 155, endPoint x: 768, endPoint y: 174, distance: 38.1
click at [735, 155] on p "If a product arrived damaged or not as items ordered, please contact us at info…" at bounding box center [813, 151] width 453 height 19
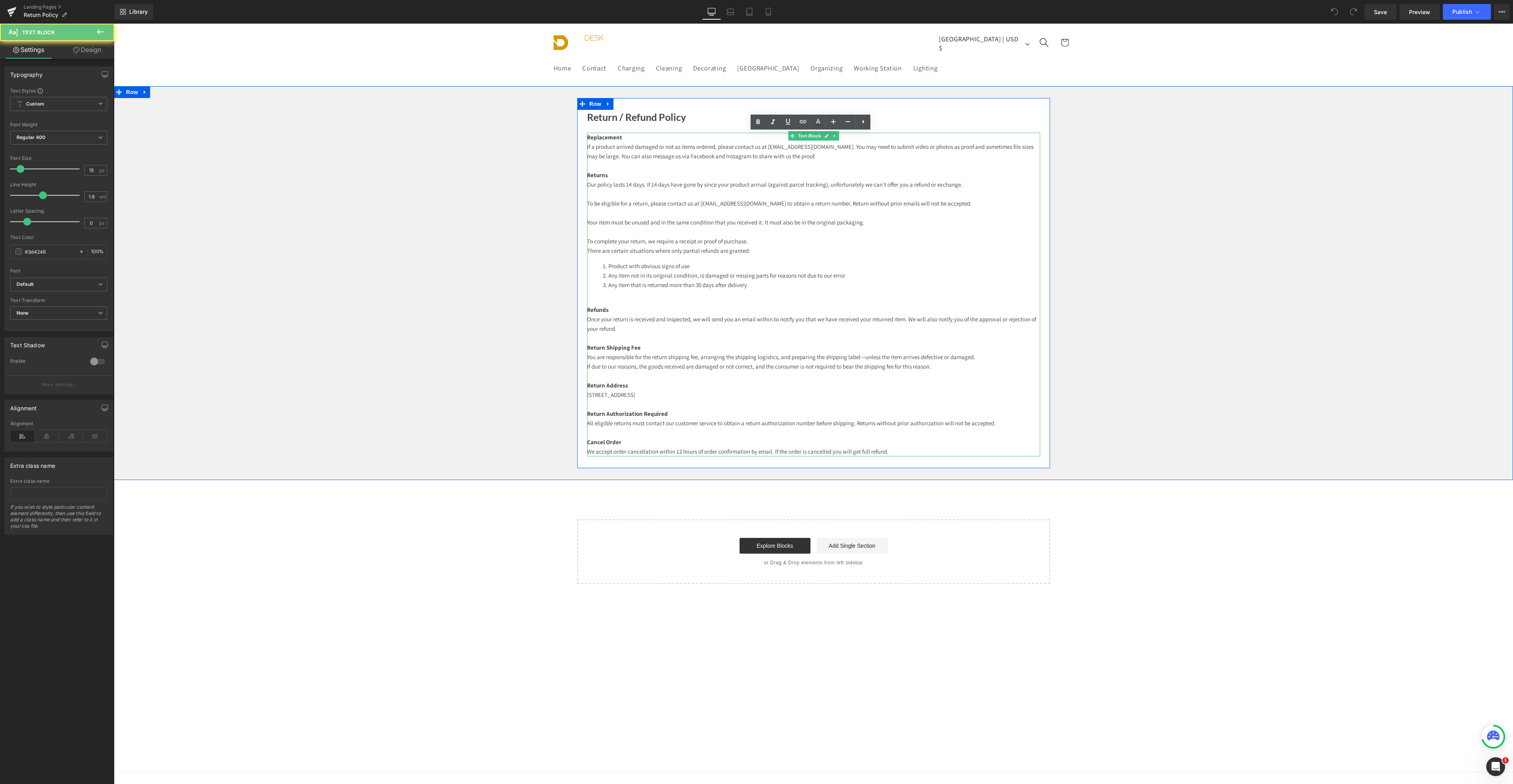
click at [768, 174] on p "Returns" at bounding box center [813, 175] width 453 height 10
click at [767, 168] on p at bounding box center [813, 167] width 453 height 10
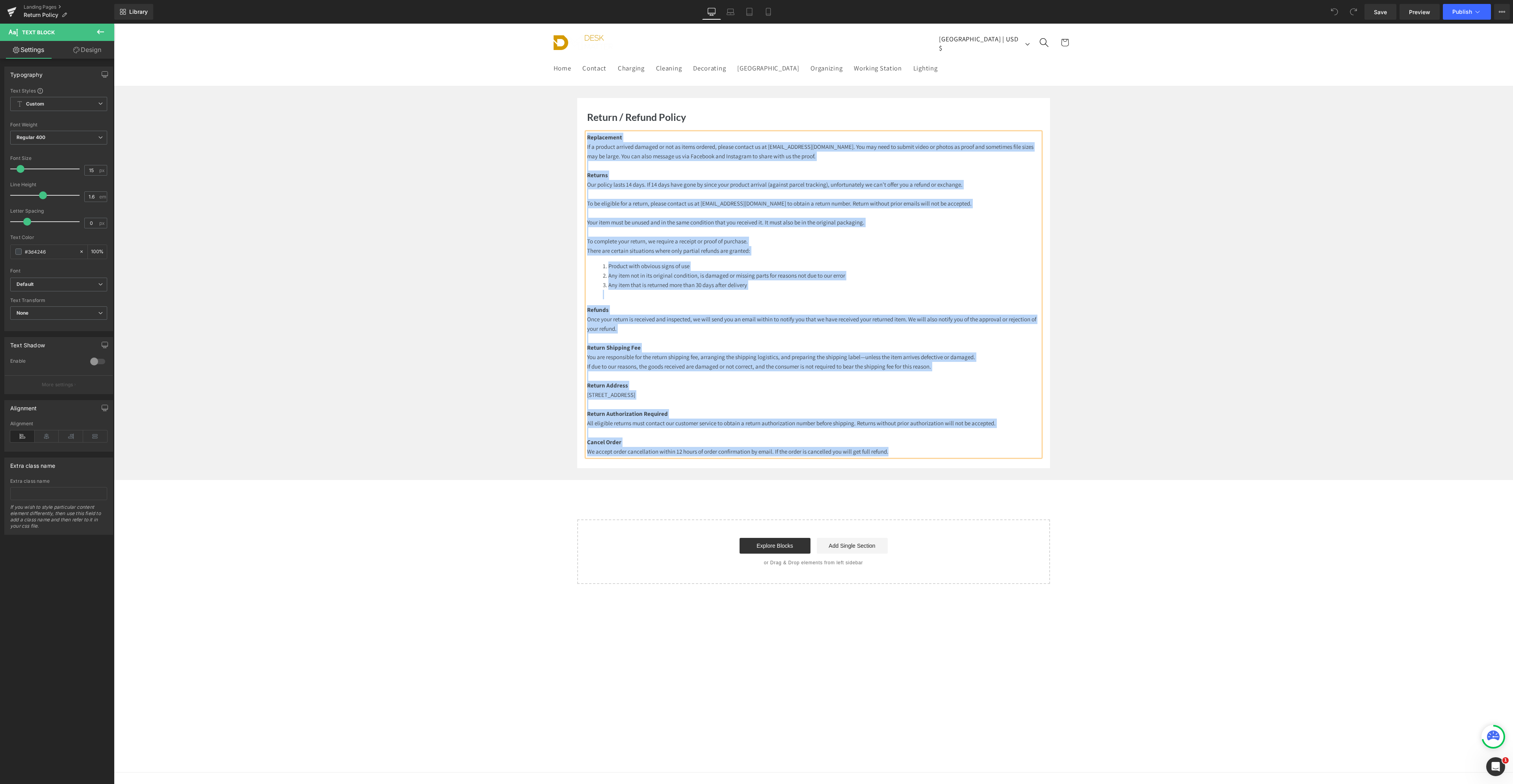
copy div "Replacement If a product arrived damaged or not as items ordered, please contac…"
drag, startPoint x: 816, startPoint y: 367, endPoint x: 823, endPoint y: 357, distance: 12.2
click at [816, 367] on p "If due to our reasons, the goods received are damaged or not correct, and the c…" at bounding box center [813, 367] width 453 height 10
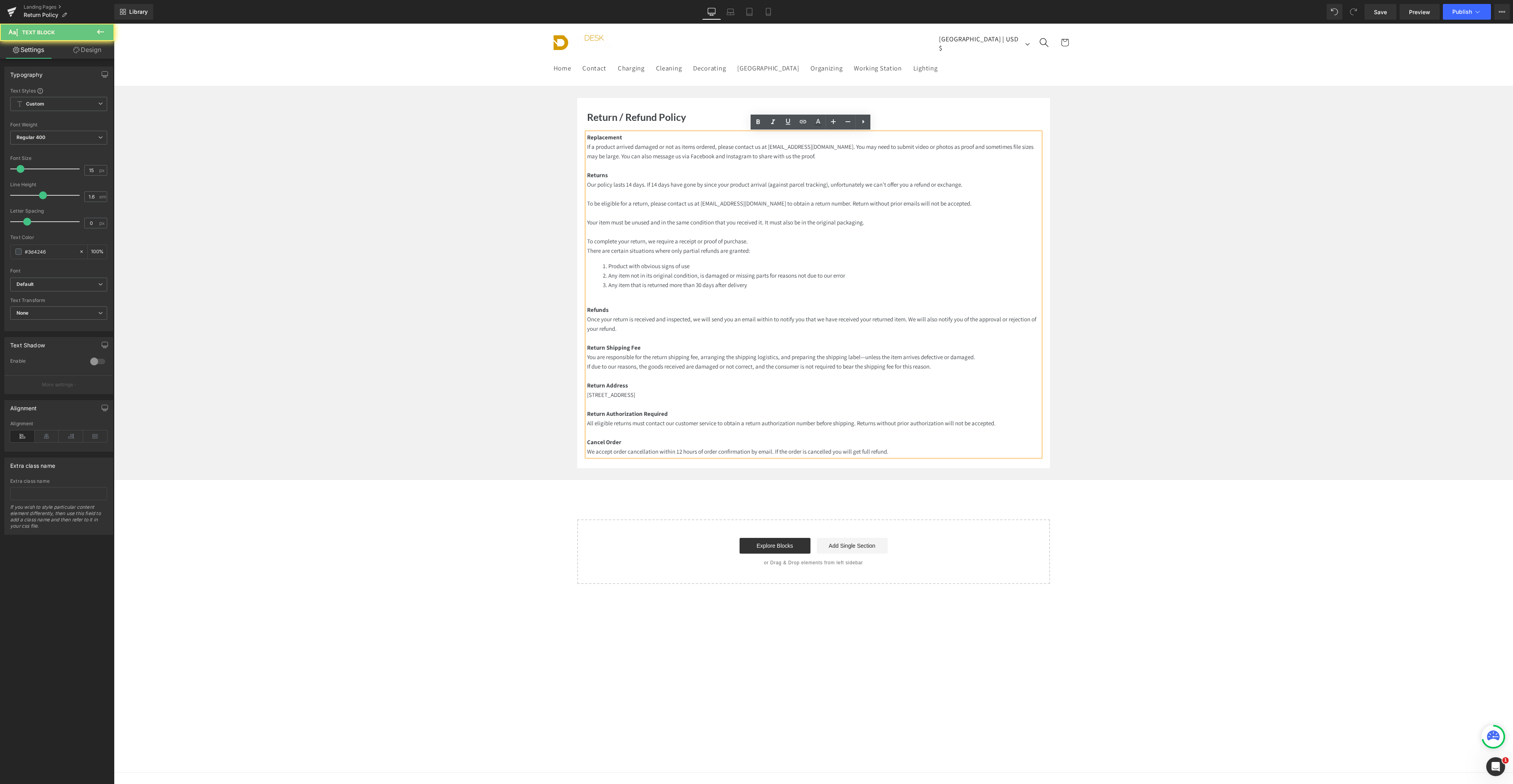
click at [830, 280] on li "Any item that is returned more than 30 days after delivery" at bounding box center [821, 289] width 437 height 19
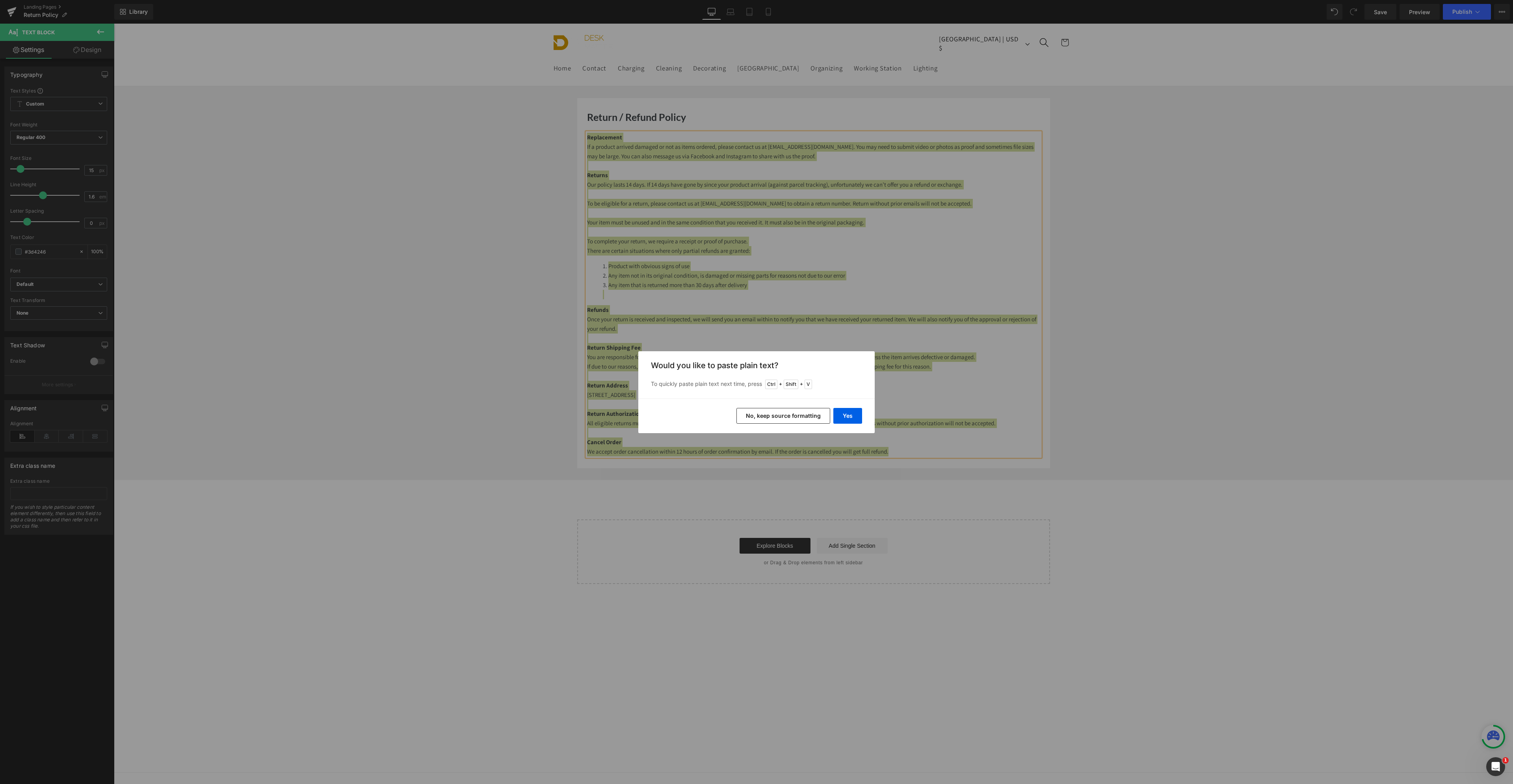
click at [791, 409] on button "No, keep source formatting" at bounding box center [783, 416] width 94 height 16
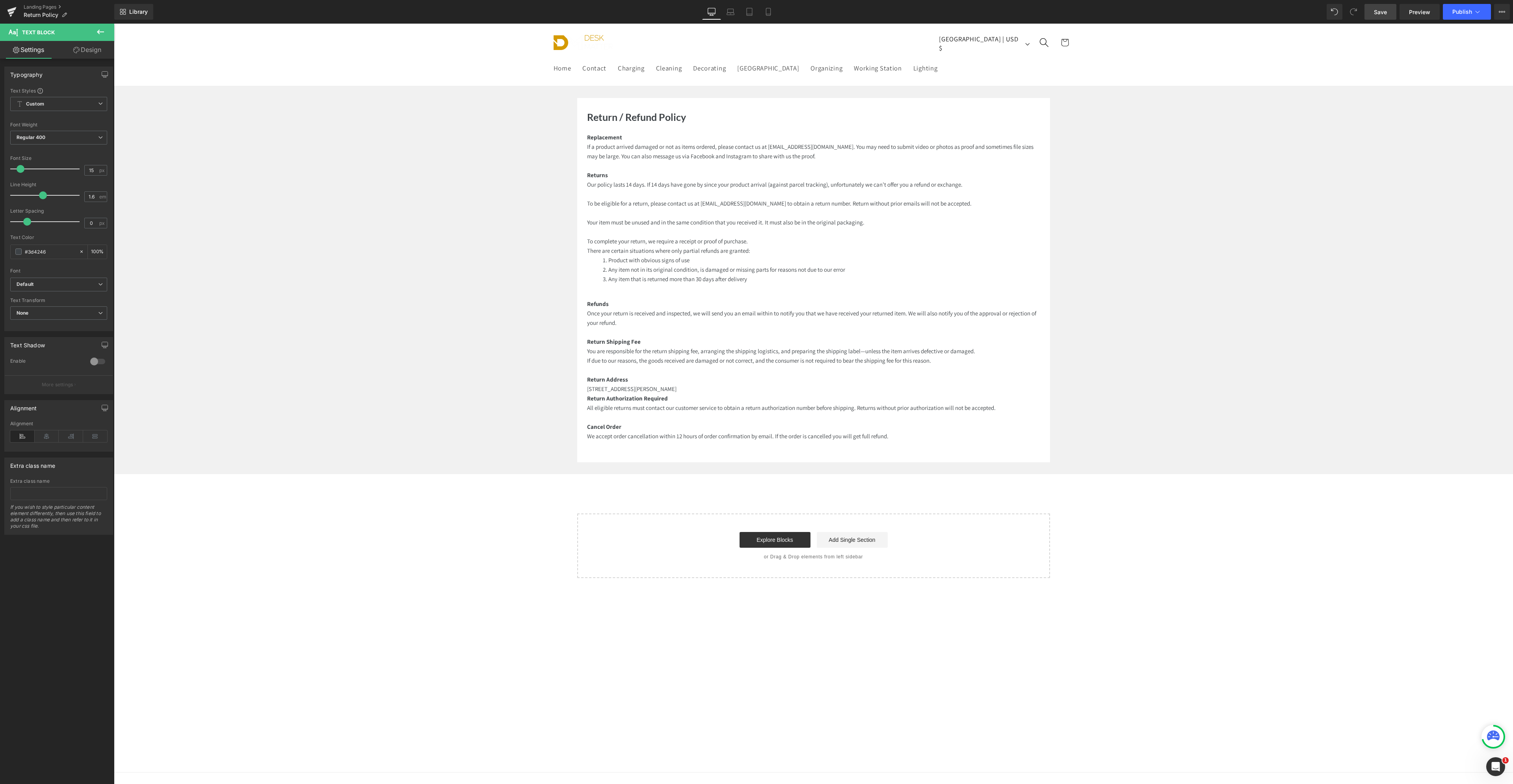
click at [1383, 8] on span "Save" at bounding box center [1380, 12] width 13 height 8
click at [1468, 17] on button "Publish" at bounding box center [1466, 12] width 48 height 16
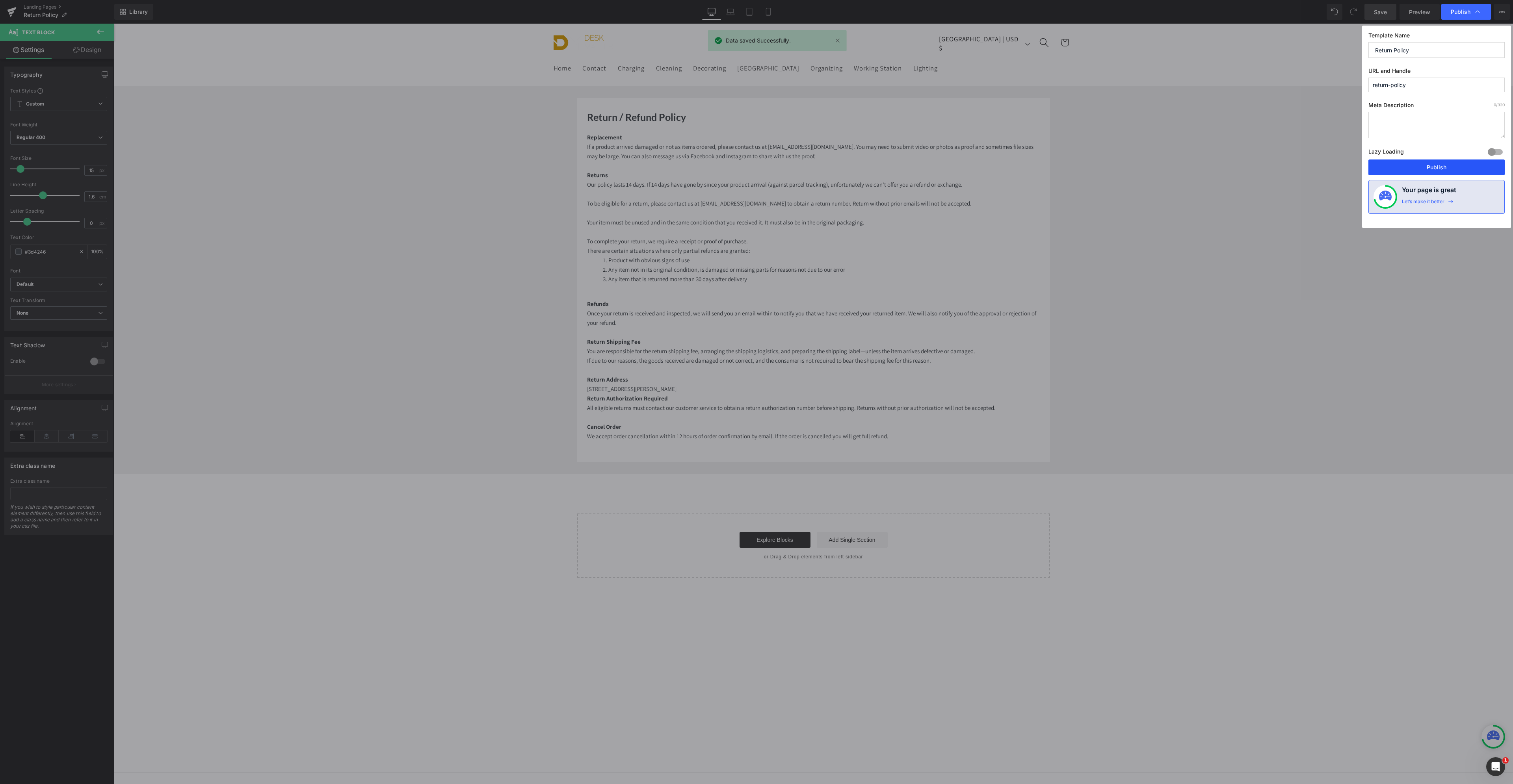
click at [1430, 164] on button "Publish" at bounding box center [1436, 168] width 136 height 16
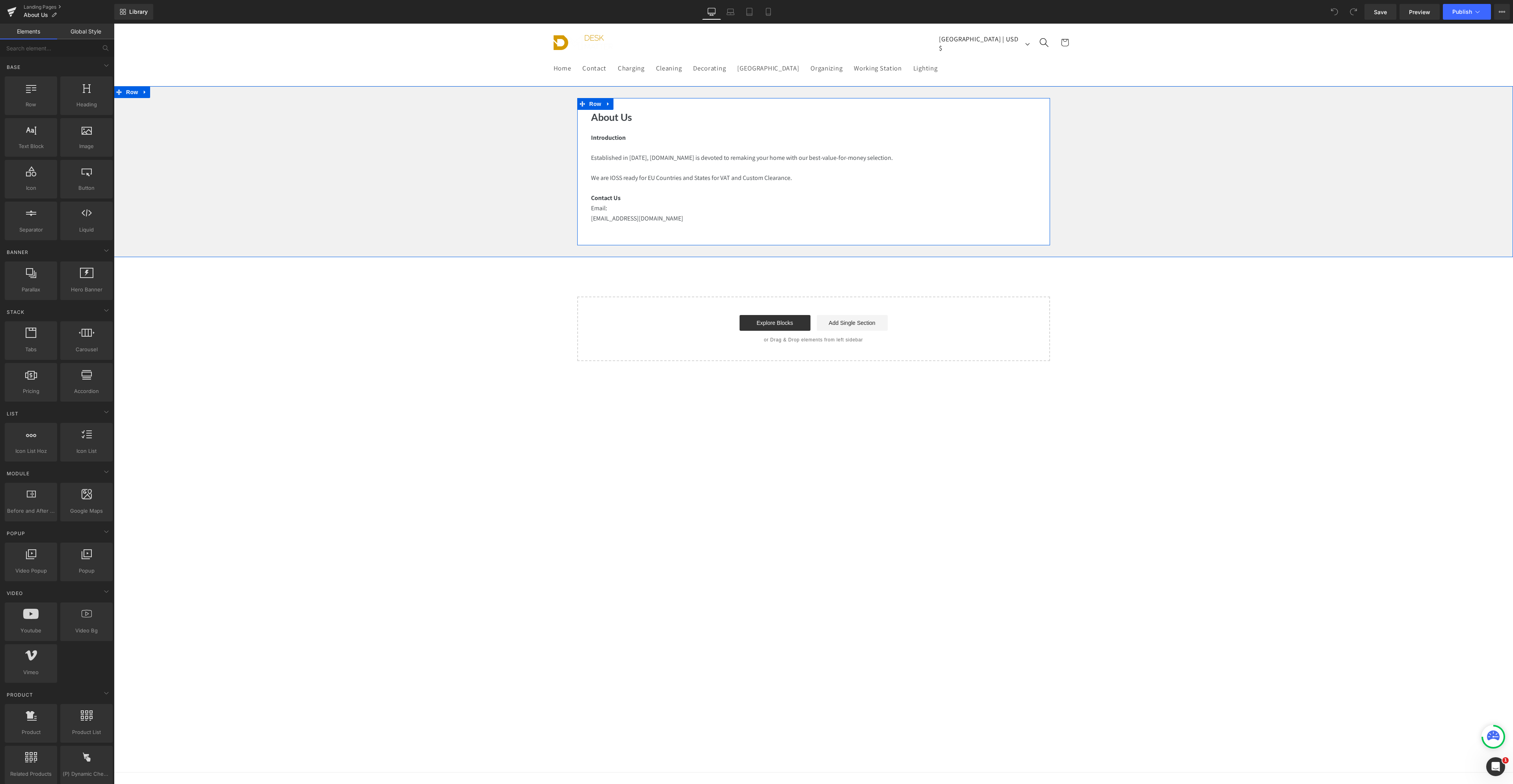
click at [815, 184] on p at bounding box center [813, 188] width 445 height 10
click at [648, 216] on p "[EMAIL_ADDRESS][DOMAIN_NAME]" at bounding box center [813, 218] width 445 height 10
click at [664, 178] on p "We are IOSS ready for EU Countries and States for VAT and Custom Clearance." at bounding box center [813, 177] width 445 height 10
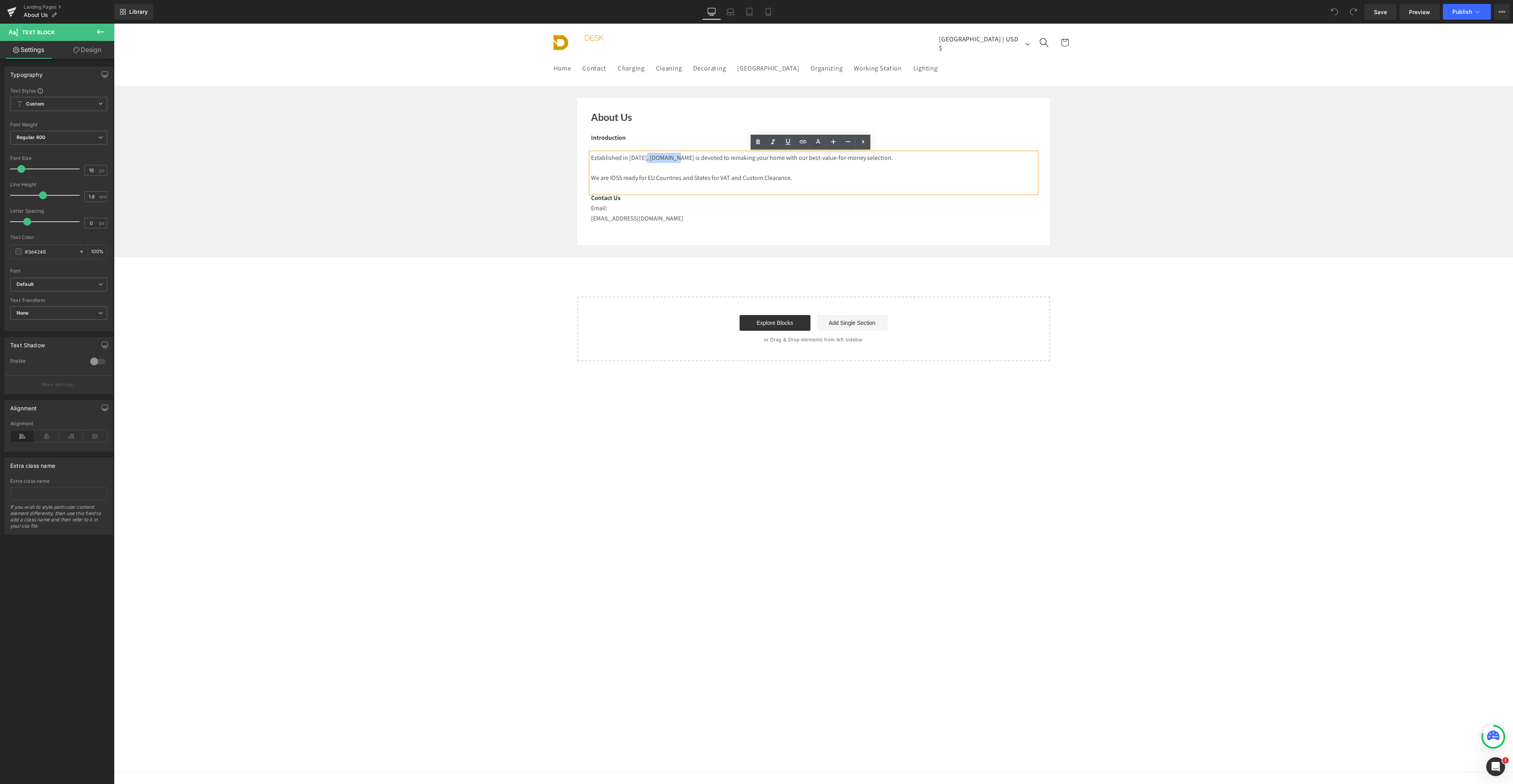
drag, startPoint x: 647, startPoint y: 154, endPoint x: 680, endPoint y: 159, distance: 33.4
click at [680, 159] on p "Established in [DATE], [DOMAIN_NAME] is devoted to remaking your home with our …" at bounding box center [813, 158] width 445 height 10
drag, startPoint x: 605, startPoint y: 220, endPoint x: 638, endPoint y: 222, distance: 33.1
click at [638, 222] on p "[EMAIL_ADDRESS][DOMAIN_NAME]" at bounding box center [813, 218] width 445 height 10
click at [1384, 7] on link "Save" at bounding box center [1380, 12] width 32 height 16
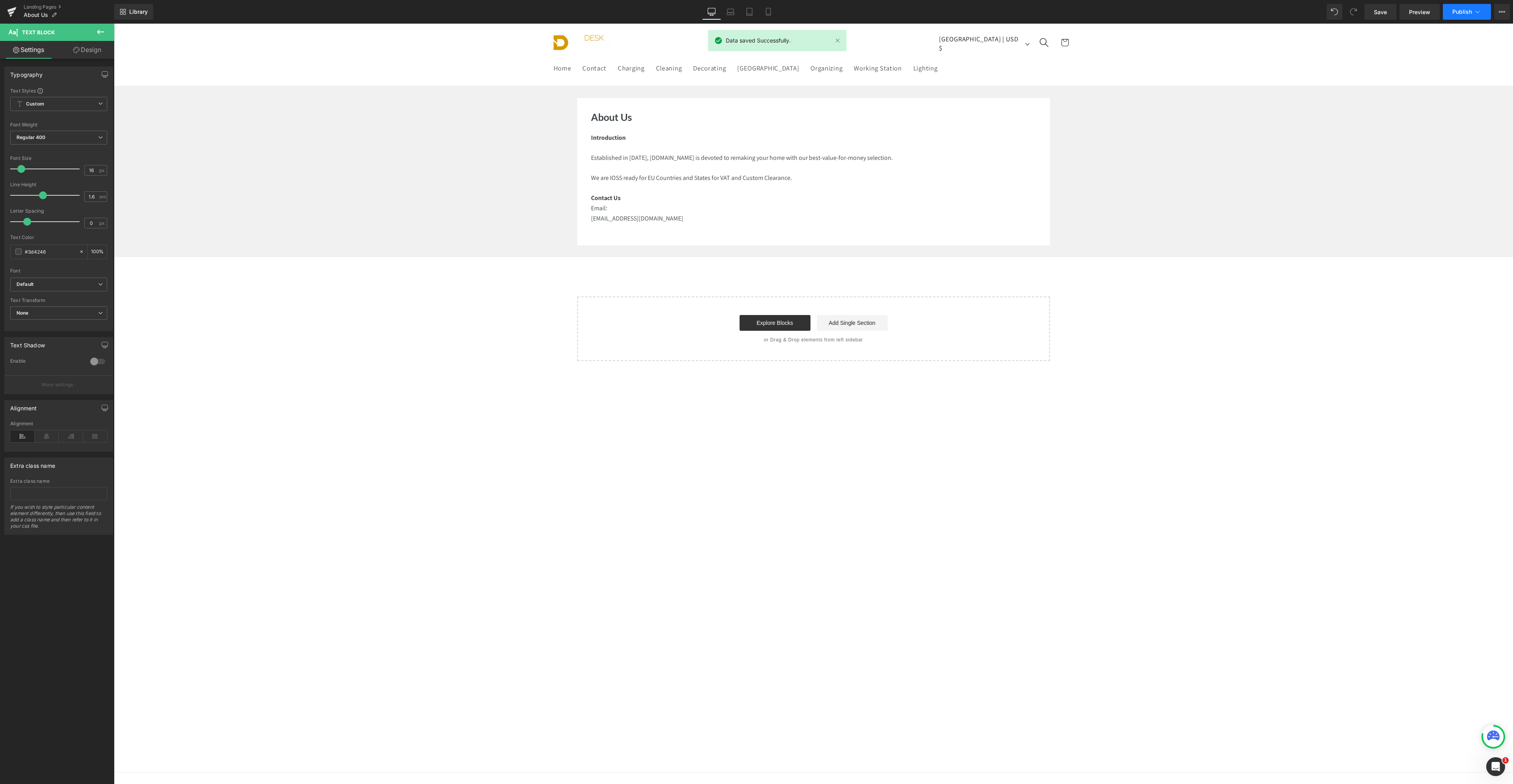
click at [1461, 12] on span "Publish" at bounding box center [1462, 12] width 20 height 6
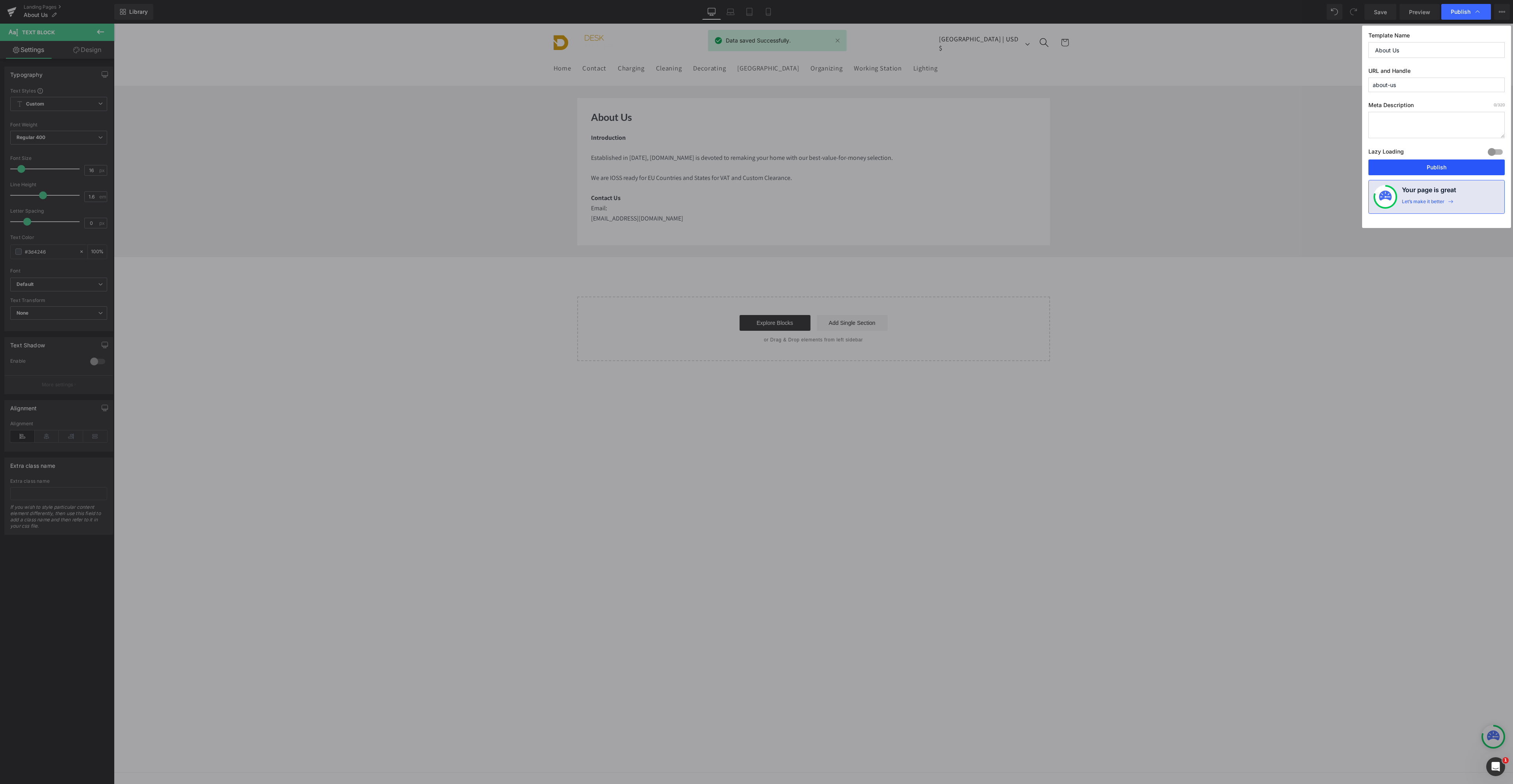
click at [1440, 170] on button "Publish" at bounding box center [1436, 168] width 136 height 16
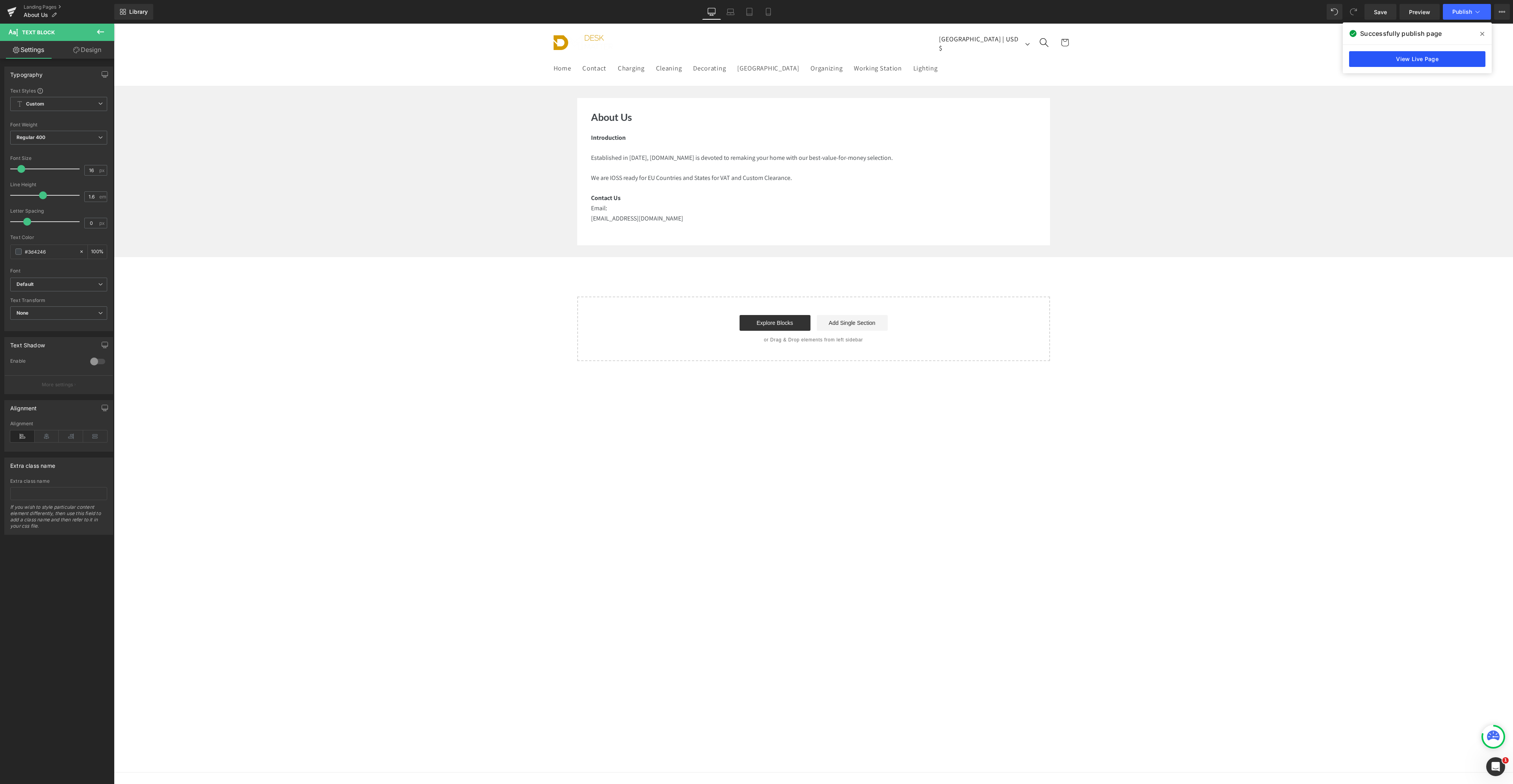
click at [1417, 56] on link "View Live Page" at bounding box center [1417, 59] width 136 height 16
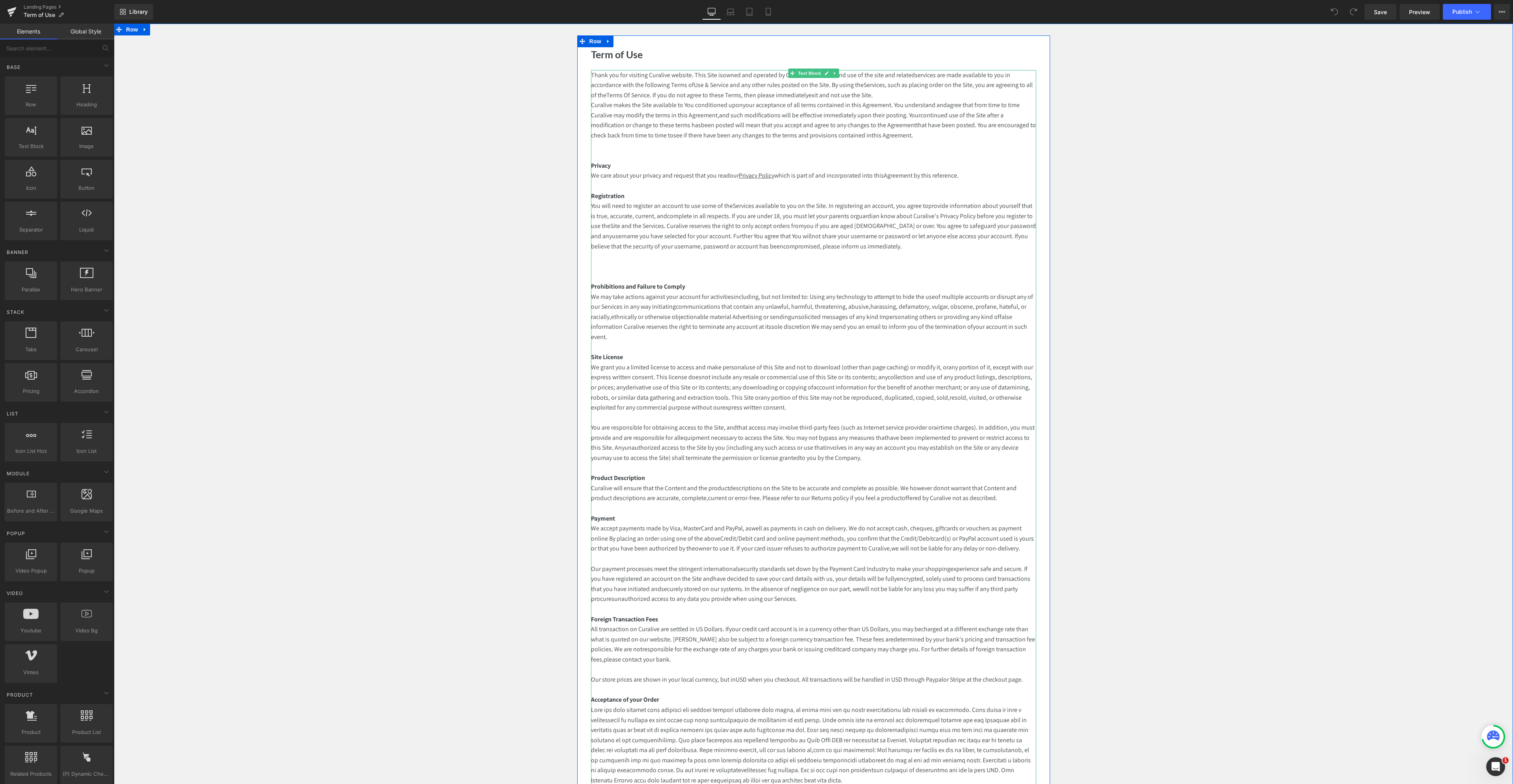
click at [717, 85] on p "Thank you for visiting Curalive website. This Site isowned and operated by Cura…" at bounding box center [813, 85] width 445 height 31
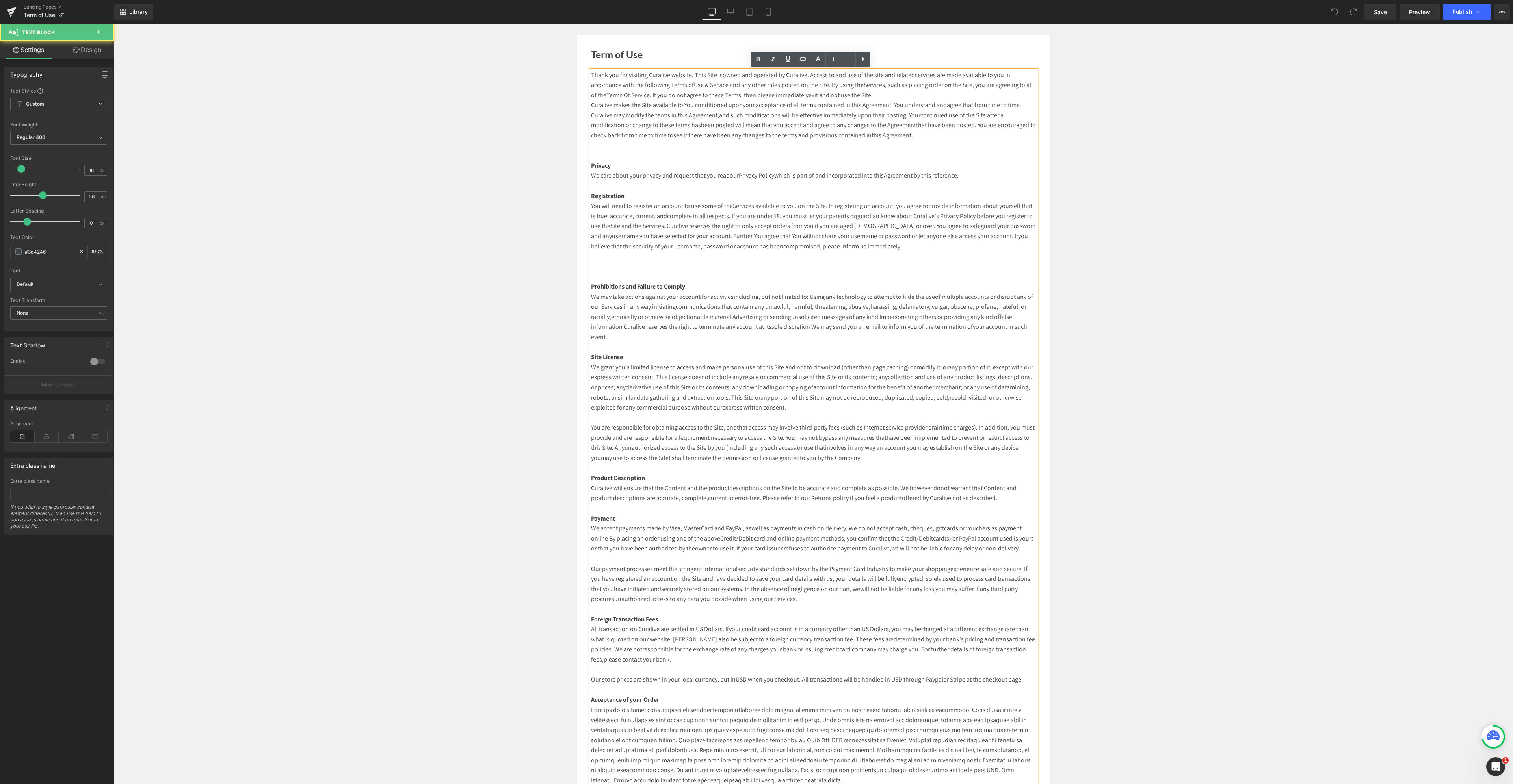
click at [716, 84] on p "Thank you for visiting Curalive website. This Site isowned and operated by Cura…" at bounding box center [813, 85] width 445 height 31
click at [857, 117] on p "Curalive makes the Site available to You conditioned uponyour acceptance of all…" at bounding box center [813, 130] width 445 height 60
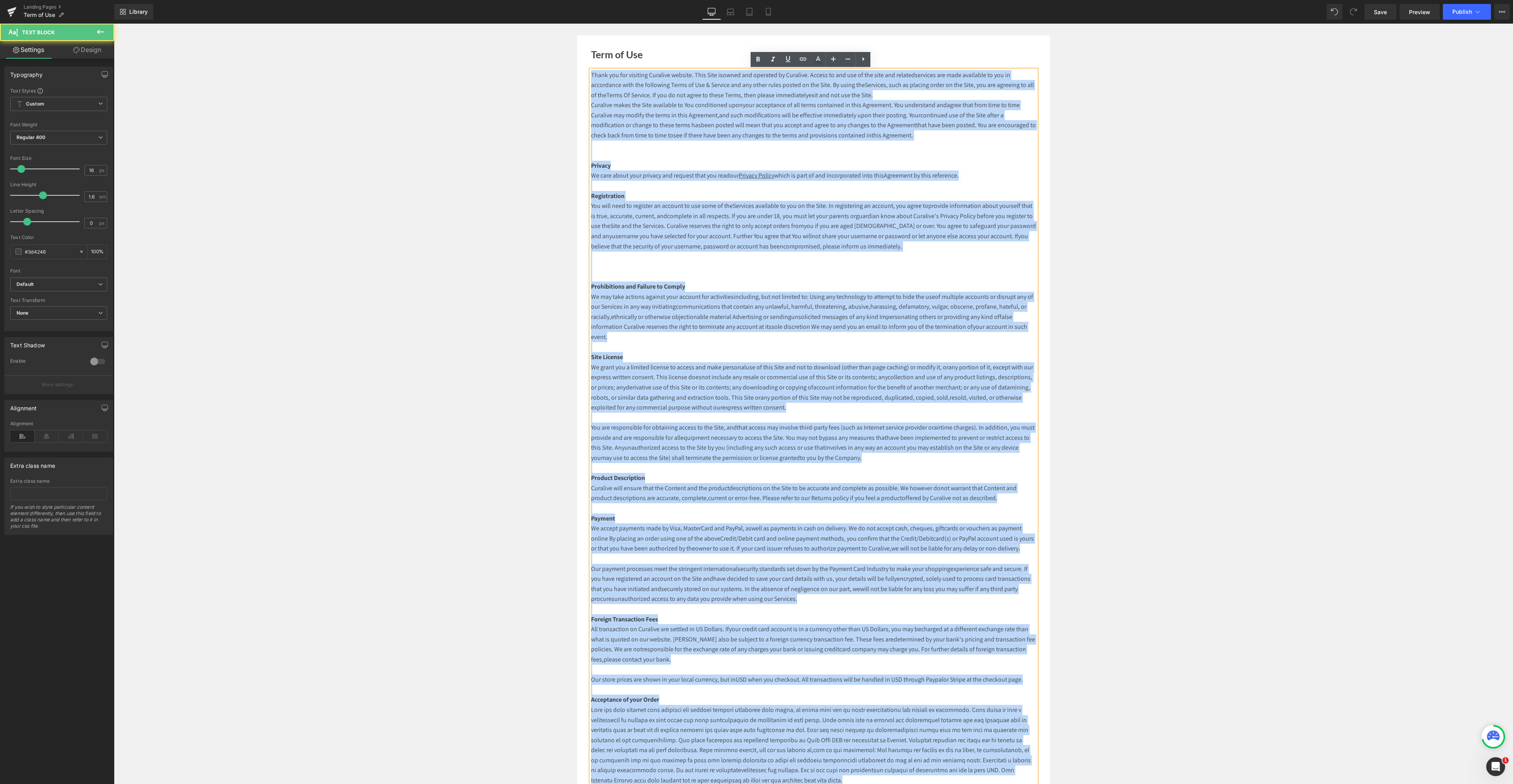
copy div "Lorem ips dol sitametc Adipisci elitsed. Doei Temp incidid utl etdolore ma Aliq…"
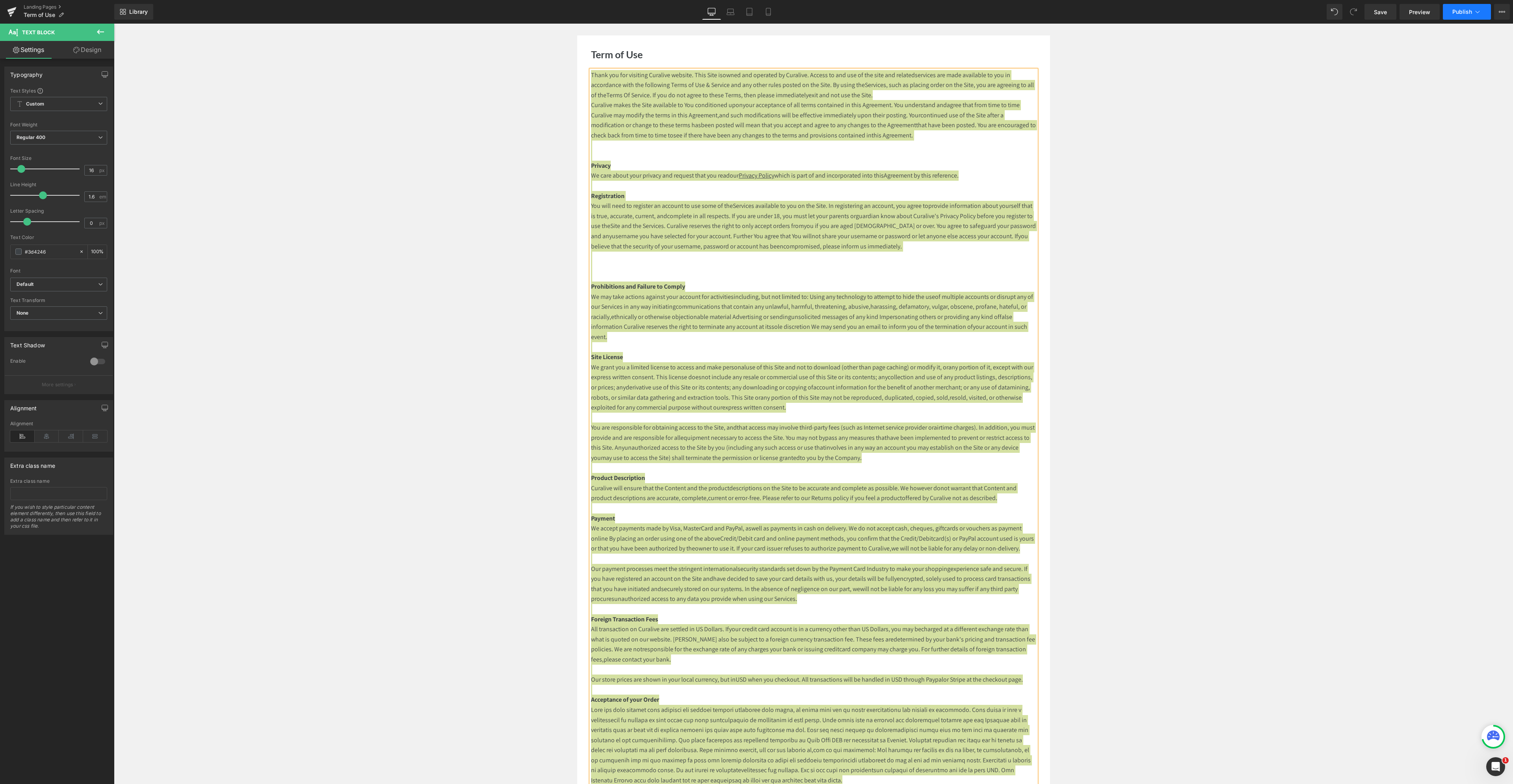
drag, startPoint x: 1374, startPoint y: 10, endPoint x: 1463, endPoint y: 18, distance: 89.4
click at [1374, 10] on link "Save" at bounding box center [1380, 12] width 32 height 16
click at [1465, 10] on span "Publish" at bounding box center [1462, 12] width 20 height 6
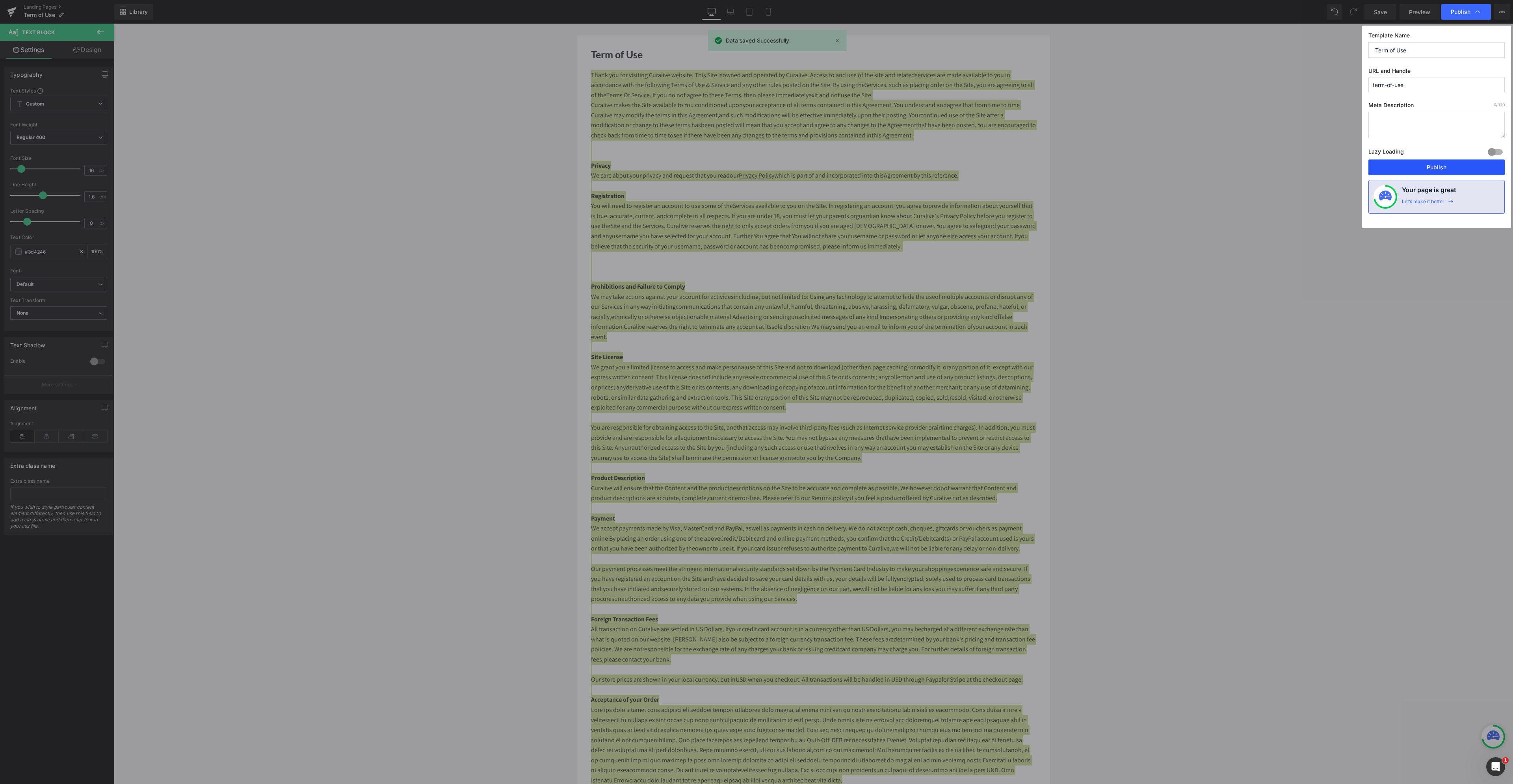
click at [1461, 164] on button "Publish" at bounding box center [1436, 168] width 136 height 16
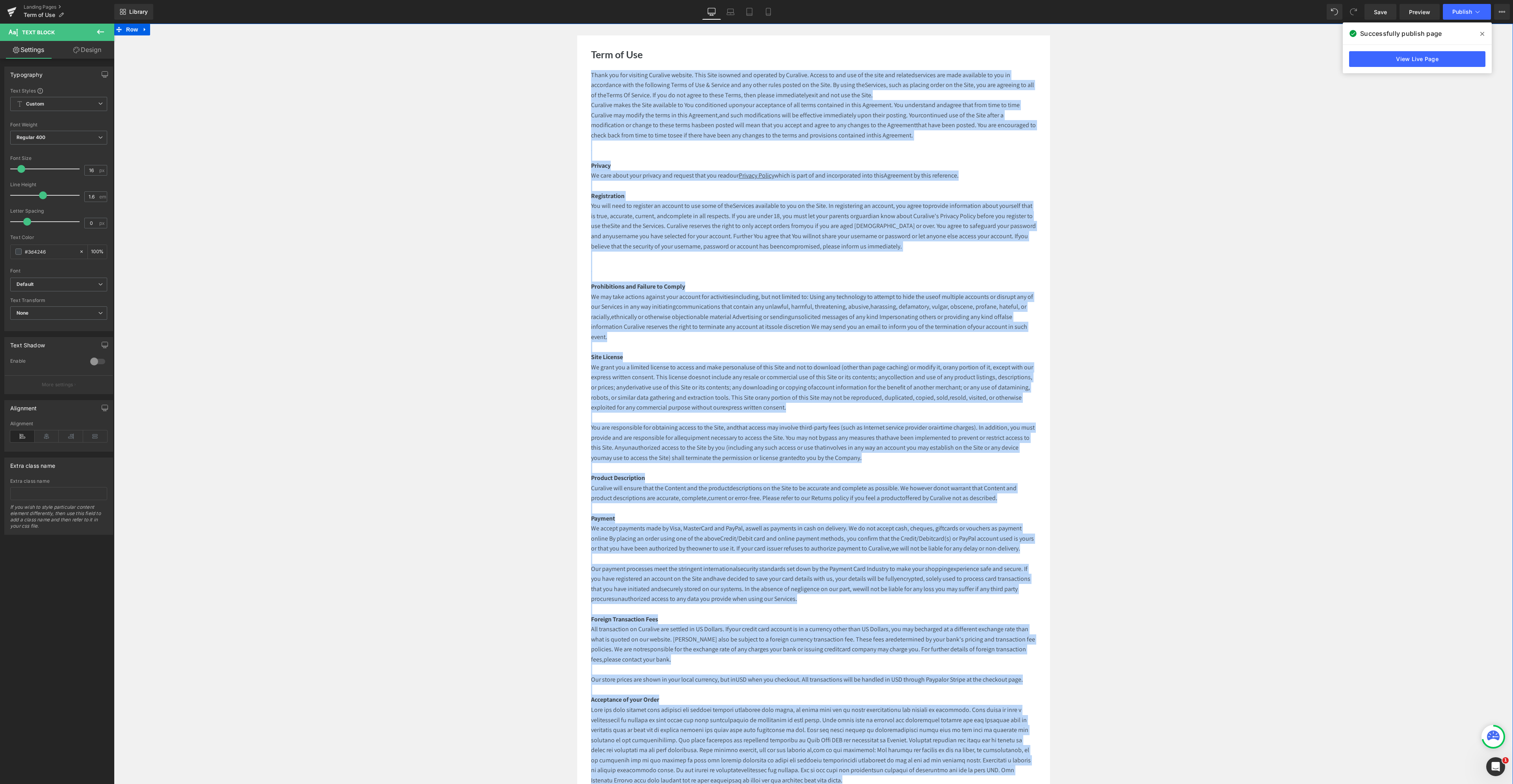
drag, startPoint x: 1424, startPoint y: 433, endPoint x: 1327, endPoint y: 328, distance: 142.9
click at [1424, 433] on div "Term of Use Heading Thank you for visiting Curalive website. This Site isowned …" at bounding box center [813, 623] width 1399 height 1176
